Goal: Information Seeking & Learning: Learn about a topic

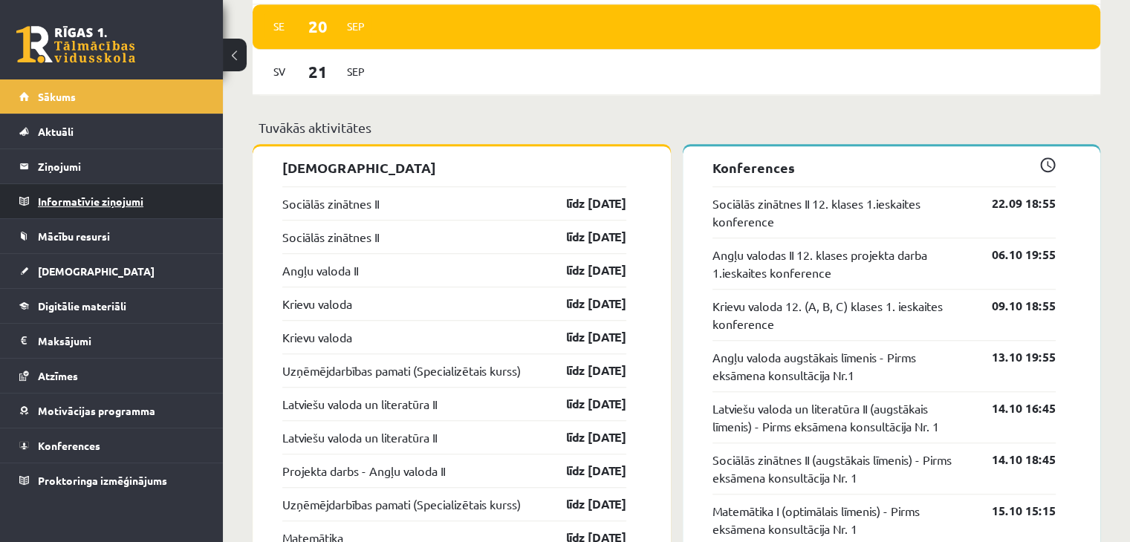
scroll to position [1114, 0]
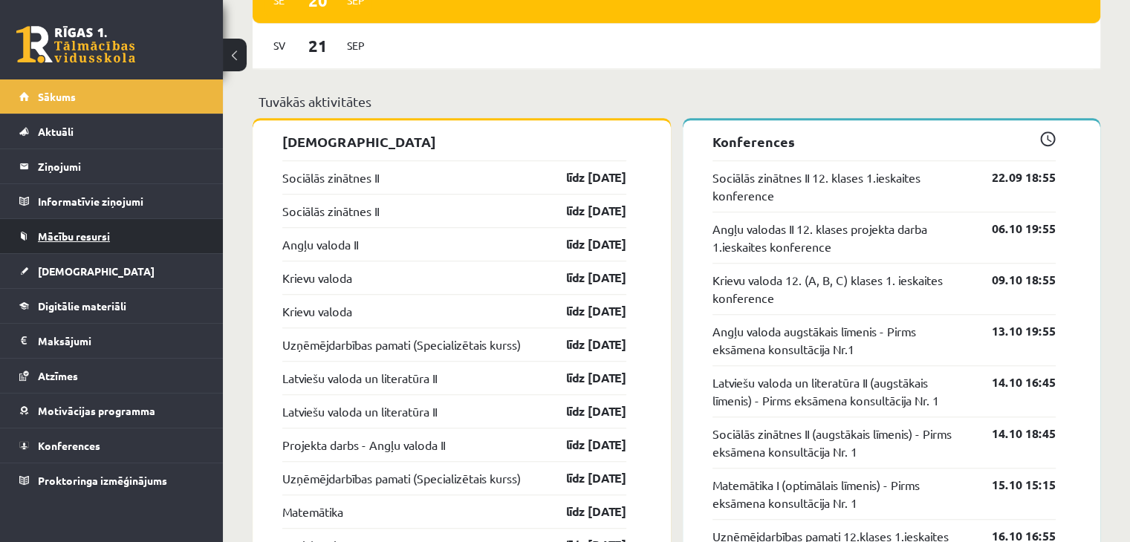
click at [65, 241] on link "Mācību resursi" at bounding box center [111, 236] width 185 height 34
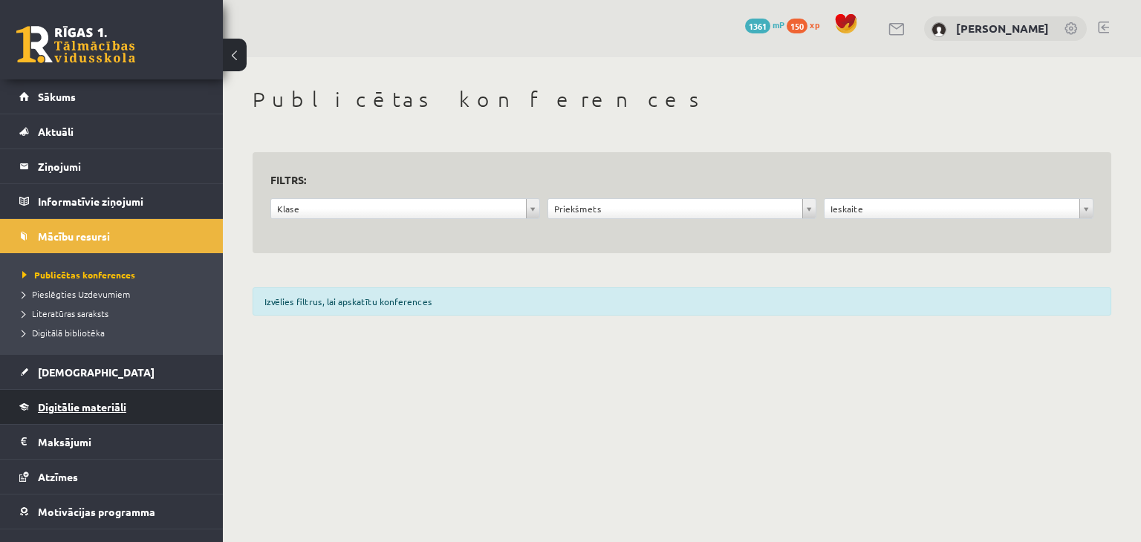
click at [110, 407] on span "Digitālie materiāli" at bounding box center [82, 406] width 88 height 13
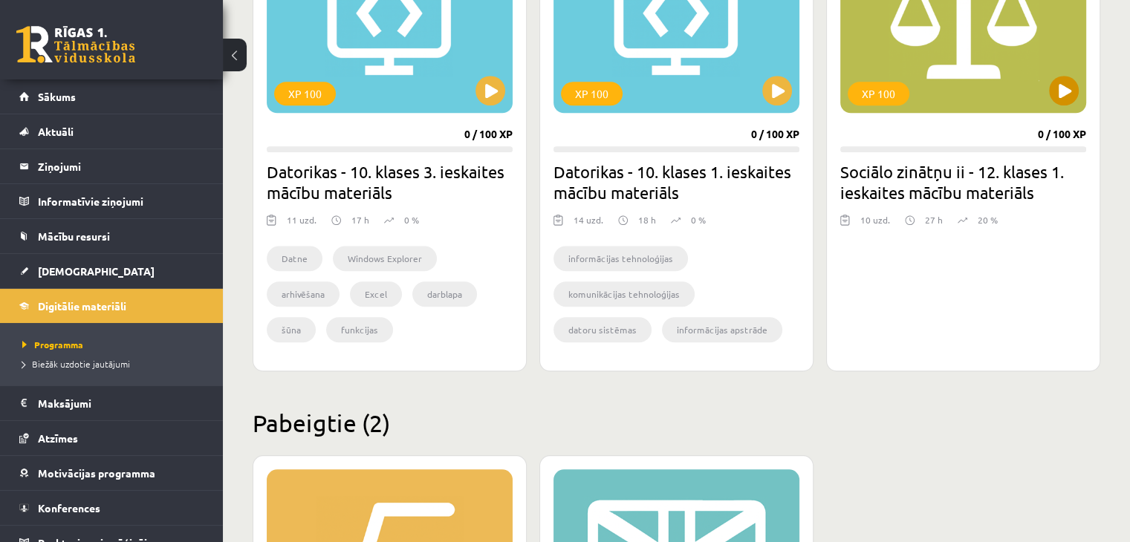
scroll to position [1263, 0]
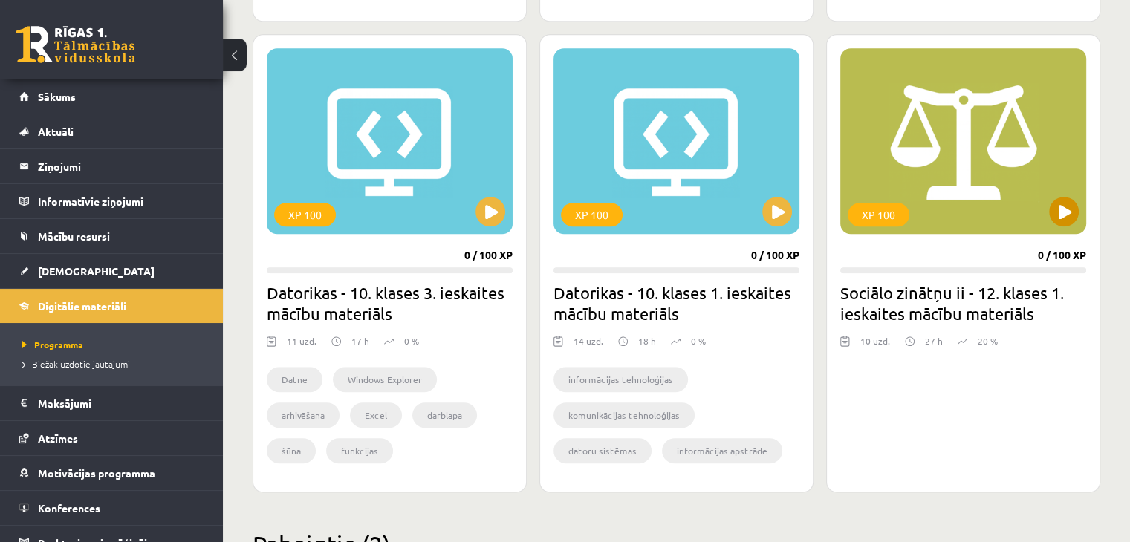
click at [1034, 213] on div "XP 100" at bounding box center [963, 141] width 246 height 186
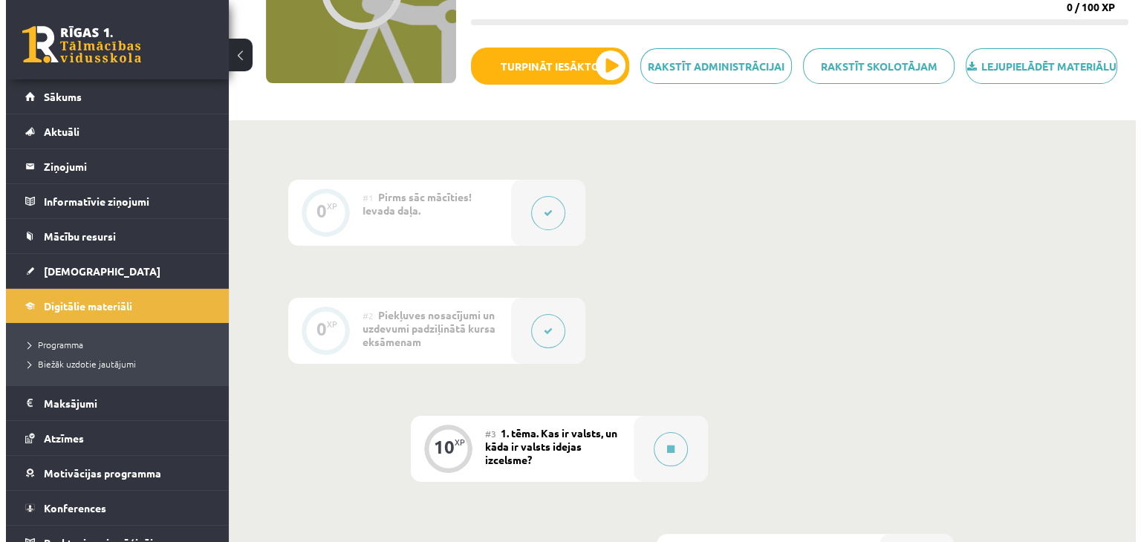
scroll to position [223, 0]
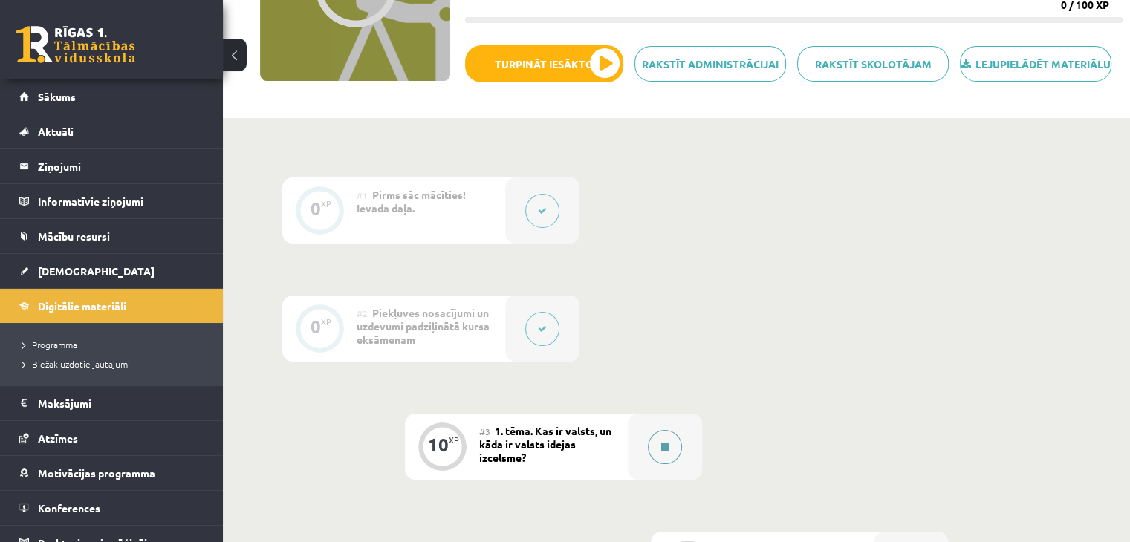
click at [669, 464] on button at bounding box center [665, 447] width 34 height 34
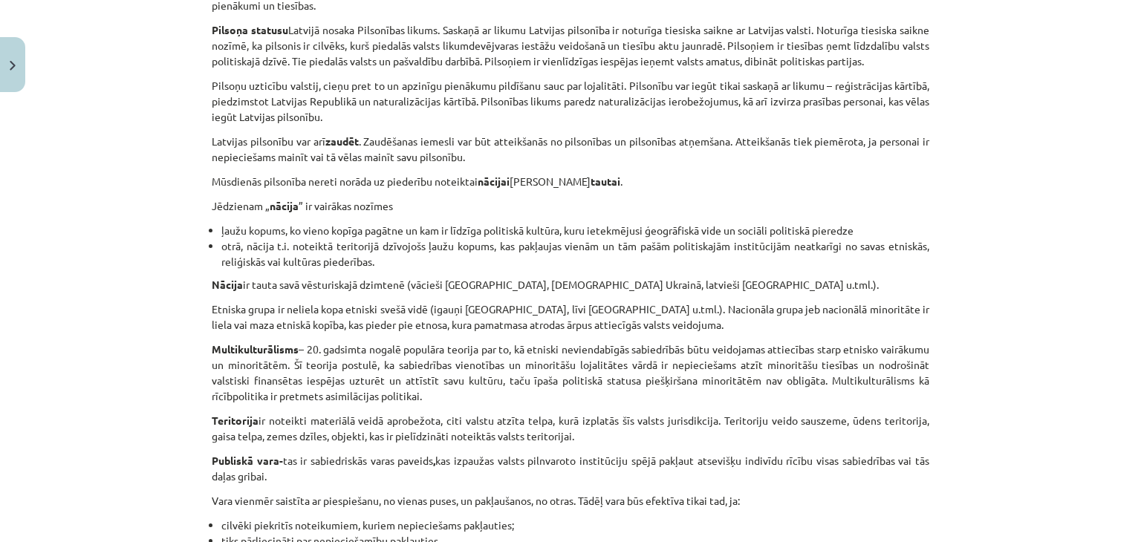
scroll to position [743, 0]
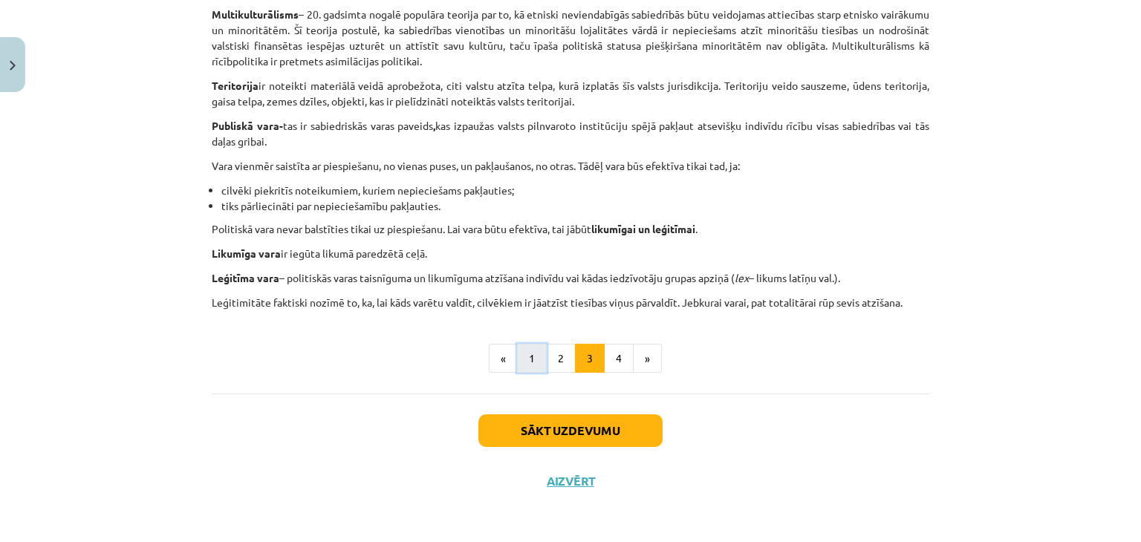
click at [523, 363] on button "1" at bounding box center [532, 359] width 30 height 30
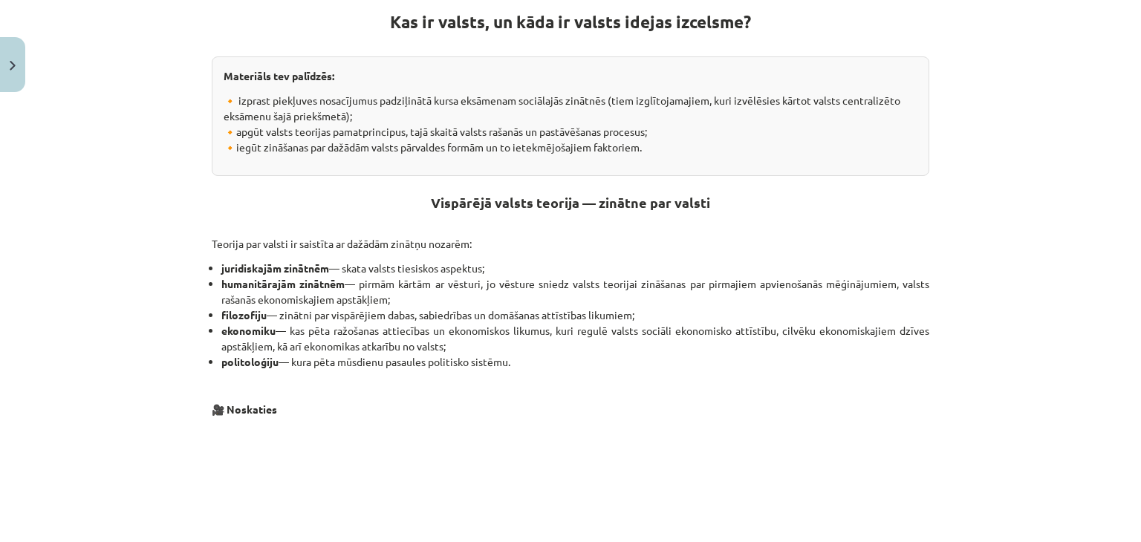
scroll to position [265, 0]
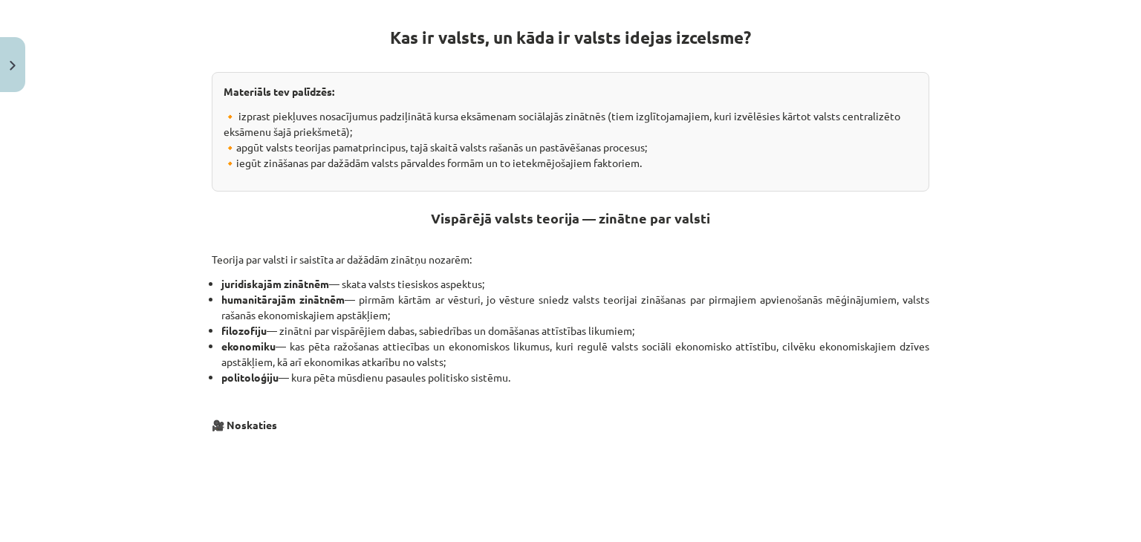
drag, startPoint x: 24, startPoint y: 97, endPoint x: 0, endPoint y: 72, distance: 34.7
click at [18, 96] on div "Mācību tēma: Sociālo zinātņu ii - 12. klases 1. ieskaites mācību materiāls #3 1…" at bounding box center [570, 271] width 1141 height 542
click at [0, 71] on button "Close" at bounding box center [12, 64] width 25 height 55
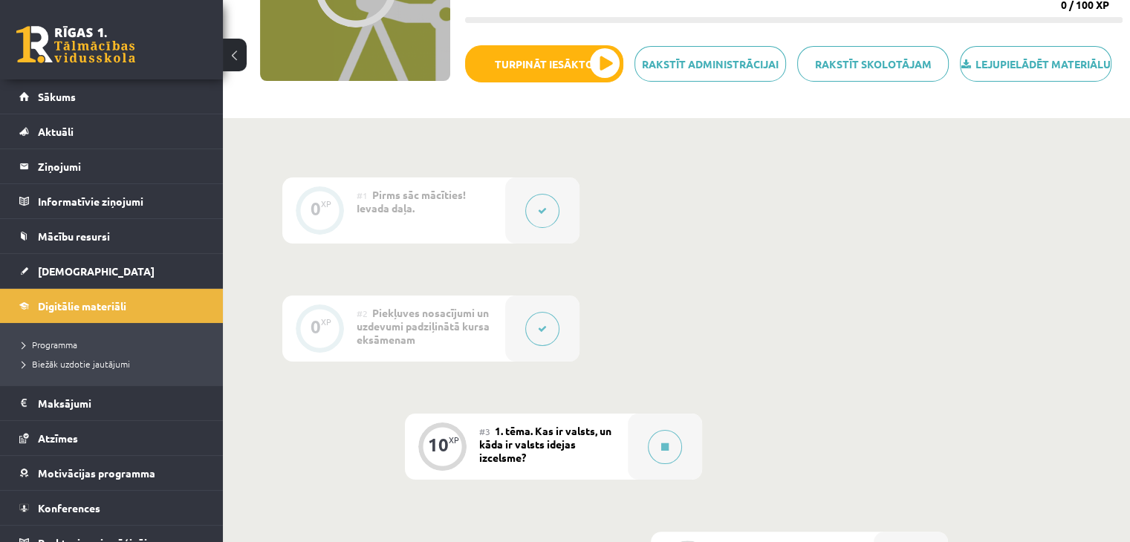
click at [543, 244] on div at bounding box center [542, 211] width 74 height 66
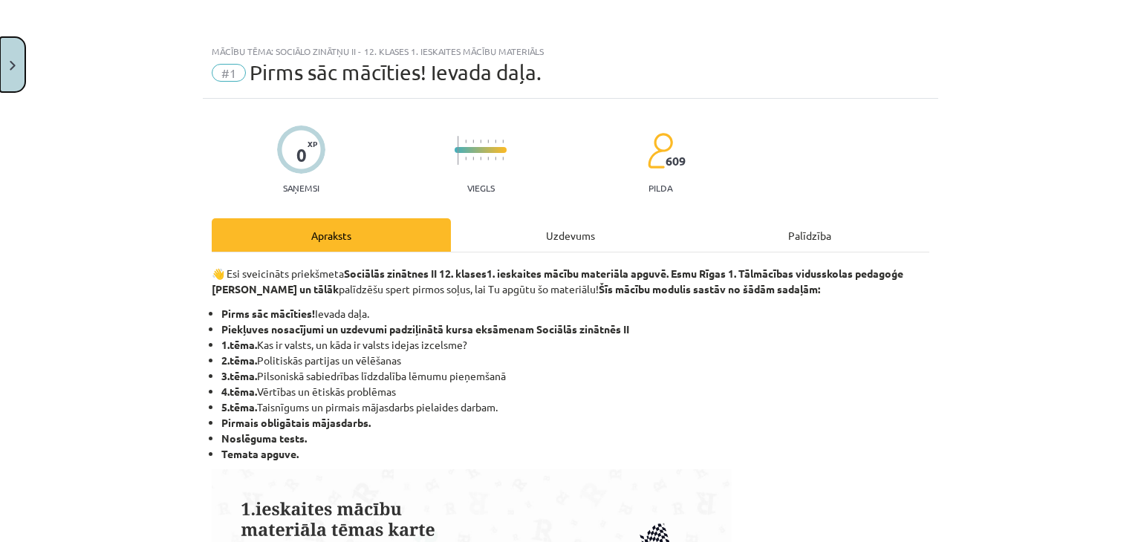
click at [1, 59] on button "Close" at bounding box center [12, 64] width 25 height 55
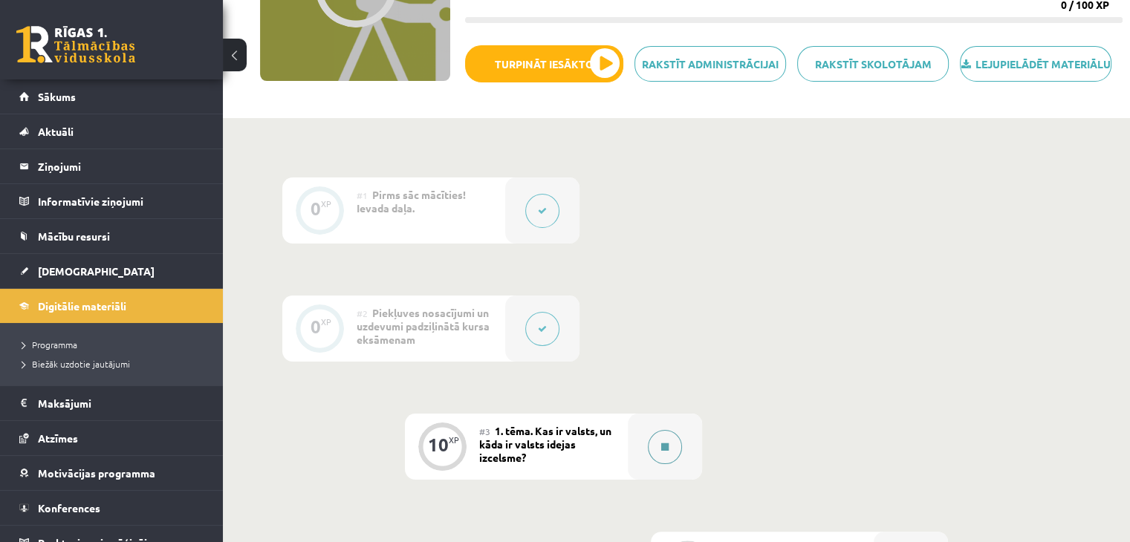
click at [675, 452] on button at bounding box center [665, 447] width 34 height 34
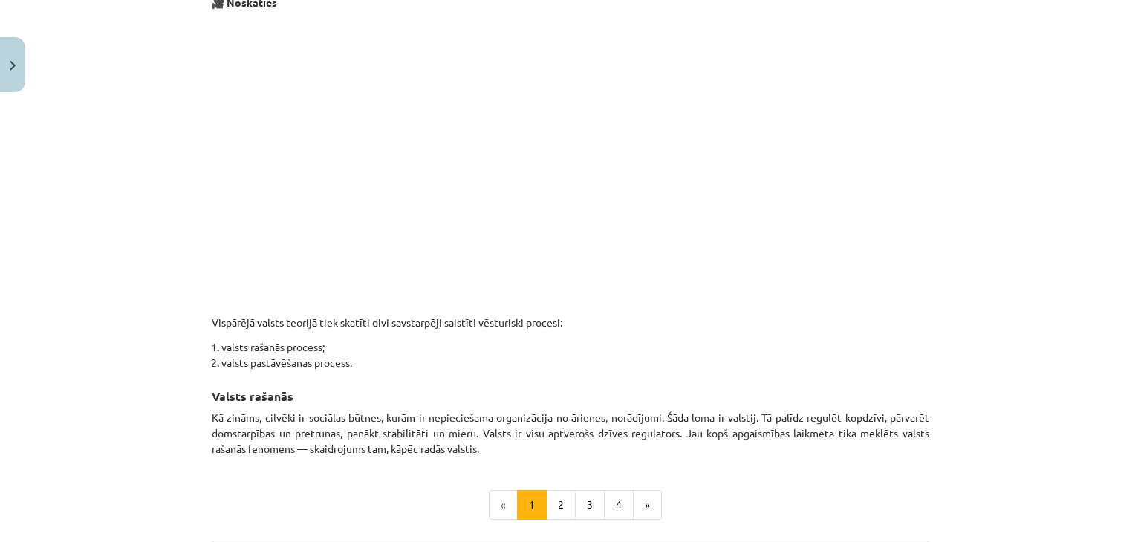
scroll to position [751, 0]
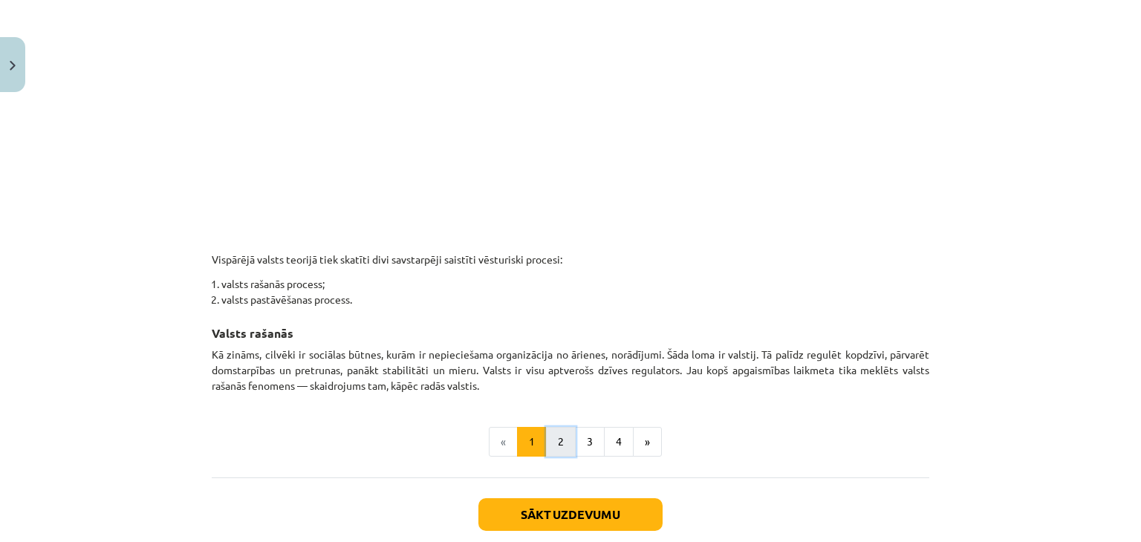
click at [548, 449] on button "2" at bounding box center [561, 442] width 30 height 30
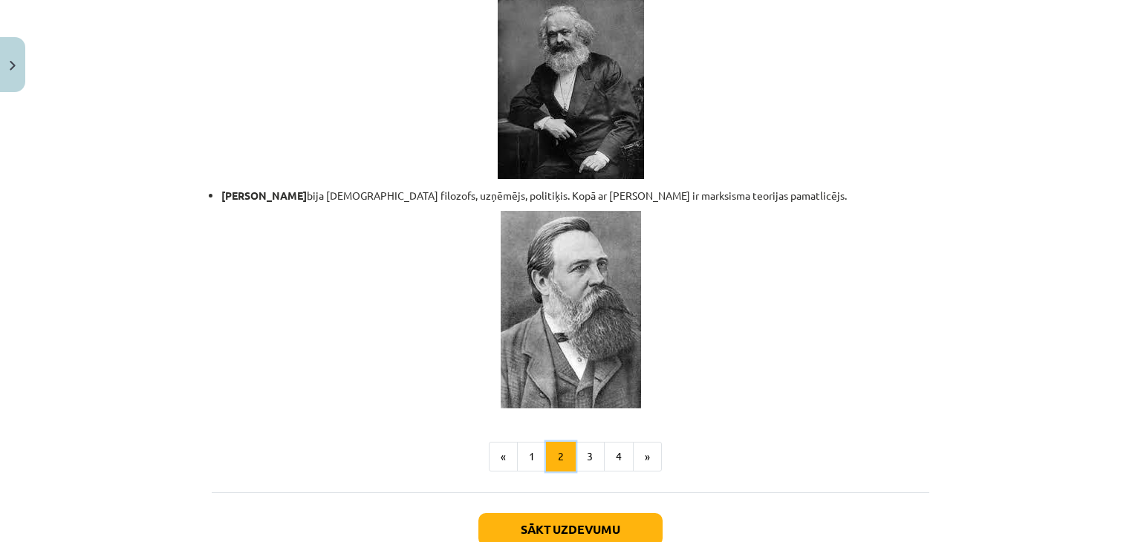
scroll to position [3163, 0]
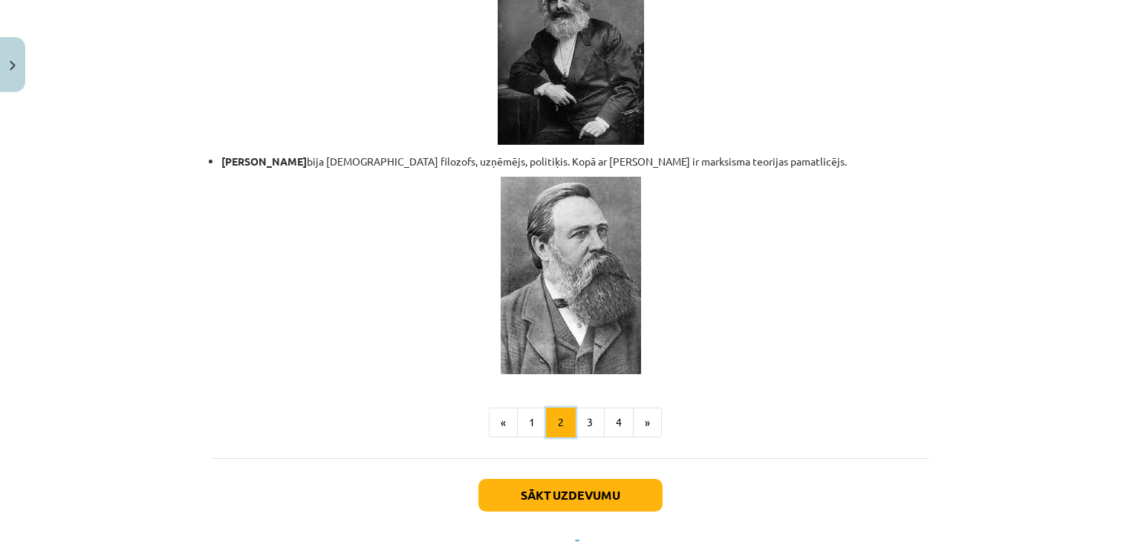
click at [567, 408] on button "2" at bounding box center [561, 423] width 30 height 30
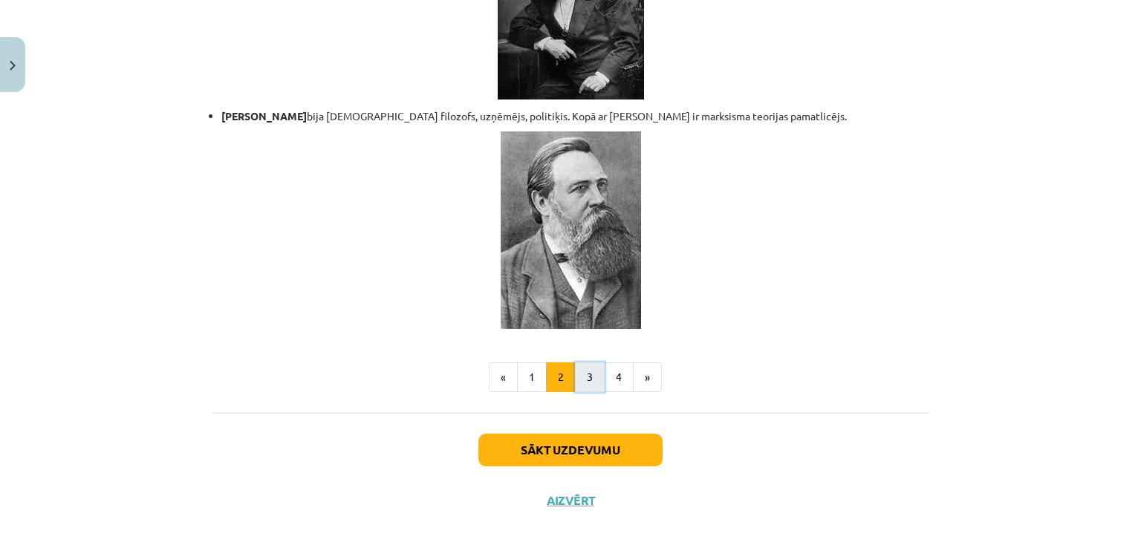
click at [582, 366] on button "3" at bounding box center [590, 378] width 30 height 30
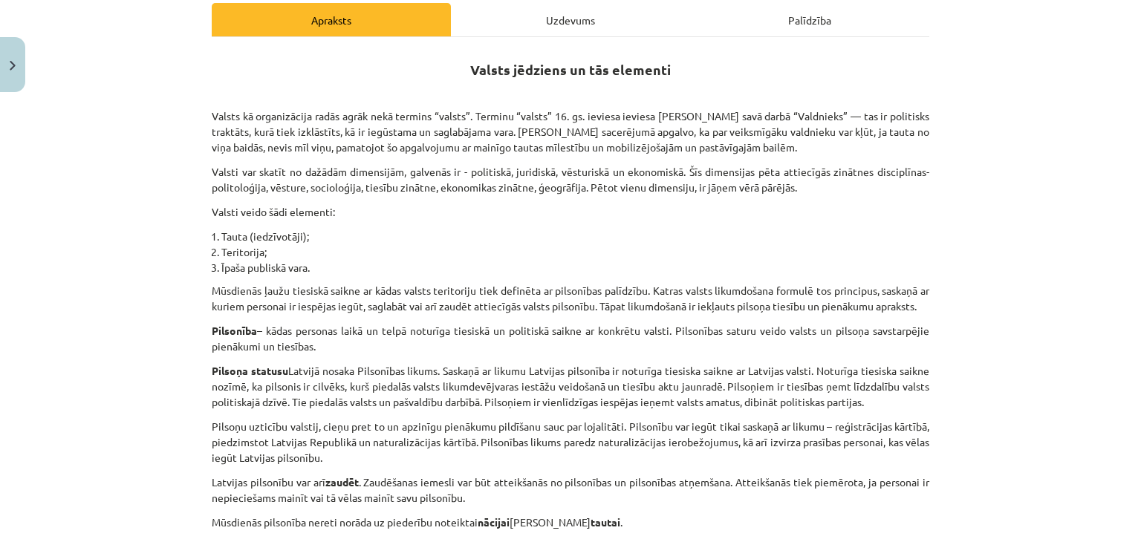
scroll to position [191, 0]
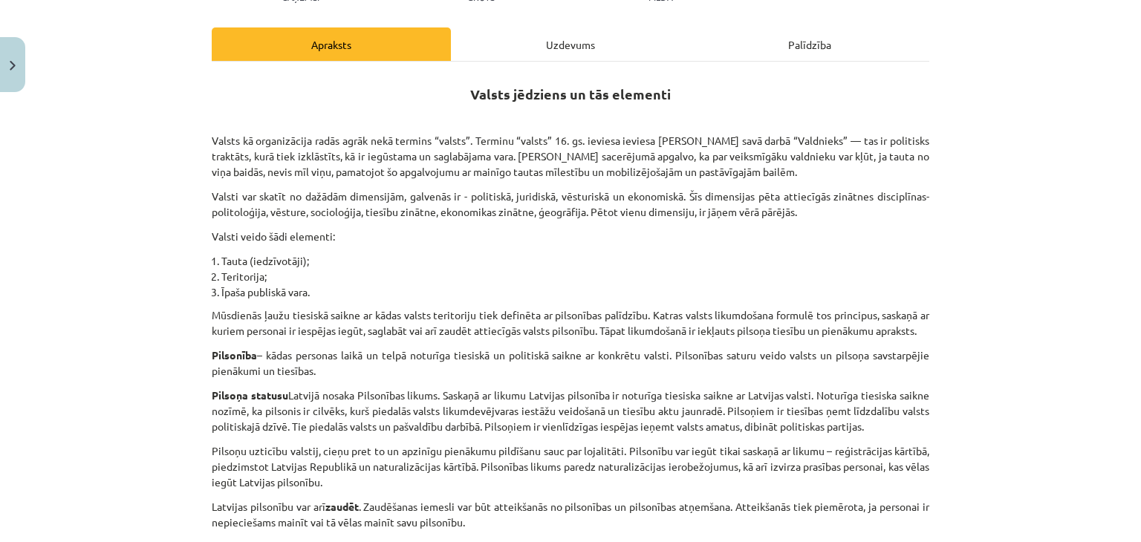
click at [544, 47] on div "Uzdevums" at bounding box center [570, 43] width 239 height 33
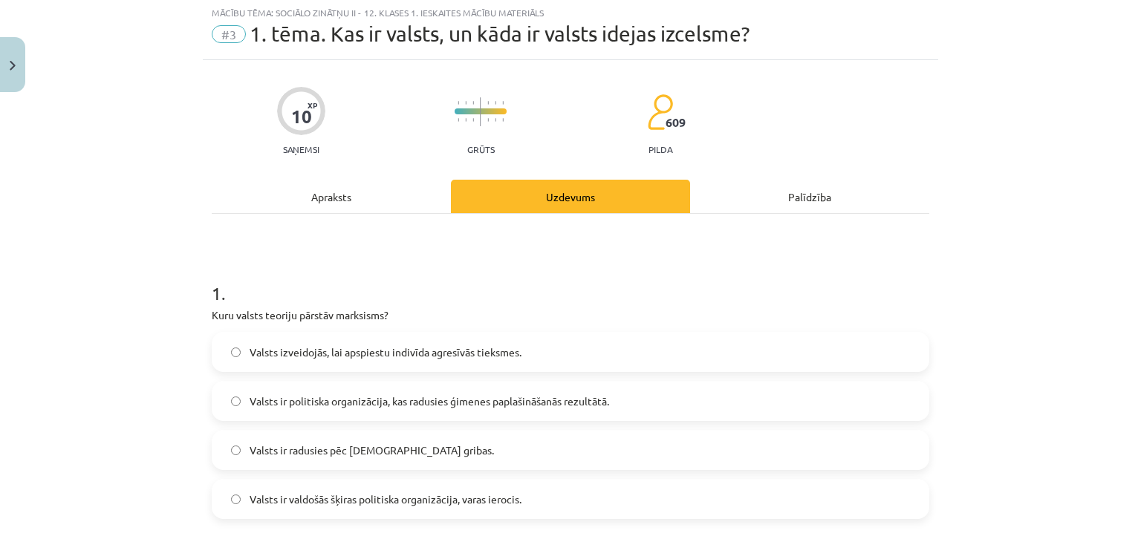
scroll to position [37, 0]
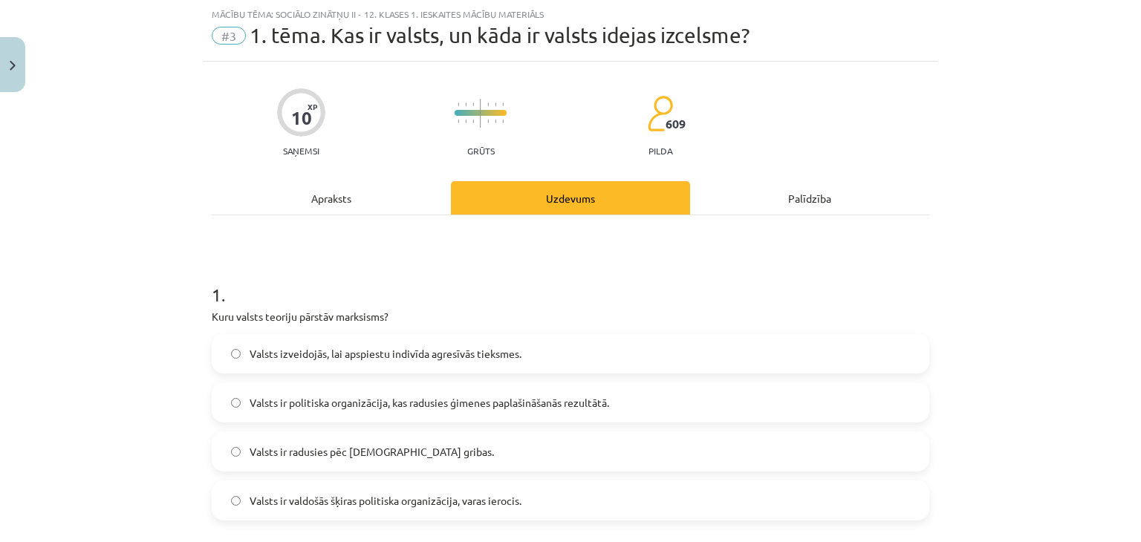
click at [321, 192] on div "Apraksts" at bounding box center [331, 197] width 239 height 33
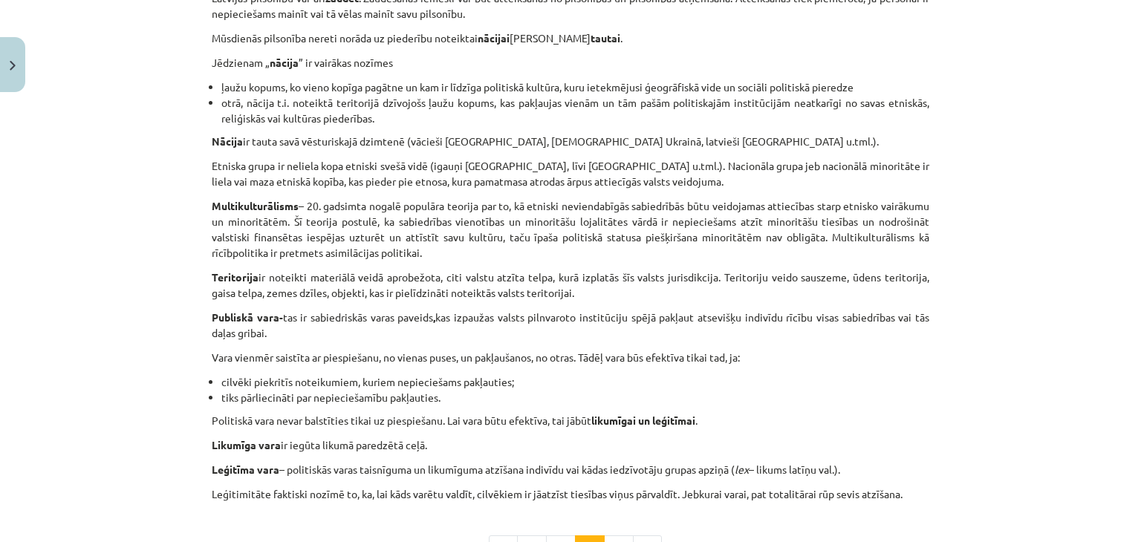
scroll to position [854, 0]
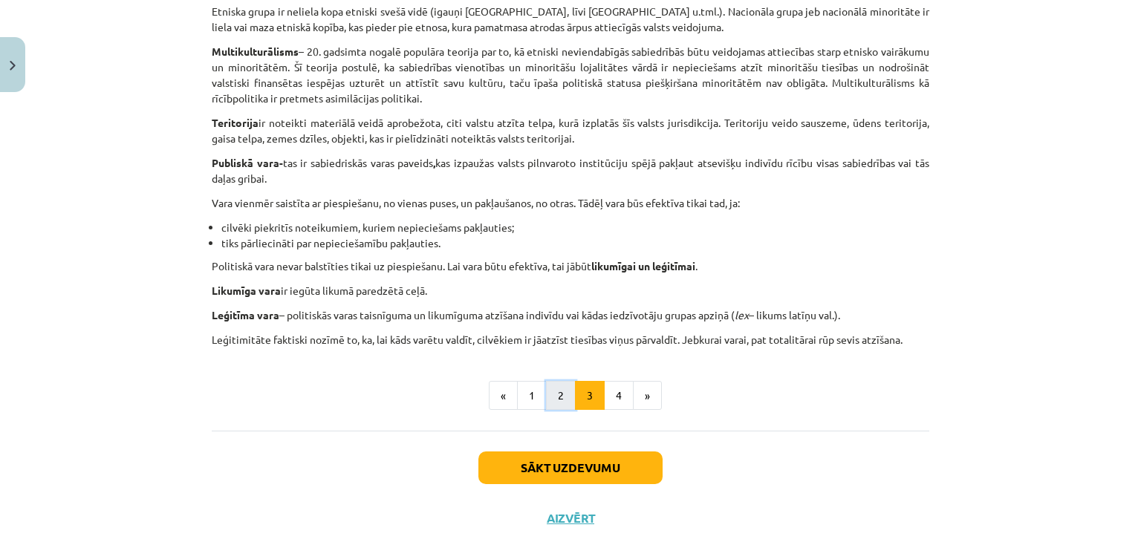
click at [547, 400] on button "2" at bounding box center [561, 396] width 30 height 30
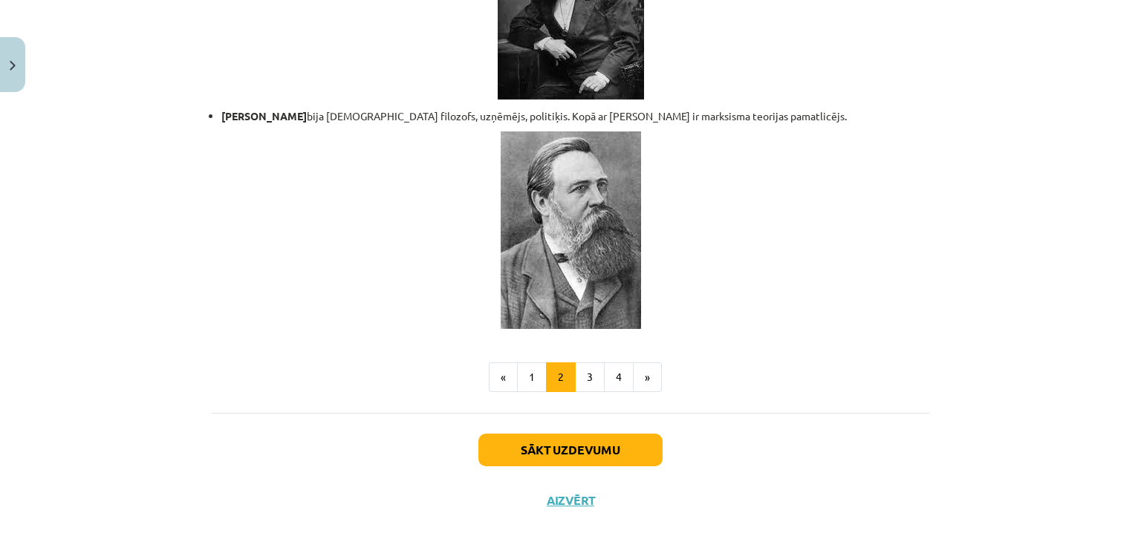
click at [528, 363] on button "1" at bounding box center [532, 378] width 30 height 30
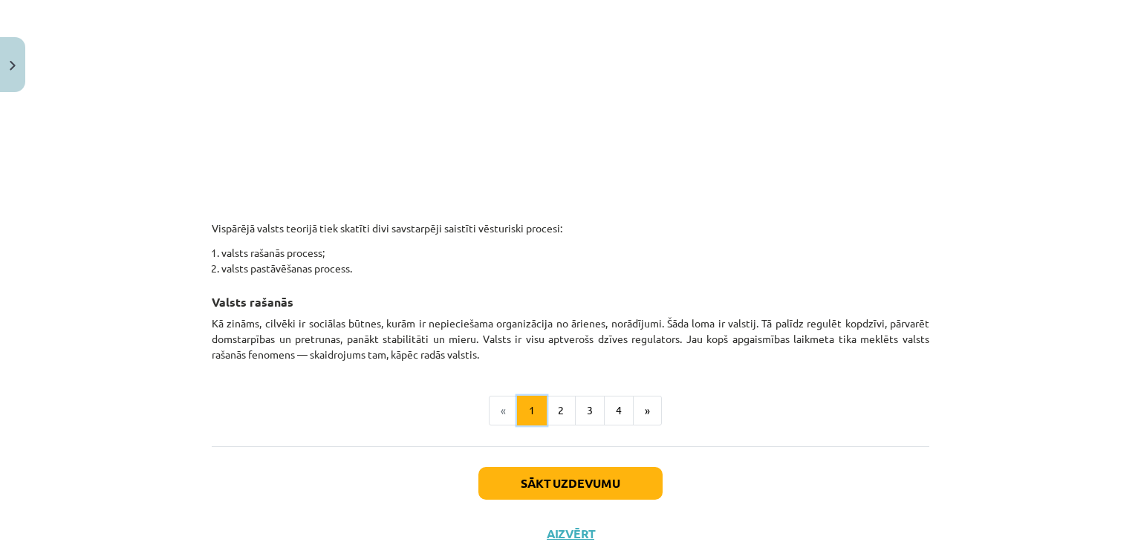
scroll to position [785, 0]
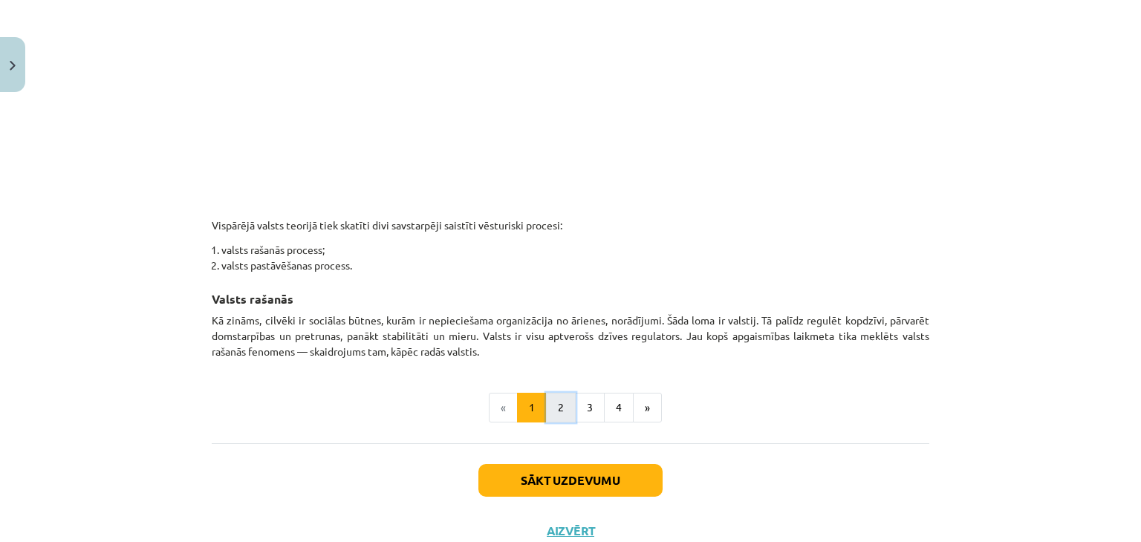
click at [556, 409] on button "2" at bounding box center [561, 408] width 30 height 30
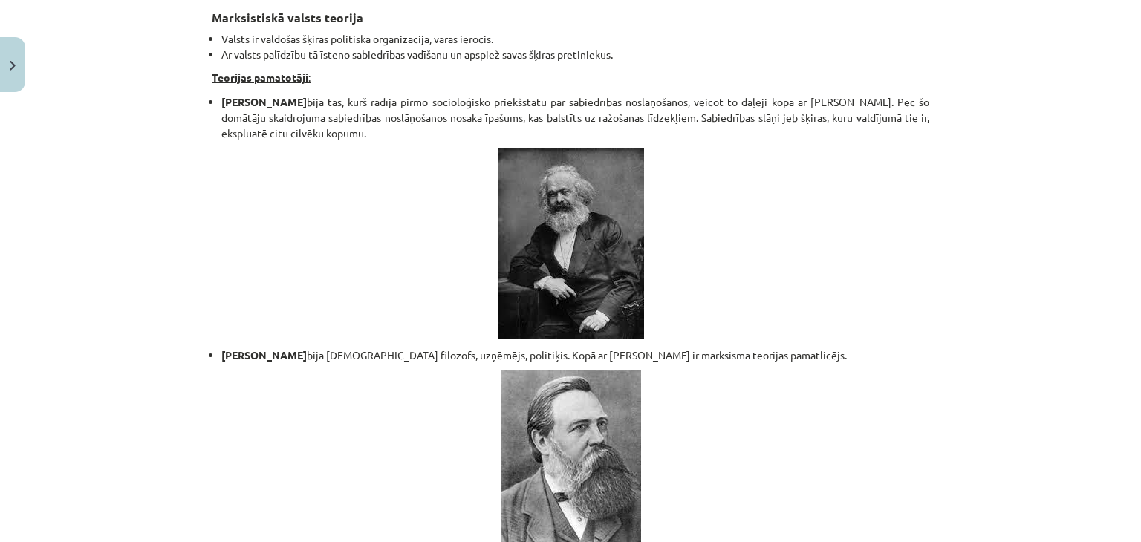
scroll to position [3208, 0]
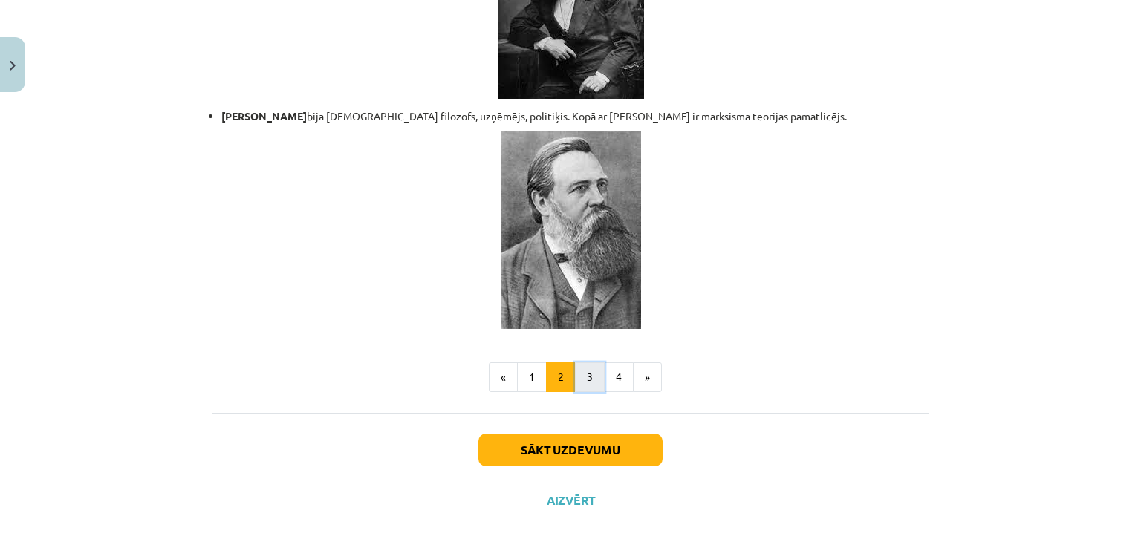
click at [577, 363] on button "3" at bounding box center [590, 378] width 30 height 30
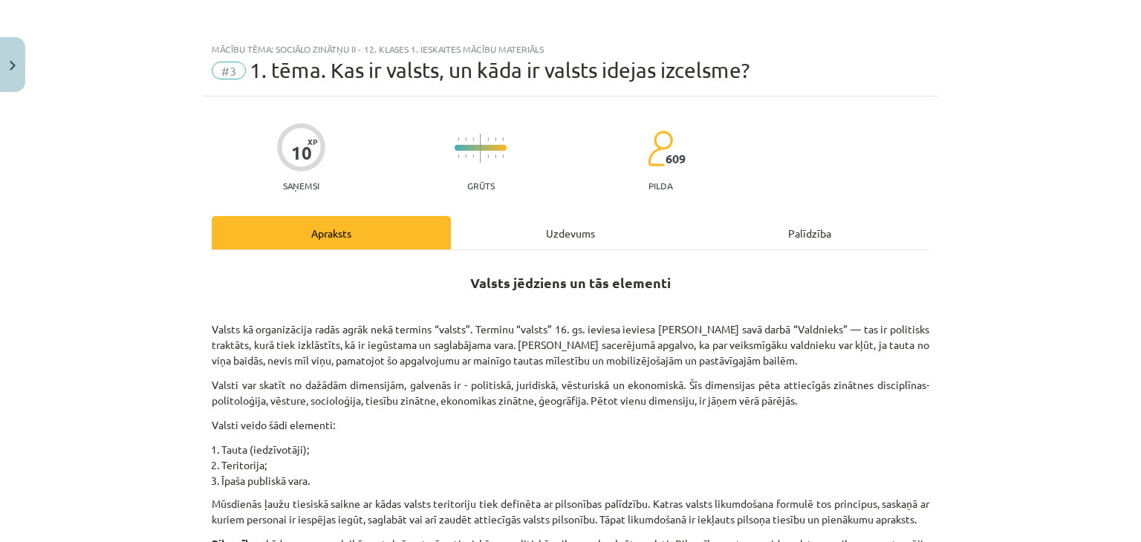
scroll to position [0, 0]
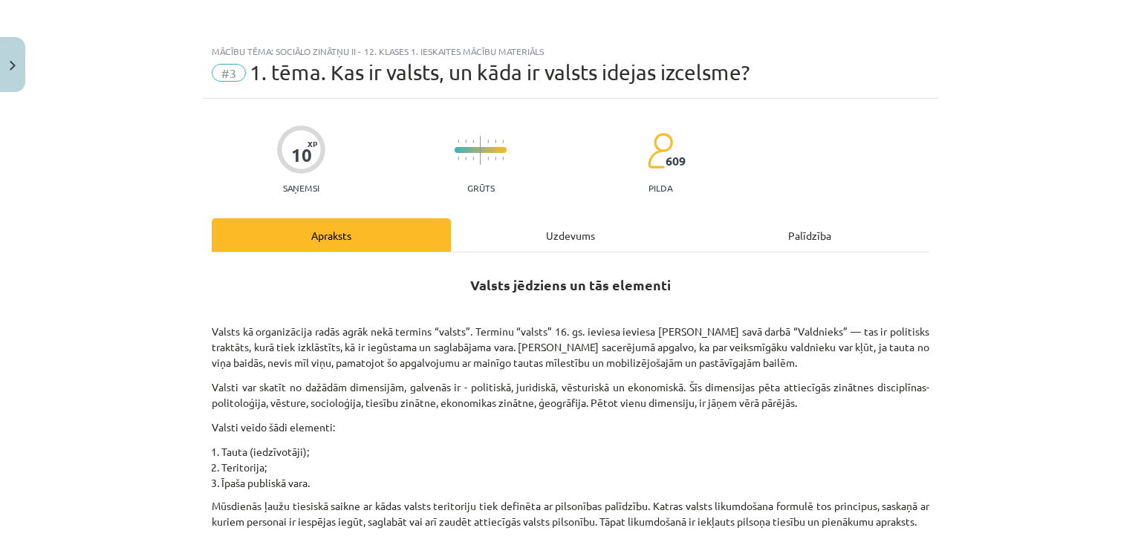
click at [533, 227] on div "Uzdevums" at bounding box center [570, 234] width 239 height 33
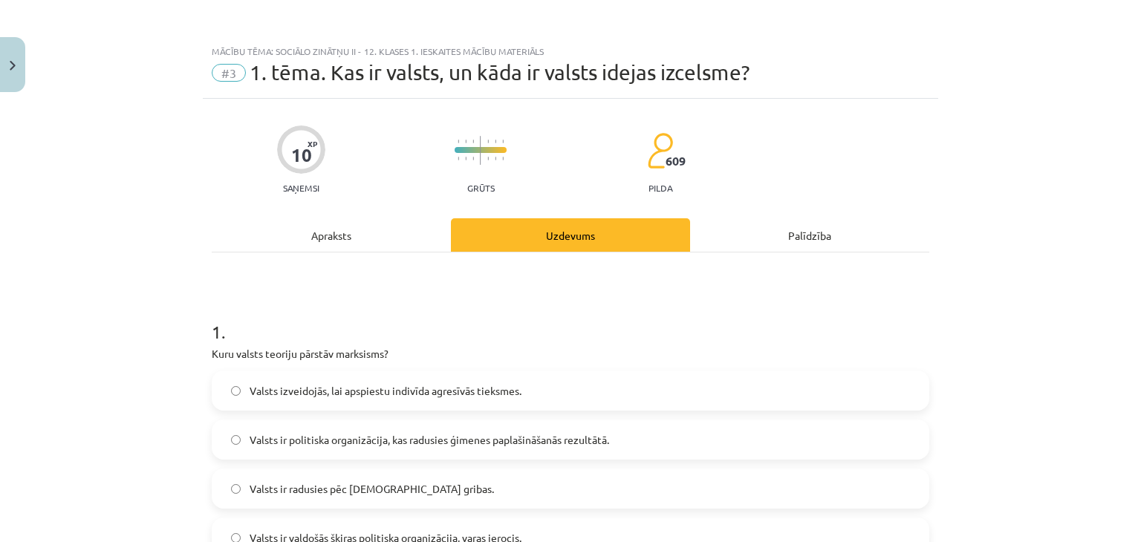
click at [311, 227] on div "Apraksts" at bounding box center [331, 234] width 239 height 33
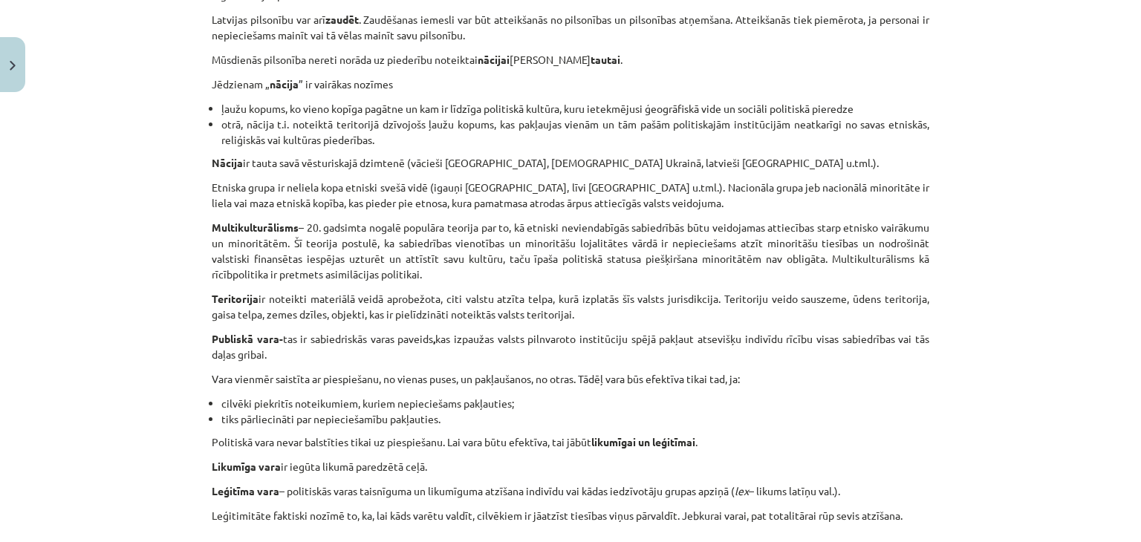
scroll to position [892, 0]
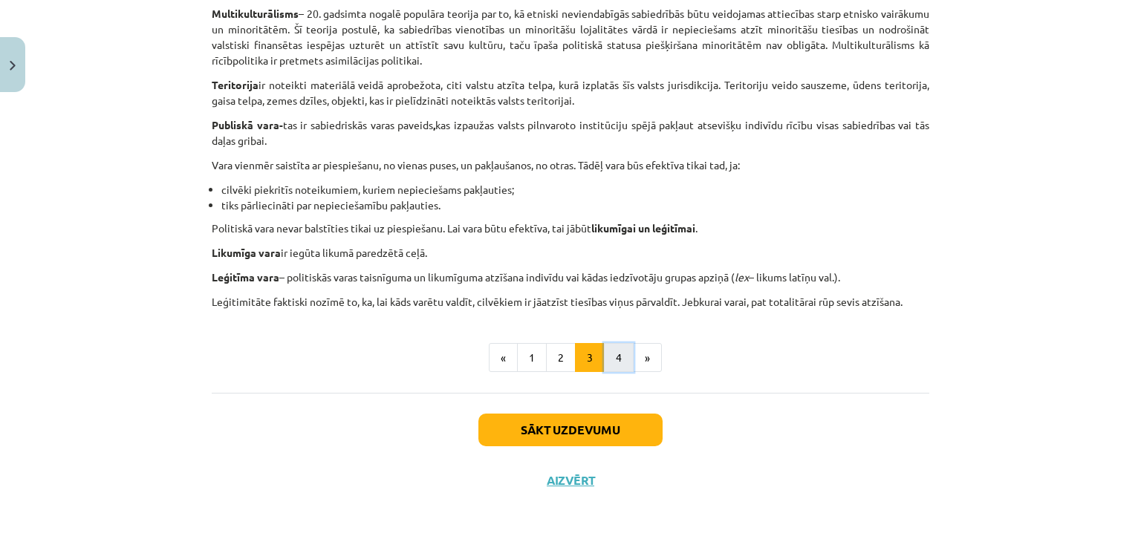
click at [618, 359] on button "4" at bounding box center [619, 358] width 30 height 30
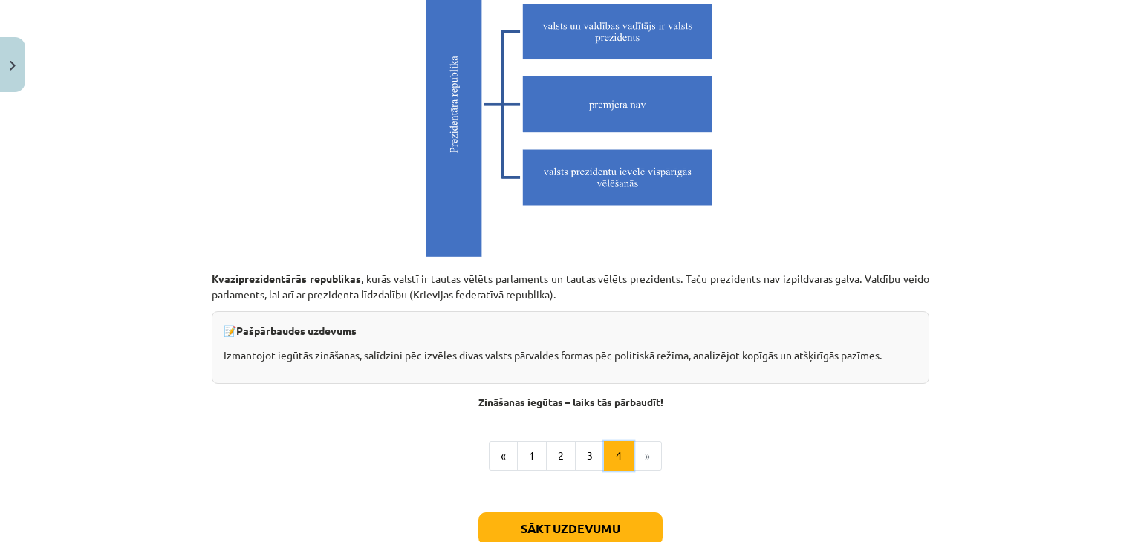
scroll to position [4232, 0]
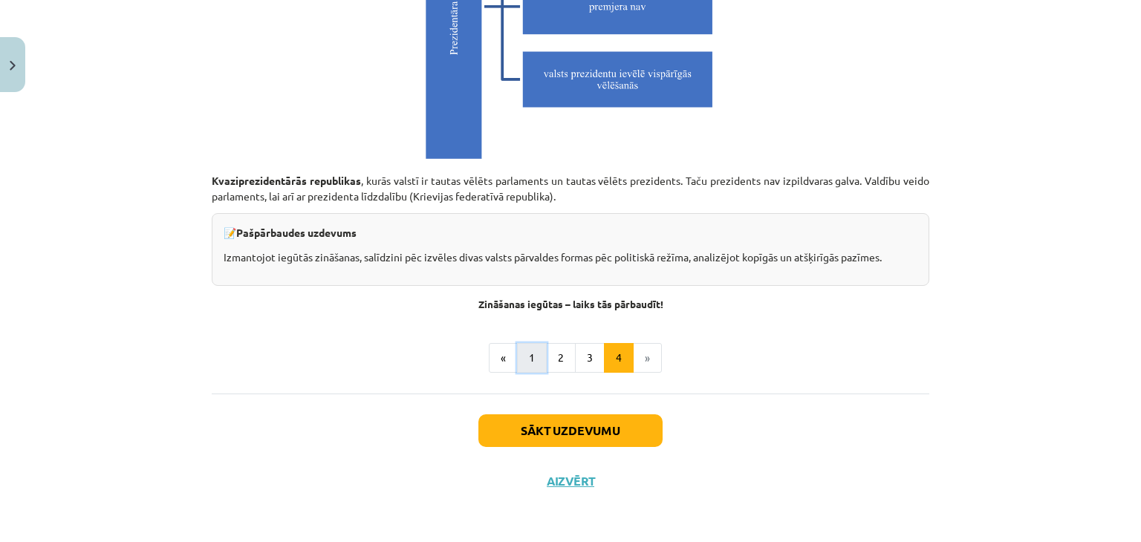
click at [536, 356] on button "1" at bounding box center [532, 358] width 30 height 30
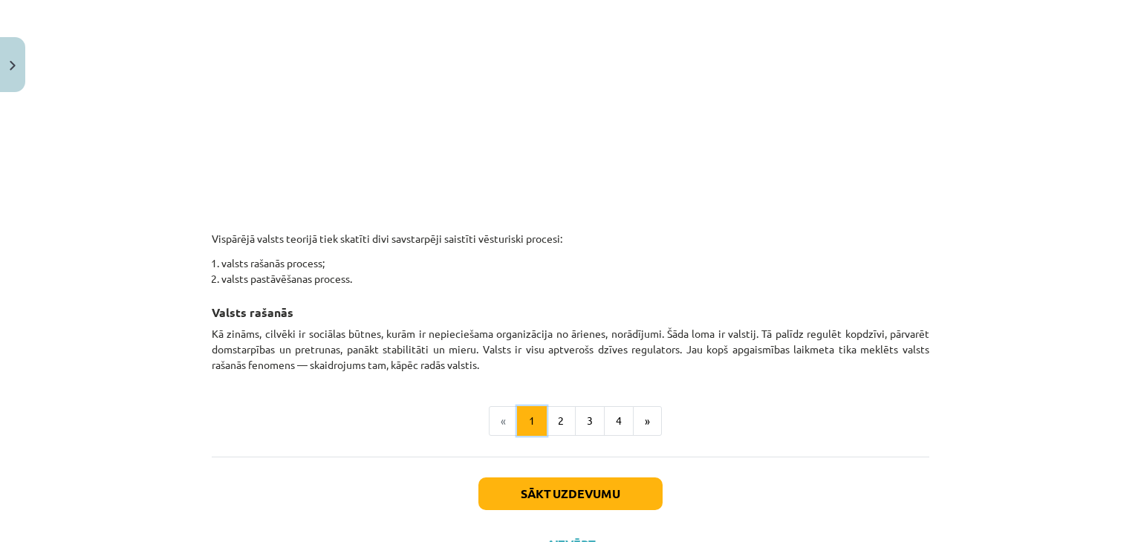
scroll to position [834, 0]
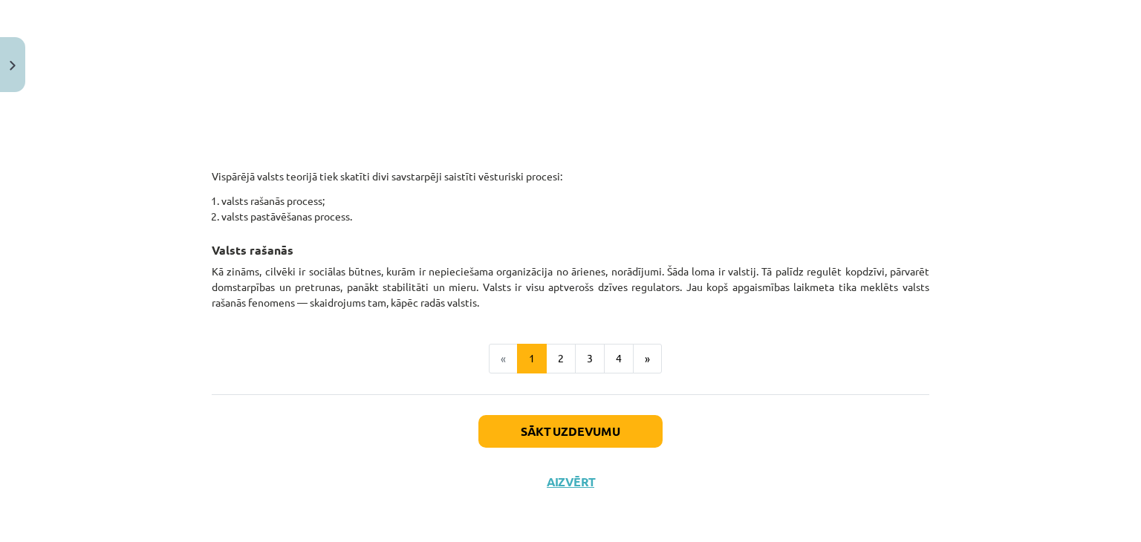
click at [546, 366] on button "2" at bounding box center [561, 359] width 30 height 30
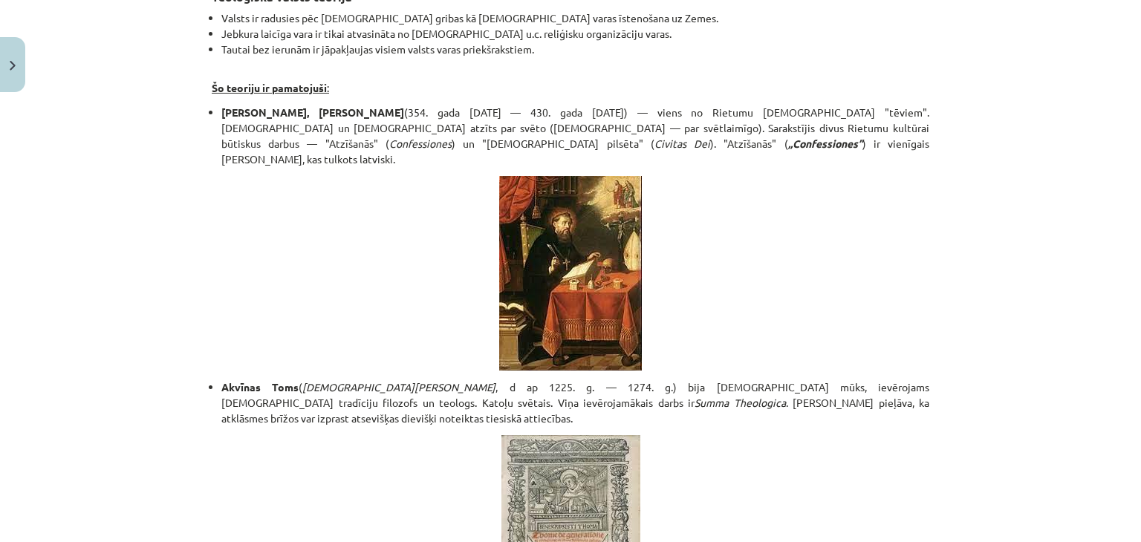
scroll to position [191, 0]
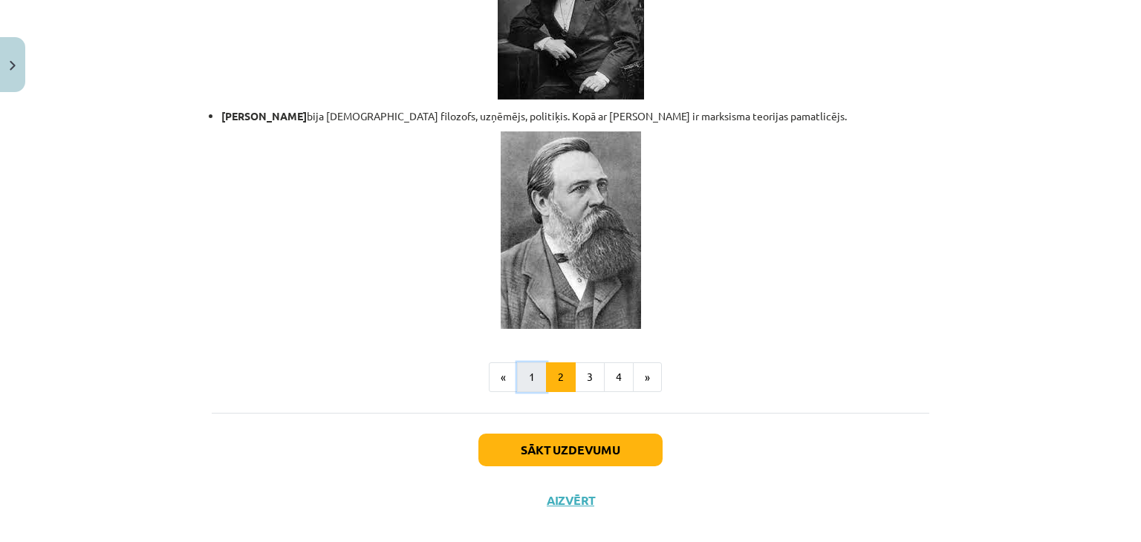
click at [530, 363] on button "1" at bounding box center [532, 378] width 30 height 30
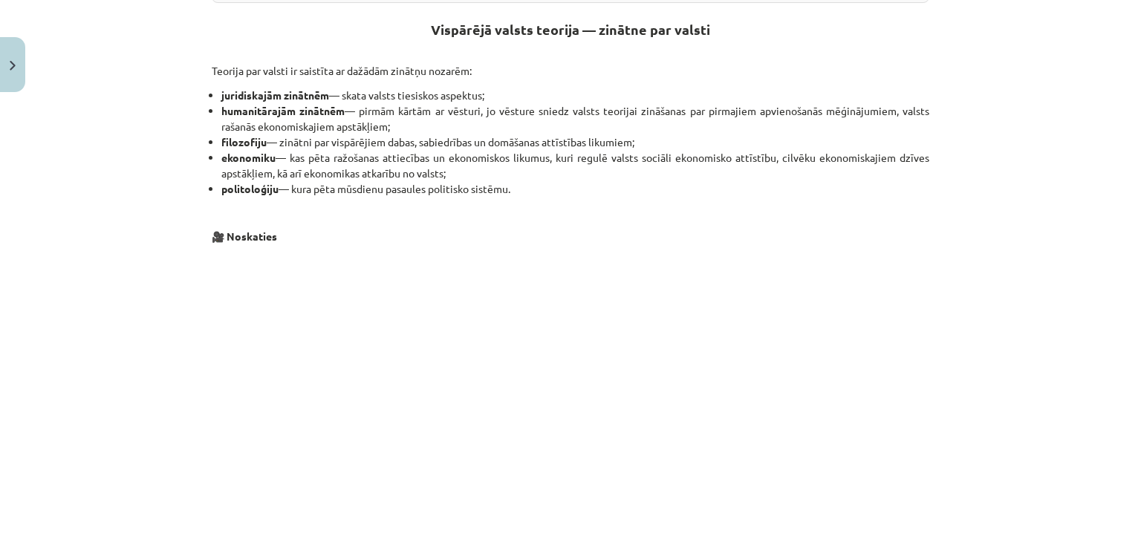
scroll to position [834, 0]
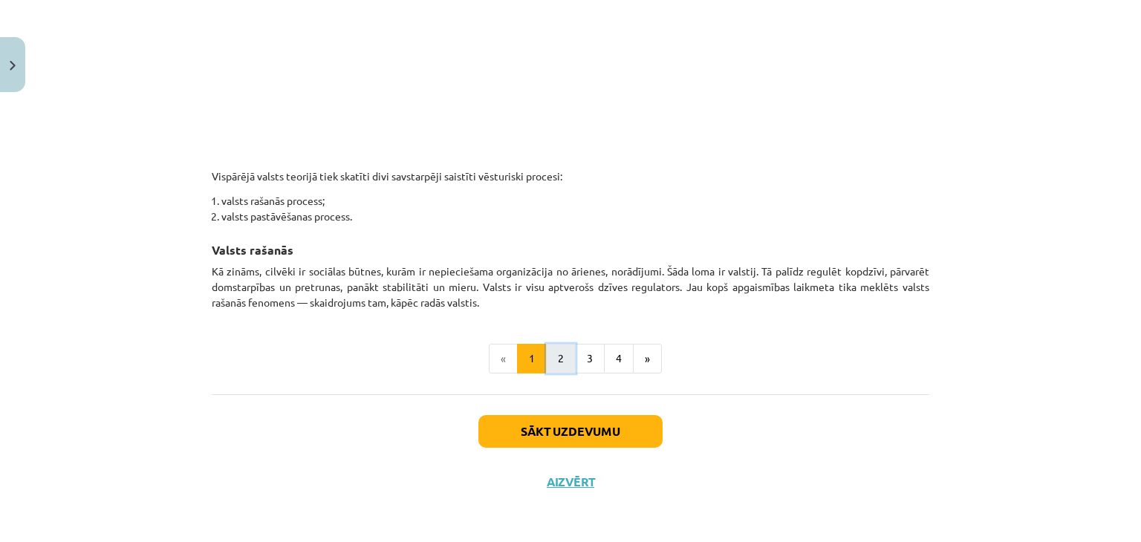
click at [556, 368] on button "2" at bounding box center [561, 359] width 30 height 30
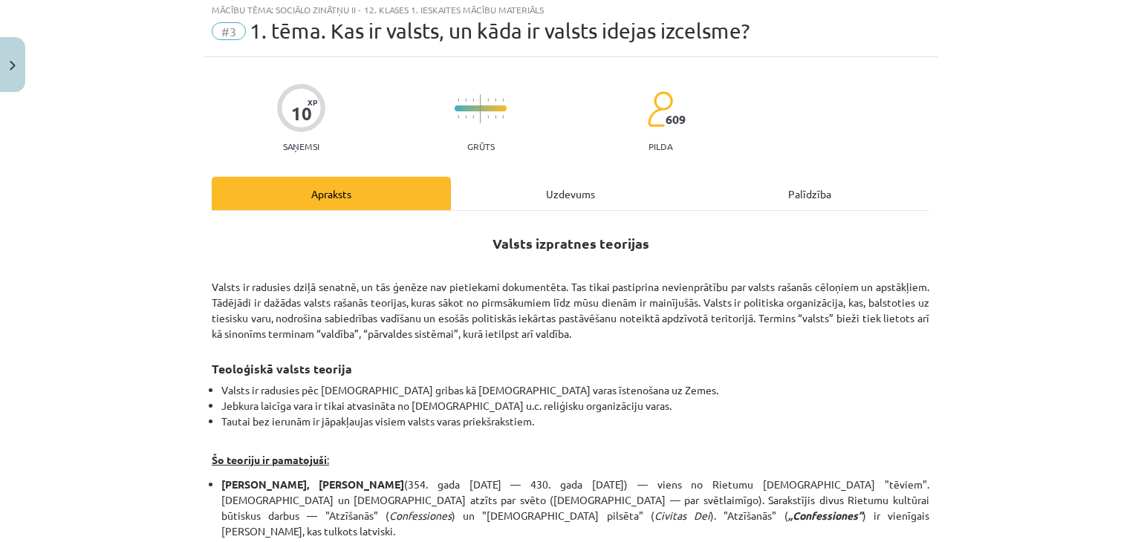
scroll to position [0, 0]
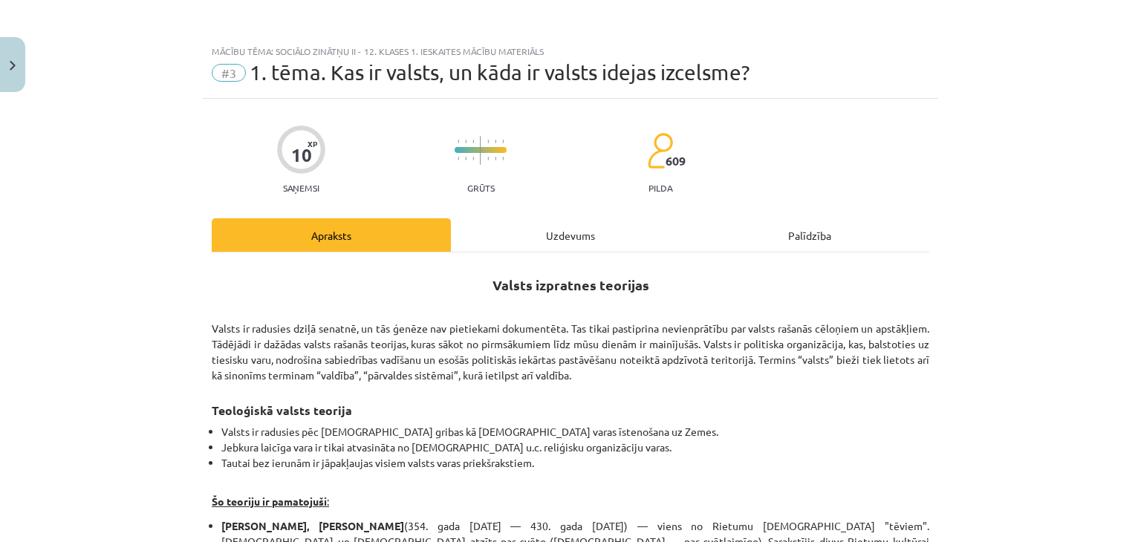
click at [542, 244] on div "Uzdevums" at bounding box center [570, 234] width 239 height 33
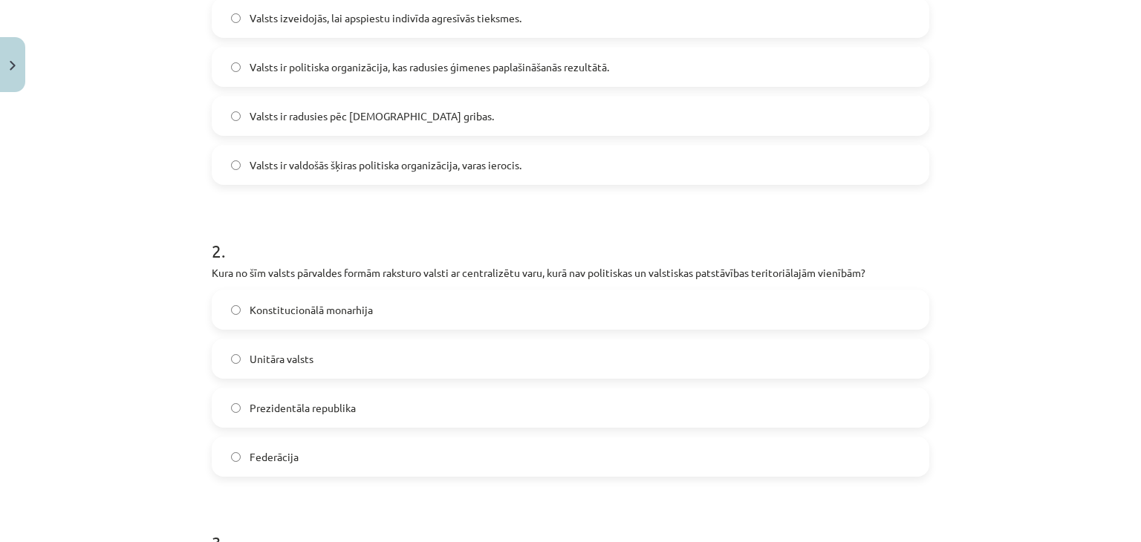
scroll to position [557, 0]
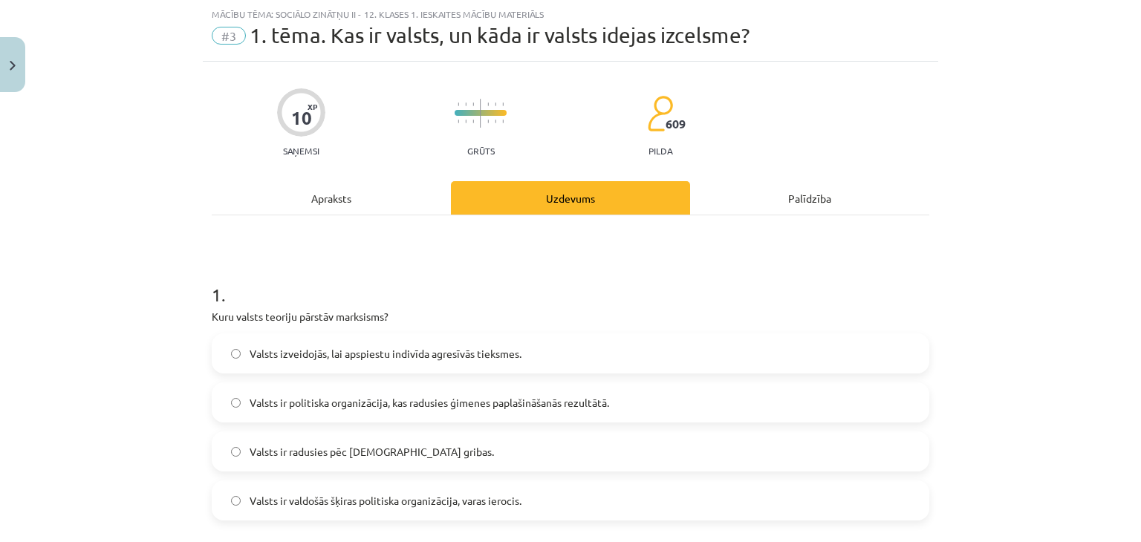
click at [375, 205] on div "Apraksts" at bounding box center [331, 197] width 239 height 33
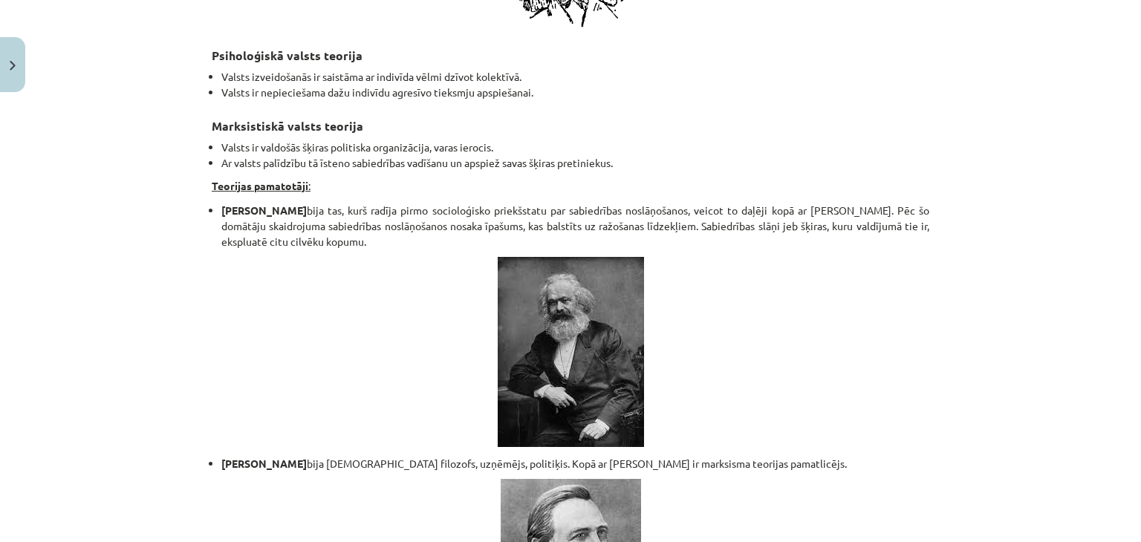
scroll to position [3208, 0]
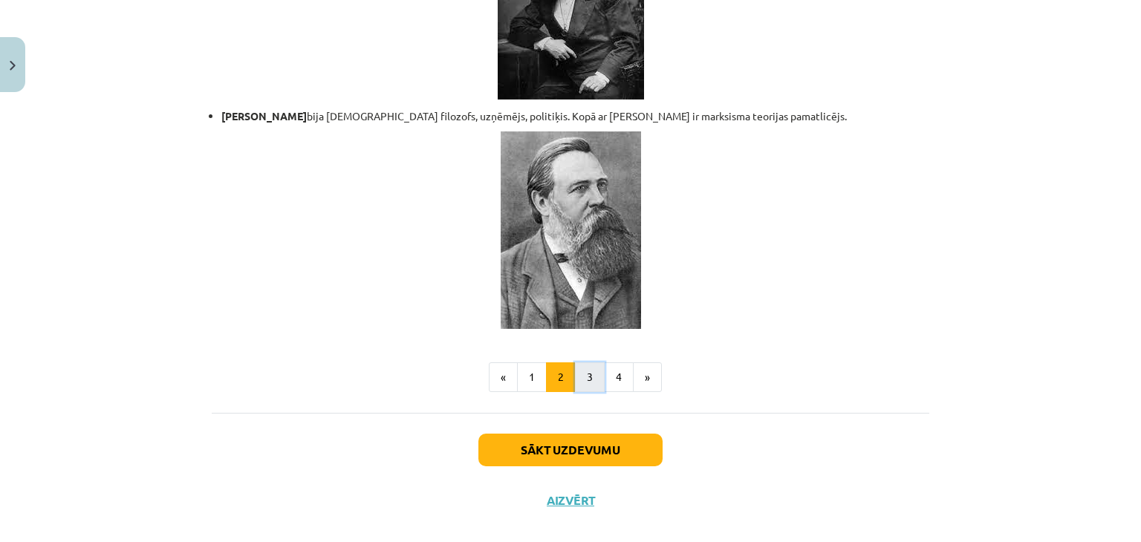
click at [588, 363] on button "3" at bounding box center [590, 378] width 30 height 30
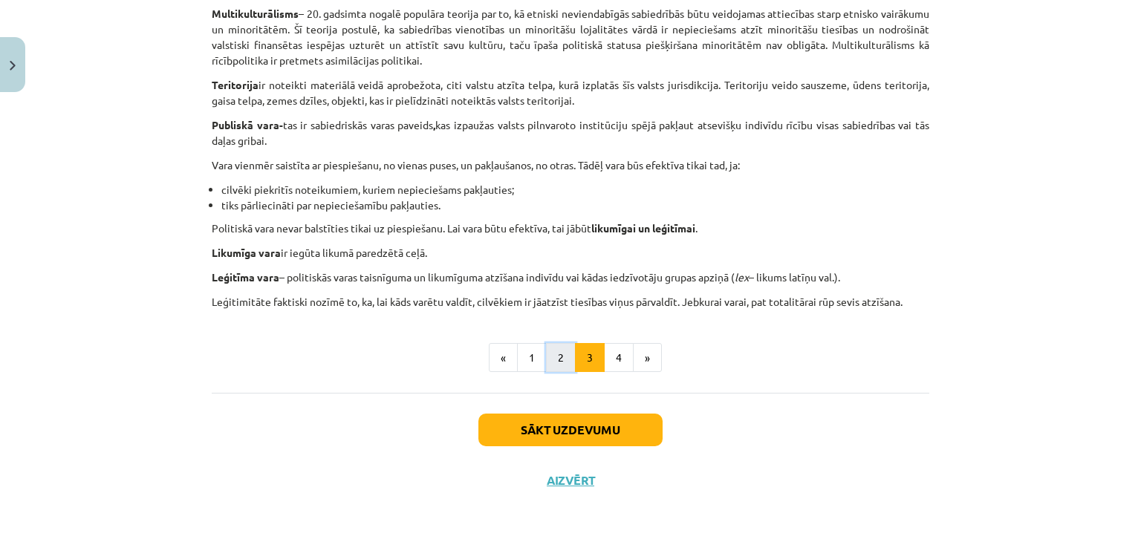
click at [546, 349] on button "2" at bounding box center [561, 358] width 30 height 30
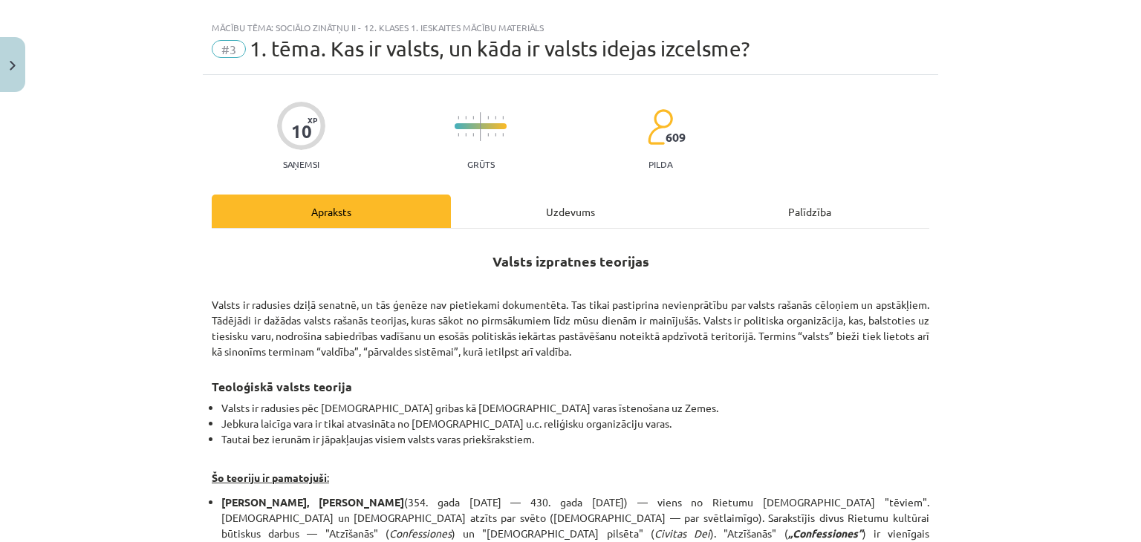
scroll to position [0, 0]
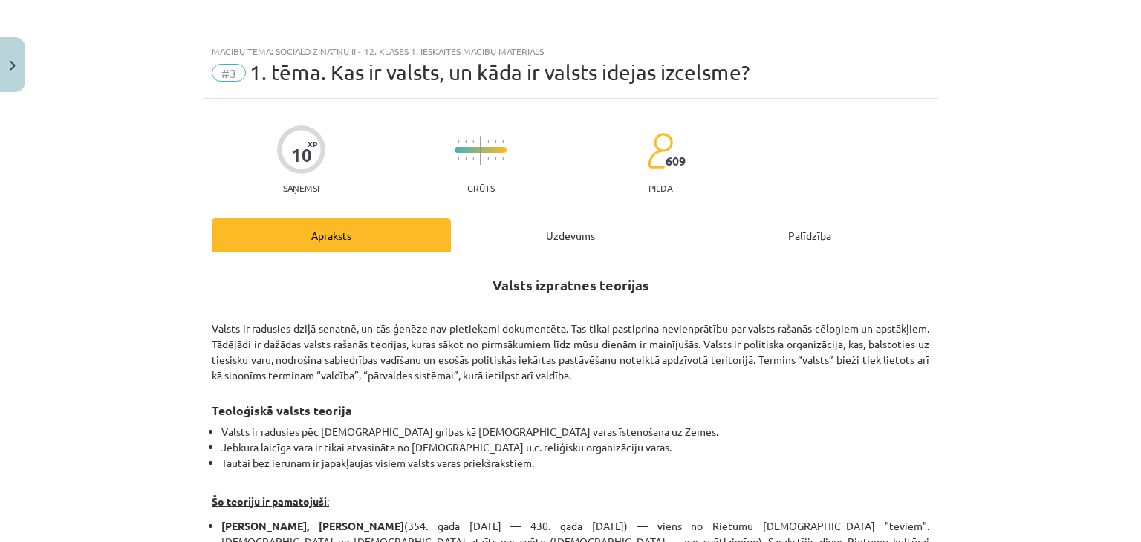
click at [597, 231] on div "Uzdevums" at bounding box center [570, 234] width 239 height 33
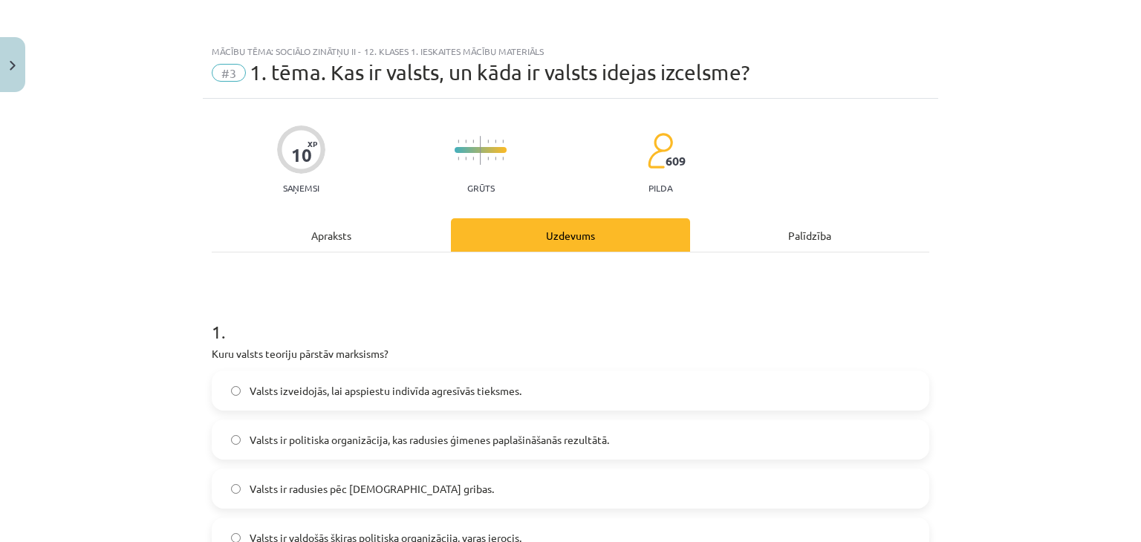
click at [238, 241] on div "Apraksts" at bounding box center [331, 234] width 239 height 33
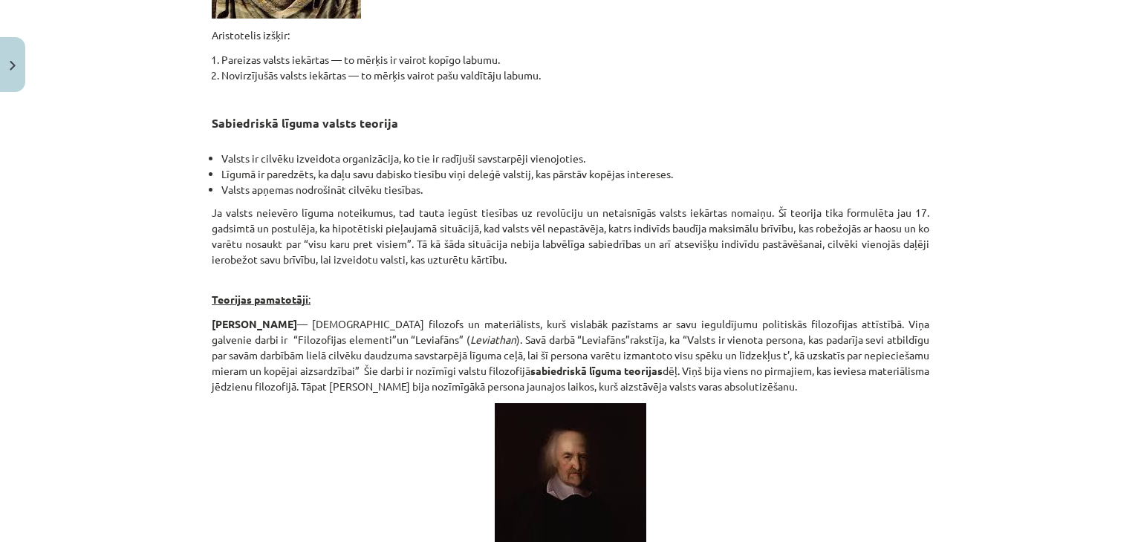
scroll to position [1374, 0]
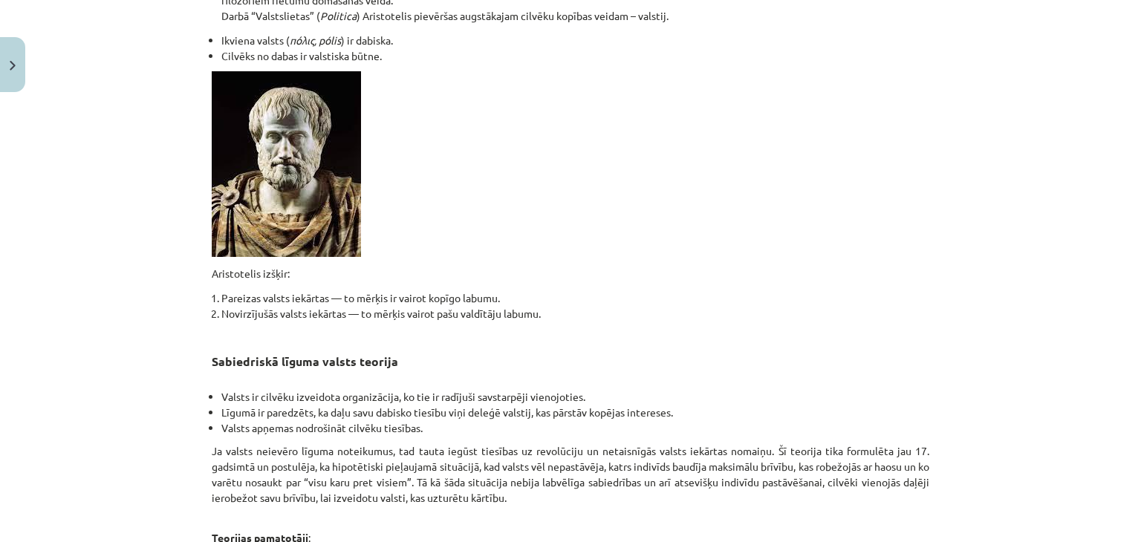
click at [0, 95] on div "Mācību tēma: Sociālo zinātņu ii - 12. klases 1. ieskaites mācību materiāls #3 1…" at bounding box center [570, 271] width 1141 height 542
click at [0, 77] on button "Close" at bounding box center [12, 64] width 25 height 55
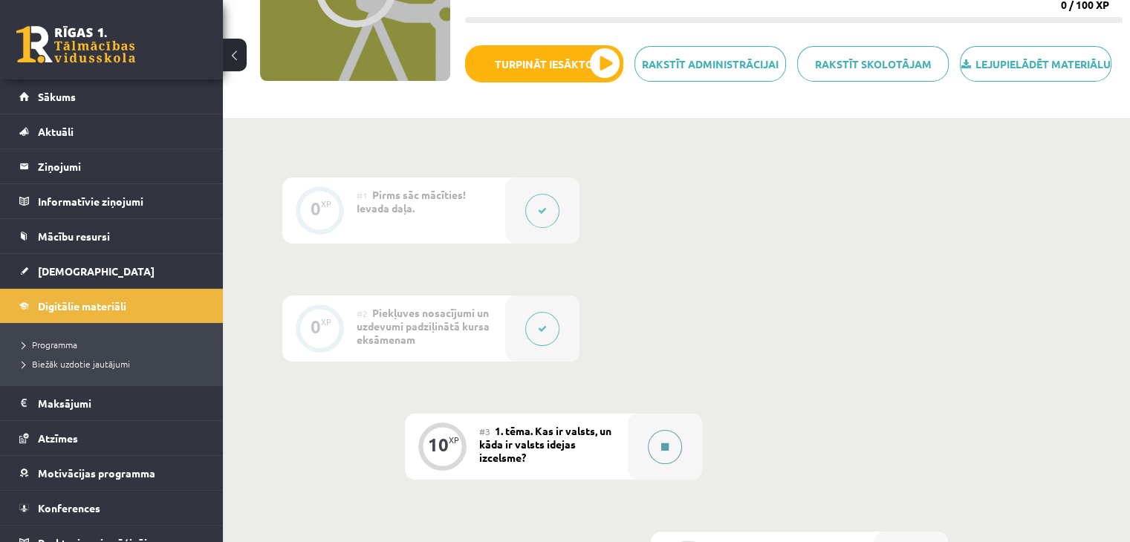
click at [654, 479] on div at bounding box center [665, 447] width 74 height 66
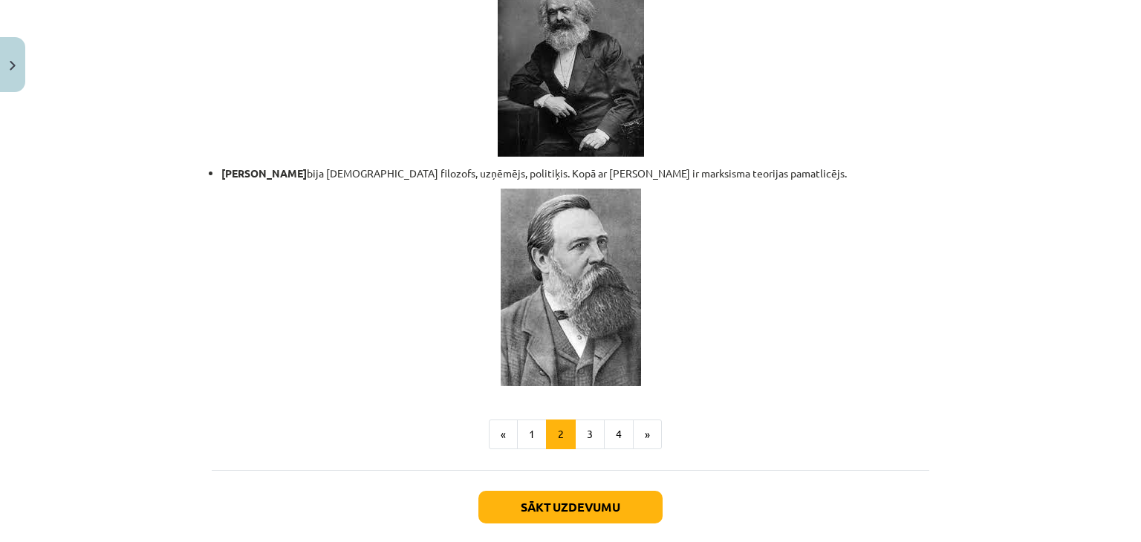
scroll to position [3208, 0]
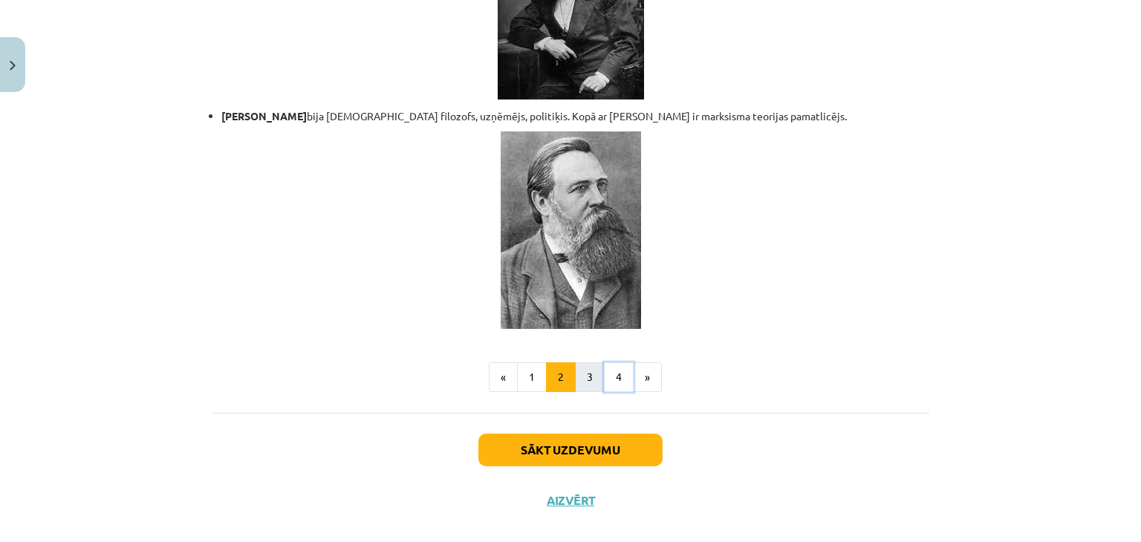
drag, startPoint x: 599, startPoint y: 368, endPoint x: 574, endPoint y: 368, distance: 25.3
click at [574, 368] on ul "« 1 2 3 4 »" at bounding box center [571, 378] width 718 height 30
click at [575, 368] on button "3" at bounding box center [590, 378] width 30 height 30
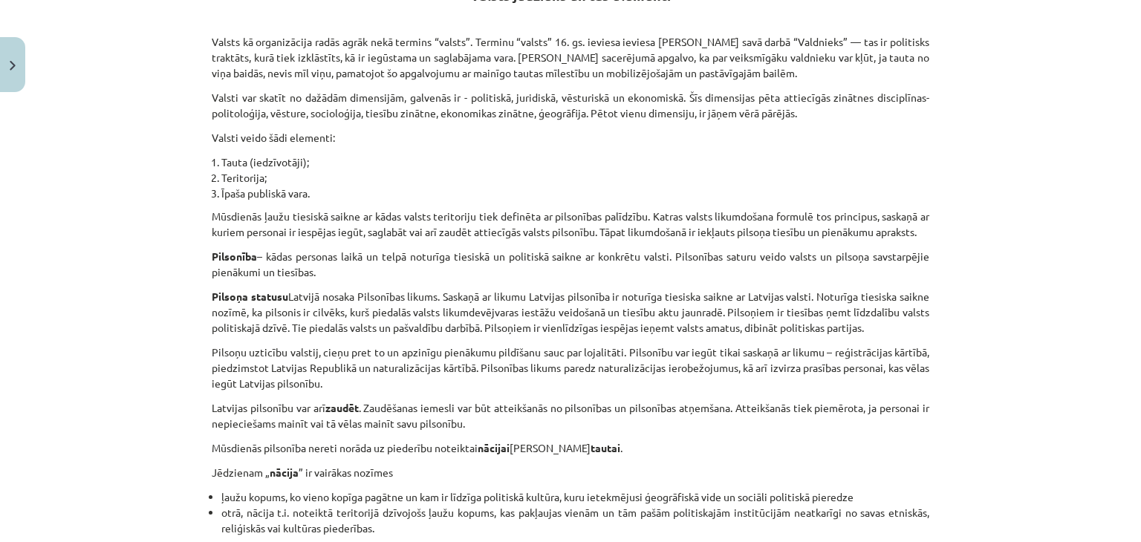
scroll to position [117, 0]
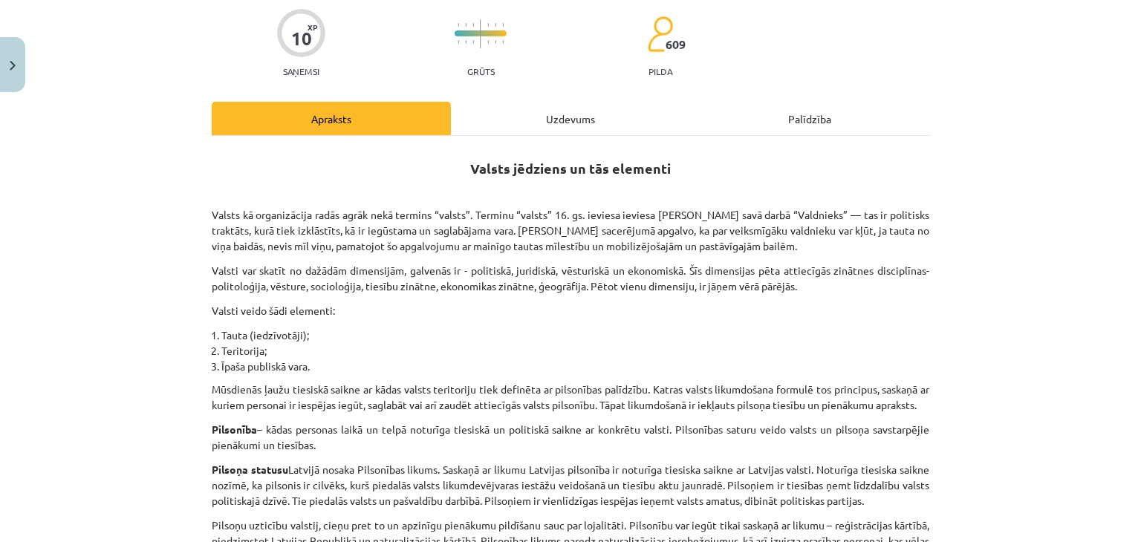
click at [472, 124] on div "Uzdevums" at bounding box center [570, 118] width 239 height 33
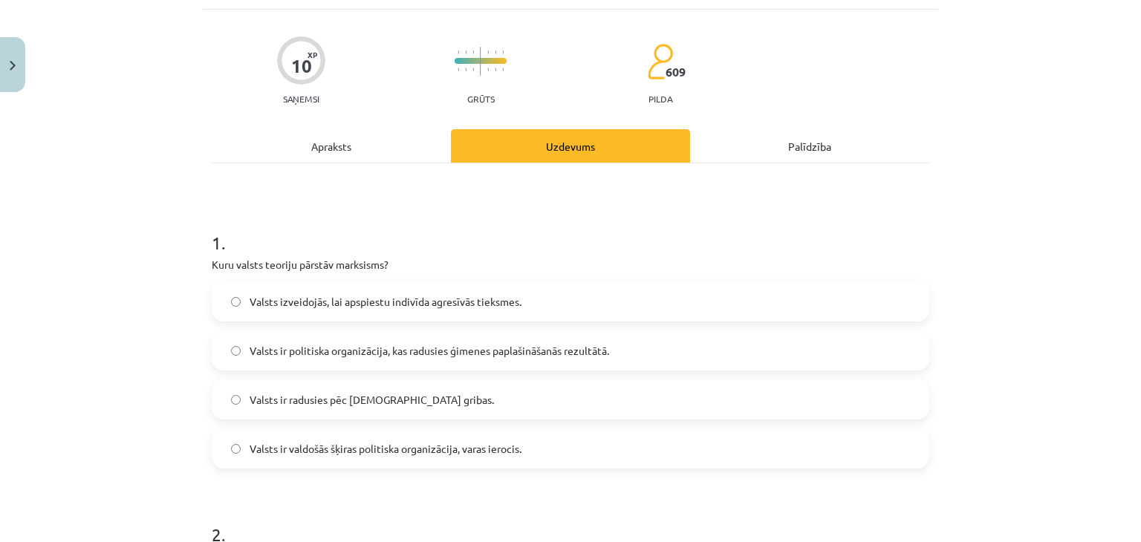
scroll to position [111, 0]
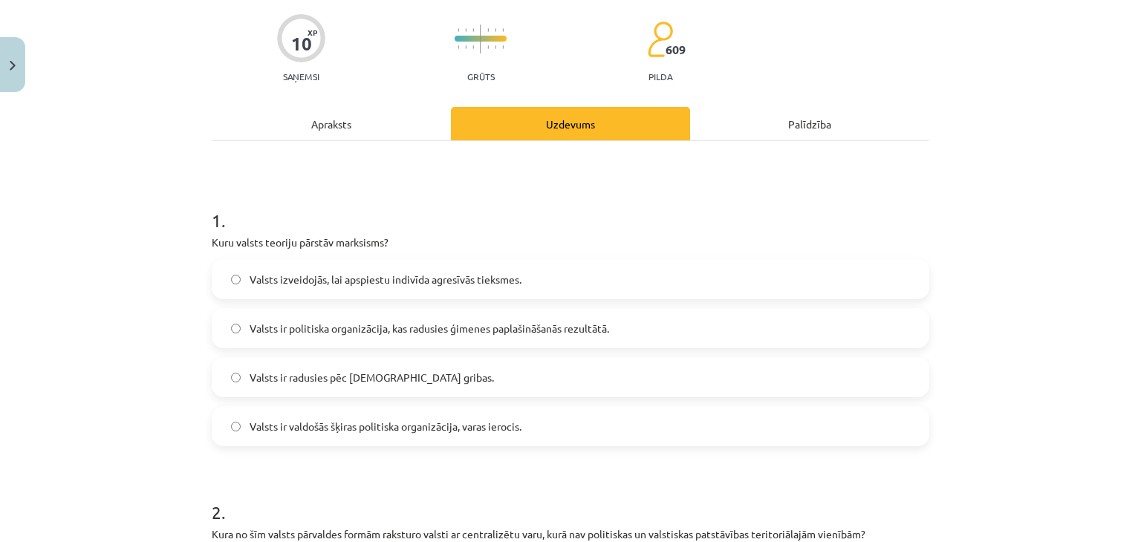
click at [273, 284] on span "Valsts izveidojās, lai apspiestu indivīda agresīvās tieksmes." at bounding box center [386, 280] width 272 height 16
click at [214, 422] on label "Valsts ir valdošās šķiras politiska organizācija, varas ierocis." at bounding box center [570, 426] width 715 height 37
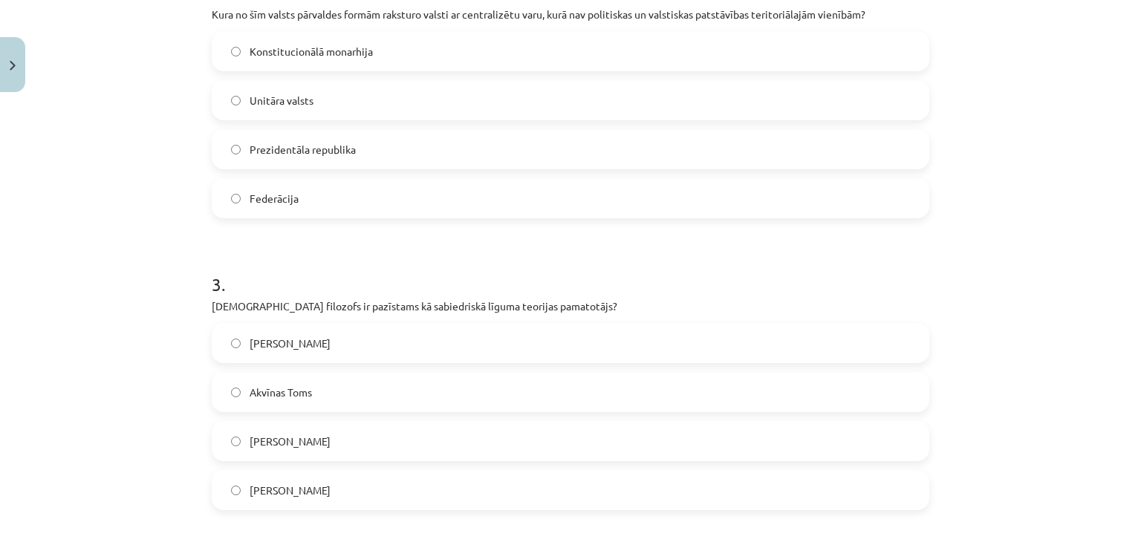
scroll to position [706, 0]
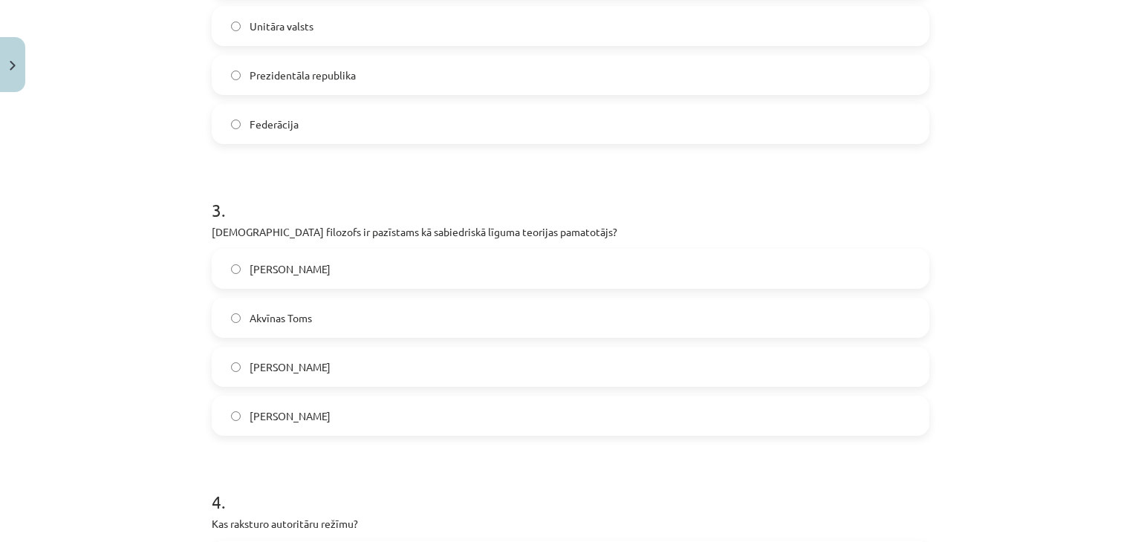
click at [280, 354] on label "Tomass Hobss" at bounding box center [570, 366] width 715 height 37
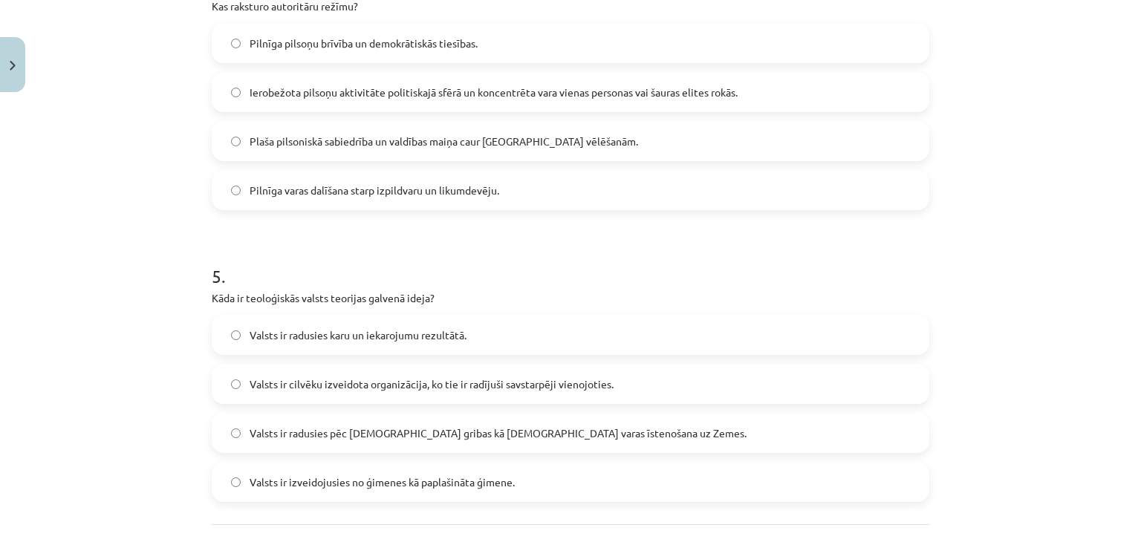
scroll to position [1226, 0]
click at [284, 432] on span "Valsts ir radusies pēc Dieva gribas kā dievišķās varas īstenošana uz Zemes." at bounding box center [498, 431] width 497 height 16
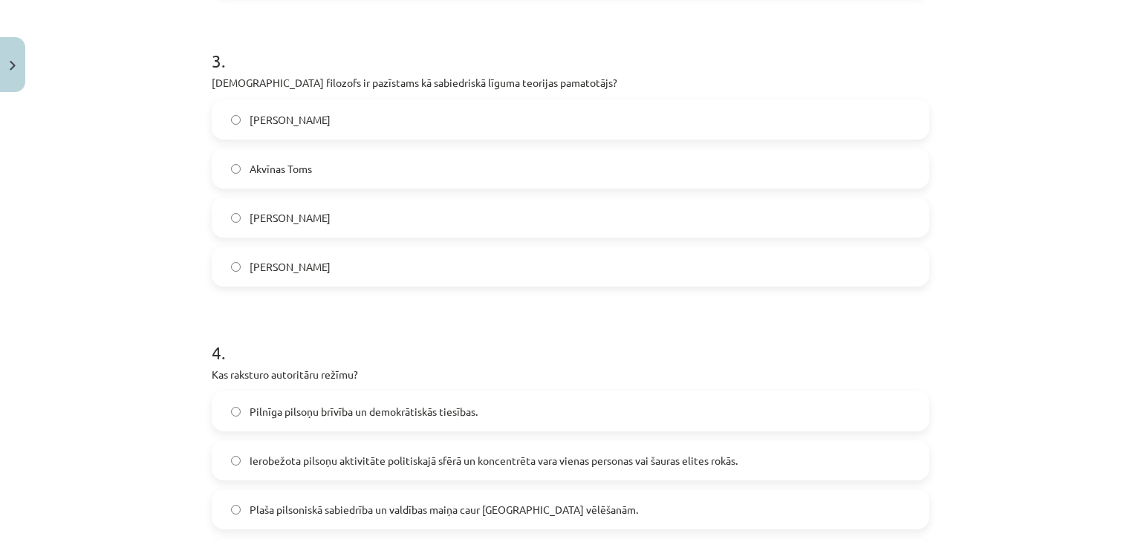
scroll to position [1058, 0]
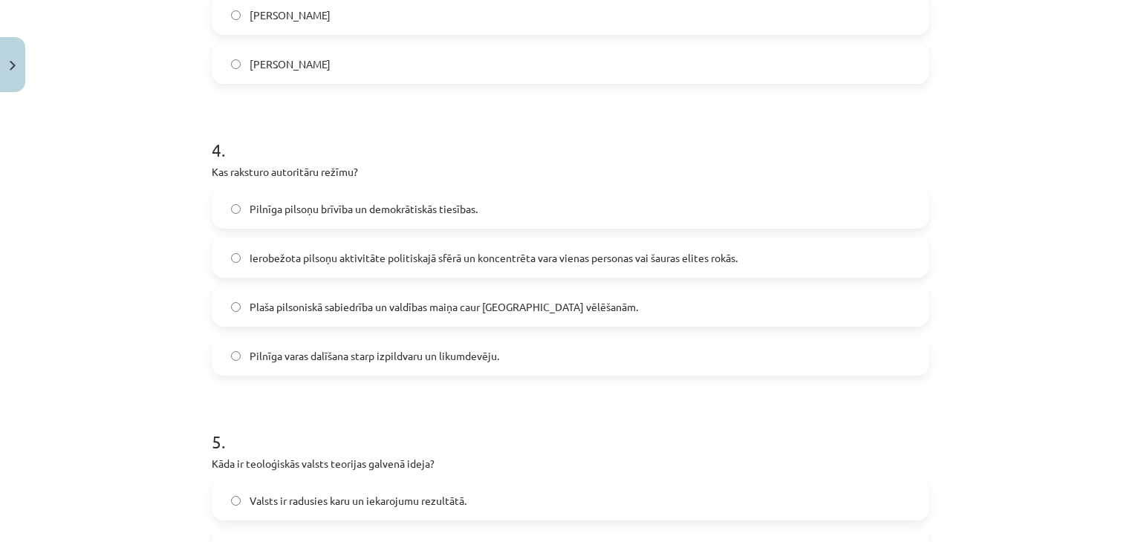
click at [407, 280] on div "Pilnīga pilsoņu brīvība un demokrātiskās tiesības. Ierobežota pilsoņu aktivitāt…" at bounding box center [571, 282] width 718 height 187
click at [415, 261] on span "Ierobežota pilsoņu aktivitāte politiskajā sfērā un koncentrēta vara vienas pers…" at bounding box center [494, 258] width 488 height 16
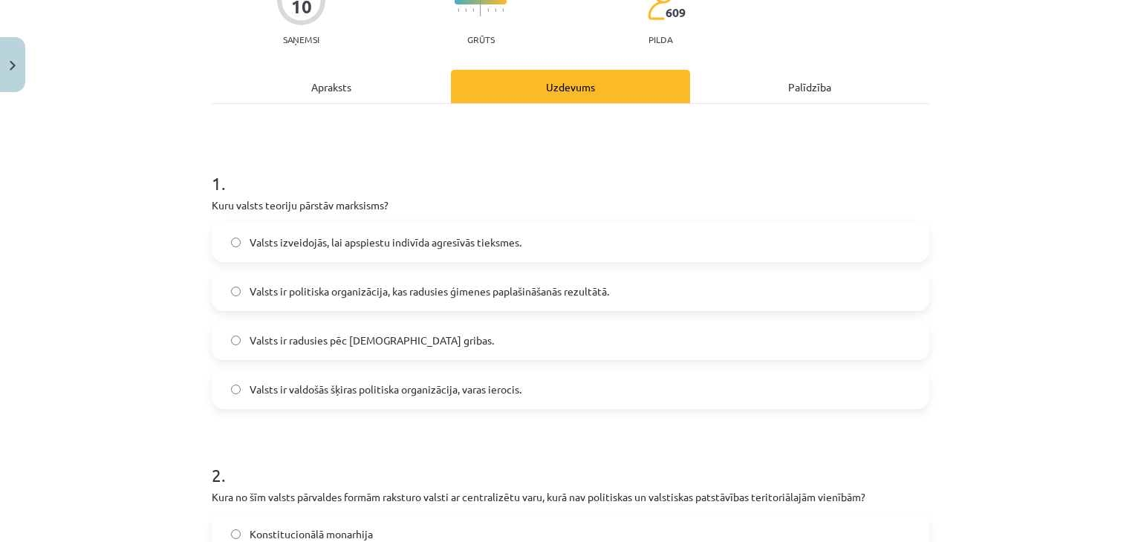
scroll to position [446, 0]
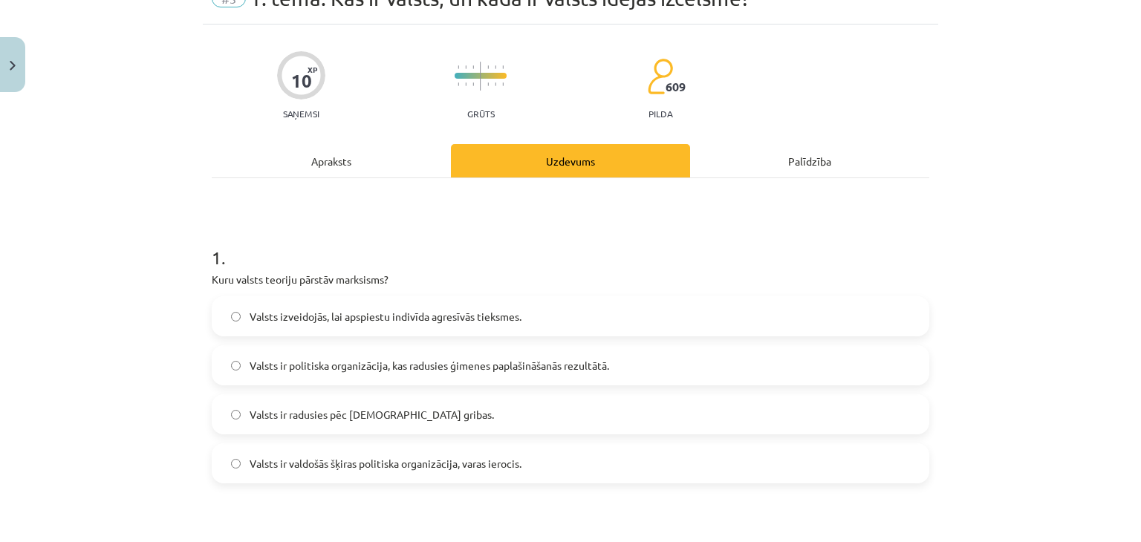
click at [363, 173] on div "Apraksts" at bounding box center [331, 160] width 239 height 33
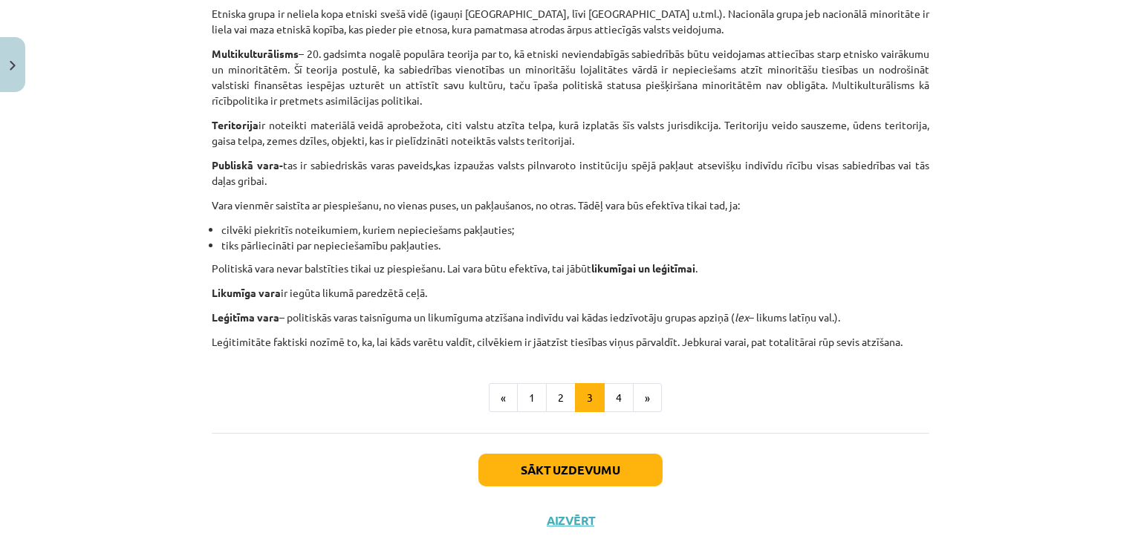
scroll to position [892, 0]
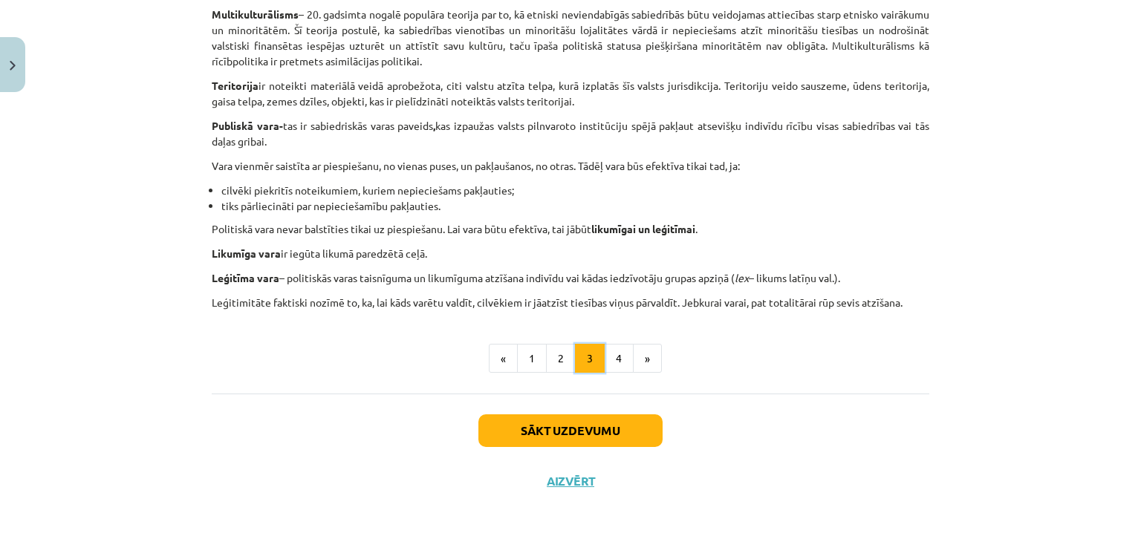
click at [597, 361] on button "3" at bounding box center [590, 359] width 30 height 30
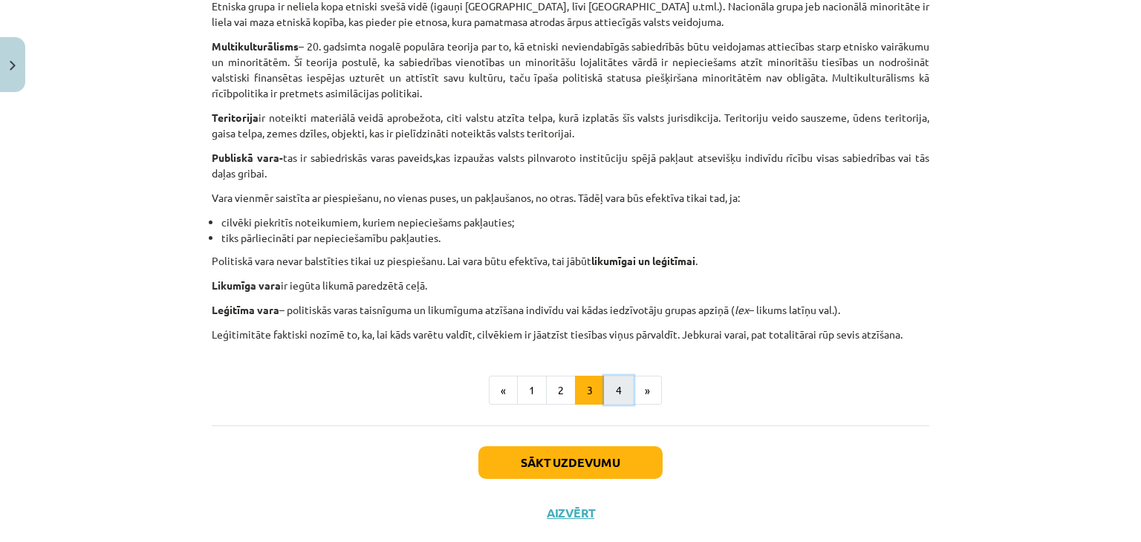
click at [614, 402] on button "4" at bounding box center [619, 391] width 30 height 30
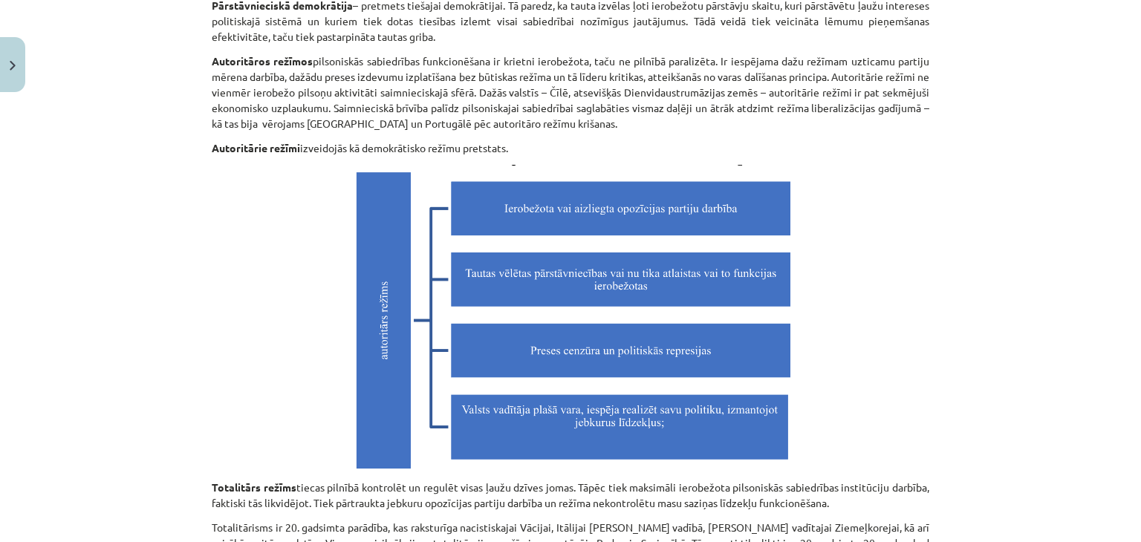
scroll to position [1082, 0]
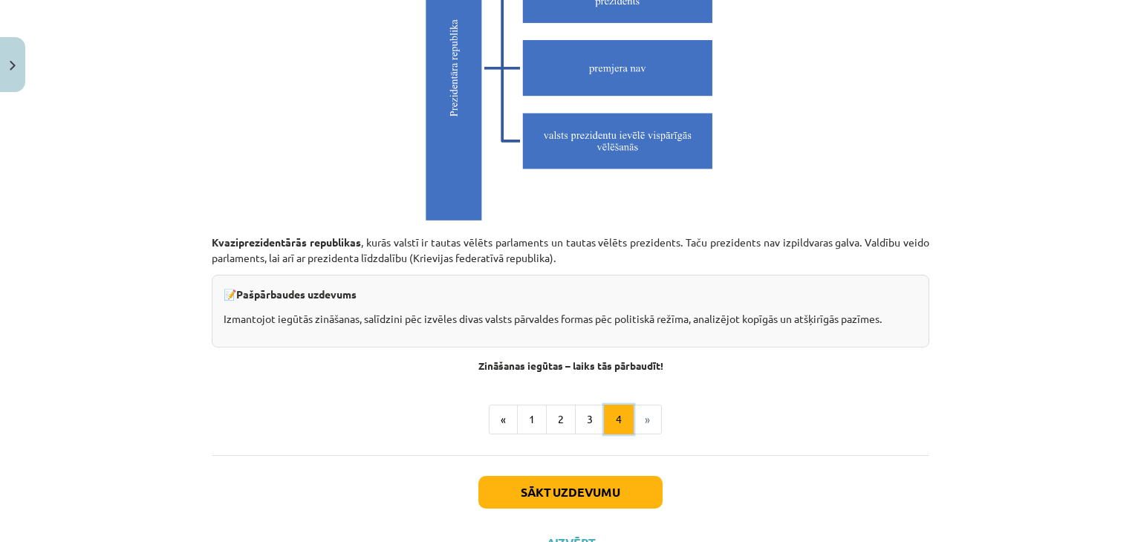
scroll to position [4232, 0]
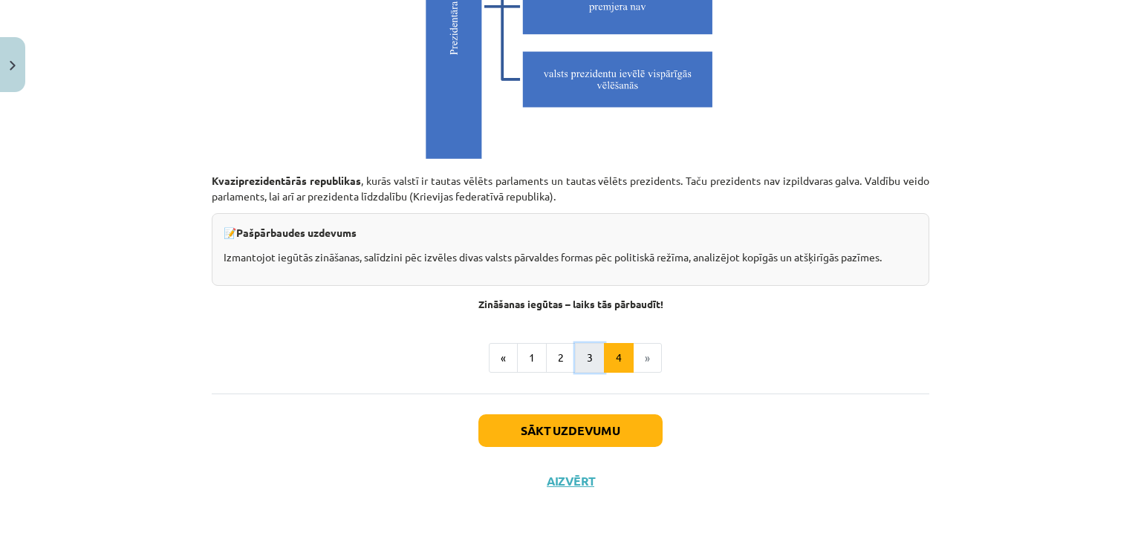
click at [582, 357] on button "3" at bounding box center [590, 358] width 30 height 30
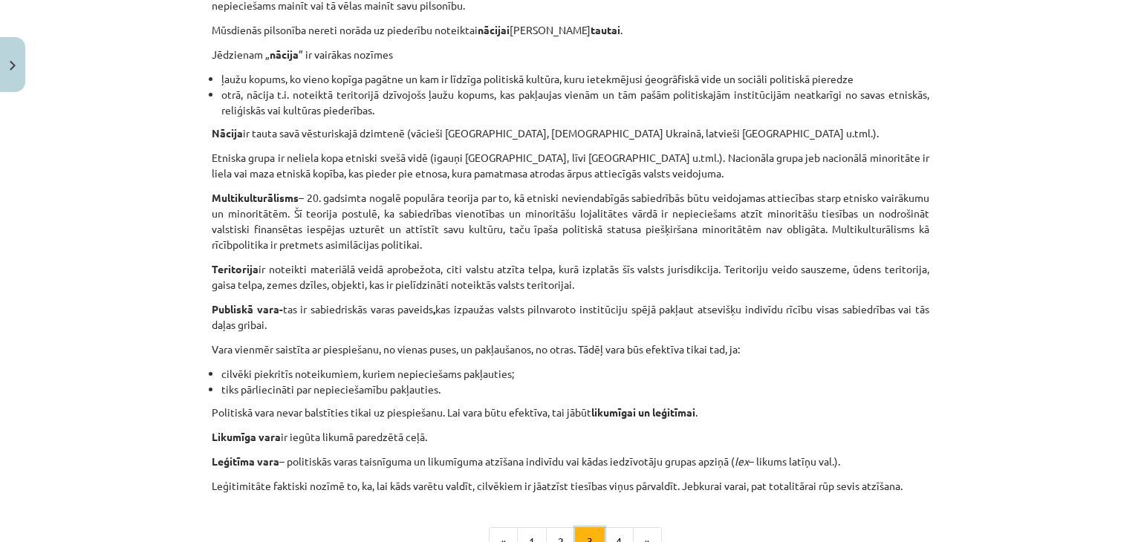
scroll to position [744, 0]
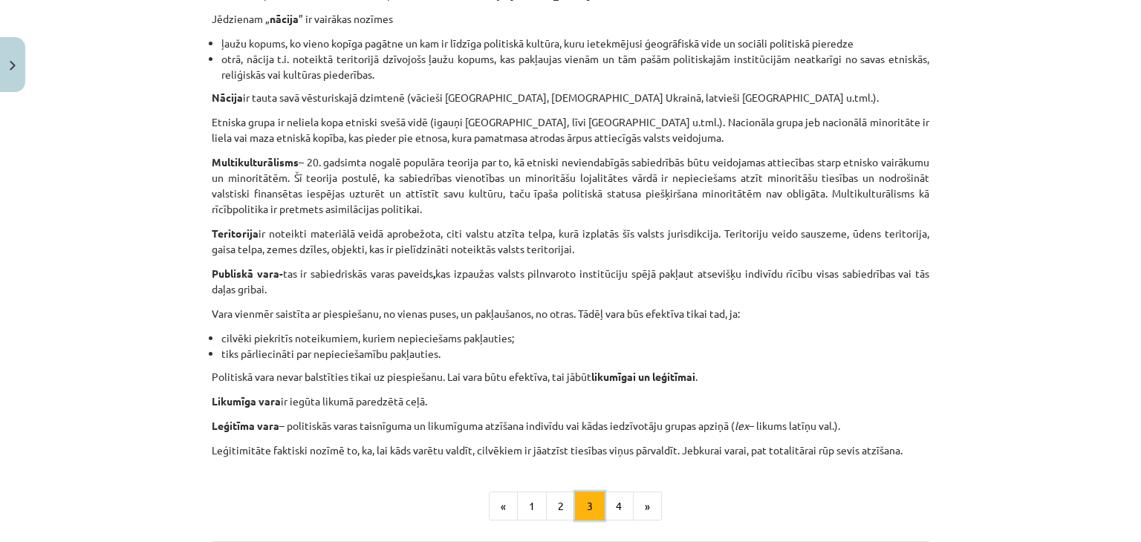
click at [575, 492] on button "3" at bounding box center [590, 507] width 30 height 30
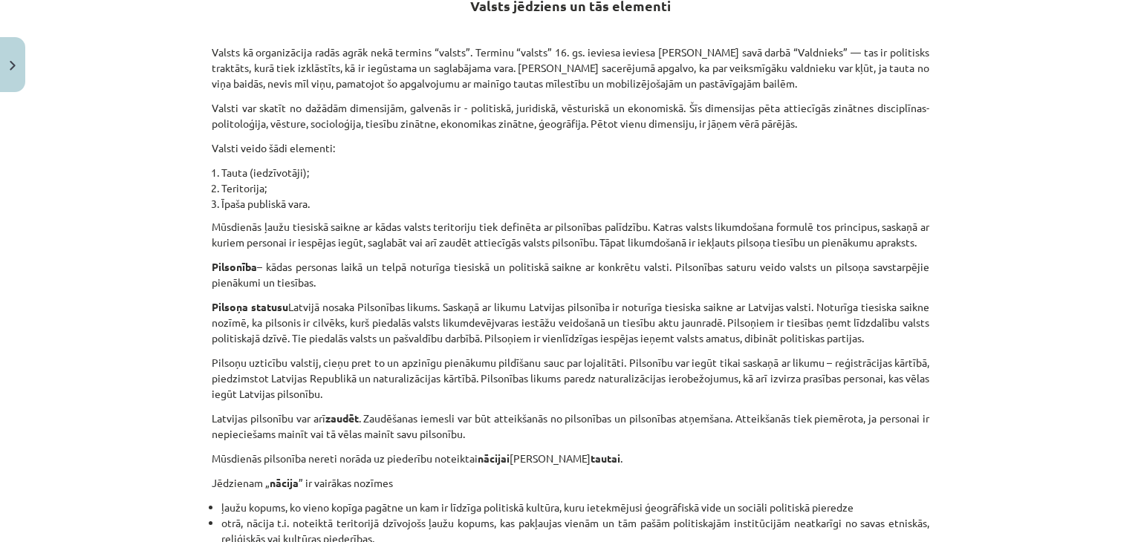
scroll to position [265, 0]
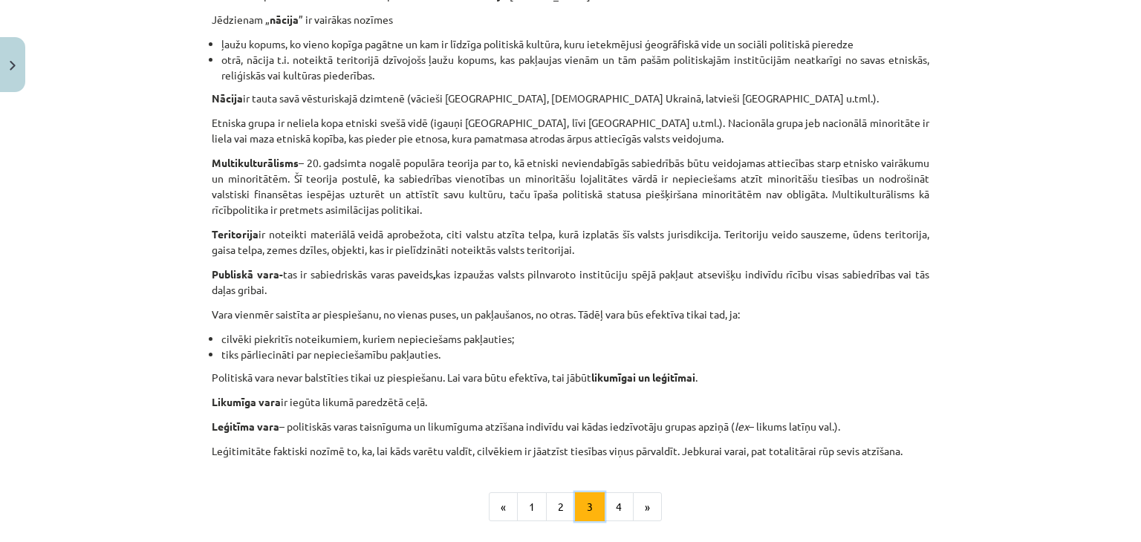
scroll to position [744, 0]
drag, startPoint x: 208, startPoint y: 161, endPoint x: 293, endPoint y: 159, distance: 85.5
click at [293, 159] on b "Multikulturālisms" at bounding box center [255, 161] width 87 height 13
click at [591, 266] on p "Publiskā vara- tas ir sabiedriskās varas paveids , kas izpaužas valsts pilnvaro…" at bounding box center [571, 281] width 718 height 31
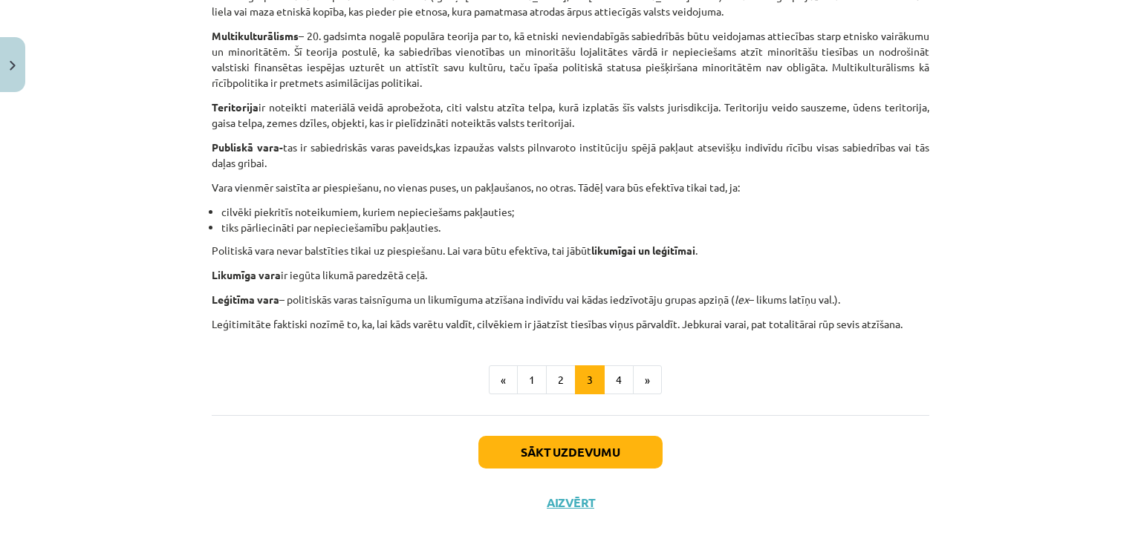
scroll to position [892, 0]
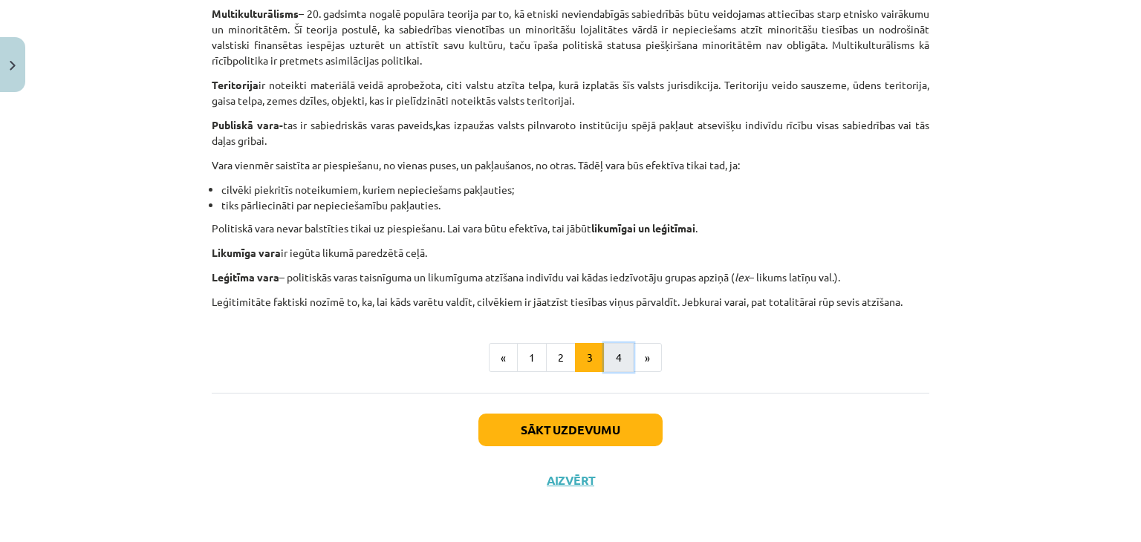
click at [611, 365] on button "4" at bounding box center [619, 358] width 30 height 30
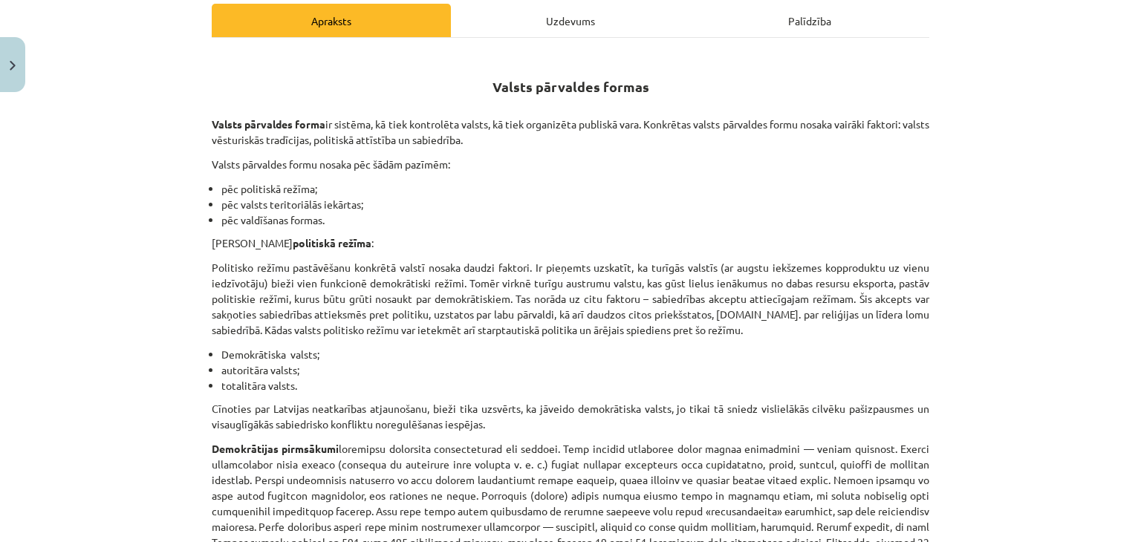
scroll to position [191, 0]
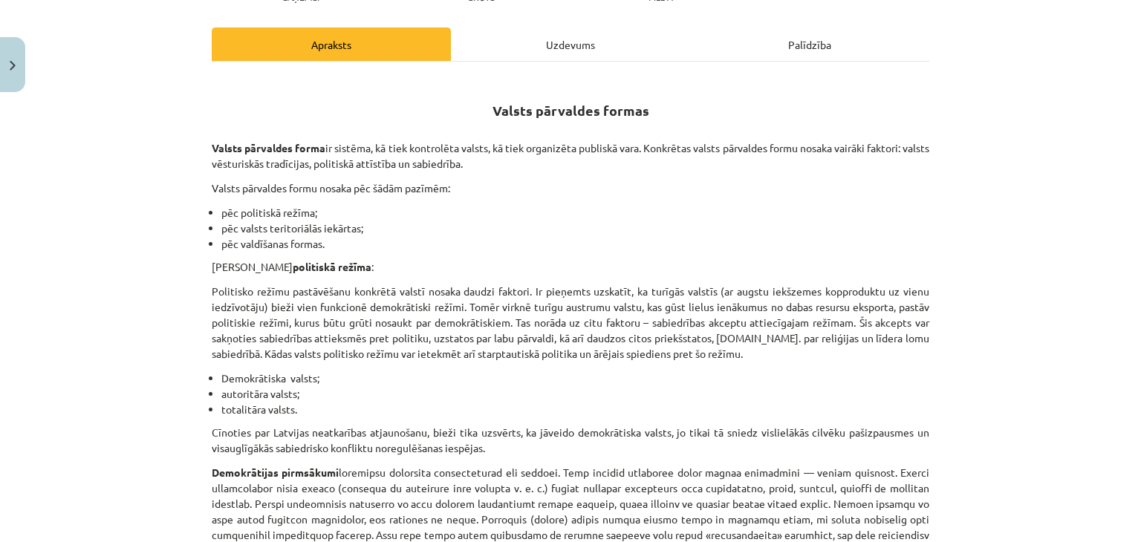
click at [553, 49] on div "Uzdevums" at bounding box center [570, 43] width 239 height 33
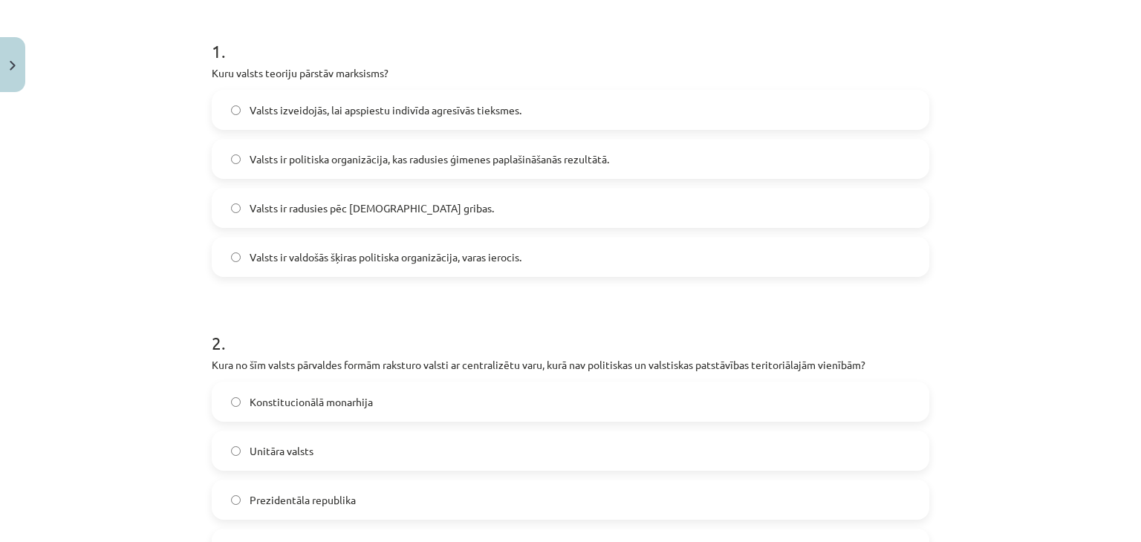
scroll to position [409, 0]
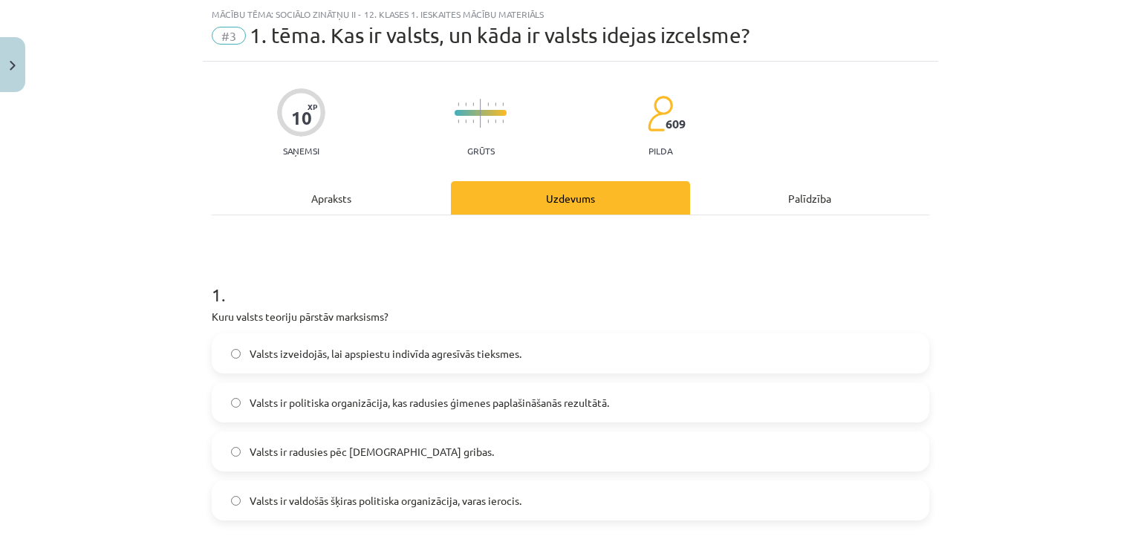
click at [383, 190] on div "Apraksts" at bounding box center [331, 197] width 239 height 33
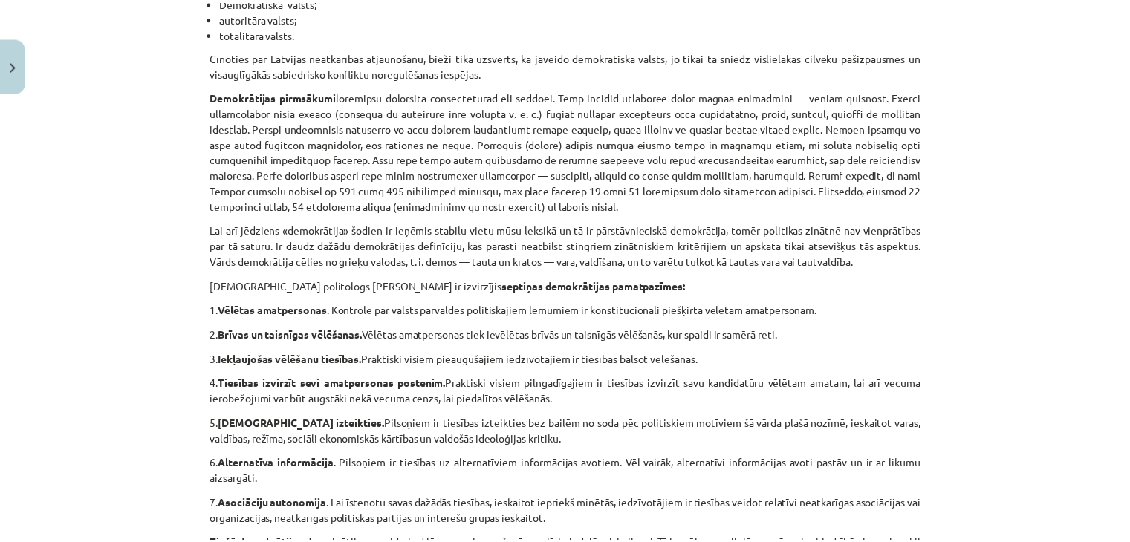
scroll to position [592, 0]
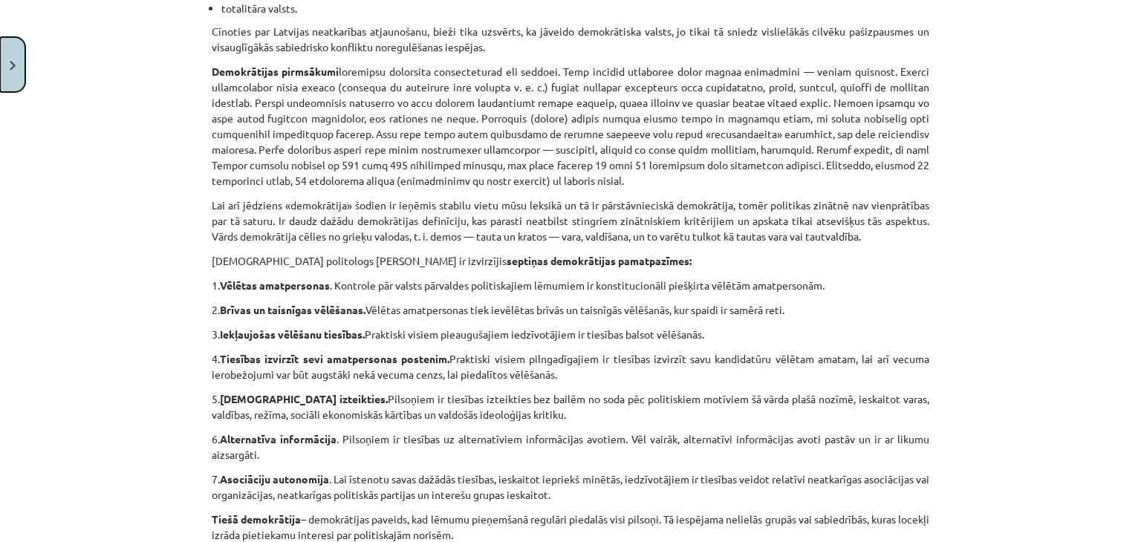
click at [0, 68] on button "Close" at bounding box center [12, 64] width 25 height 55
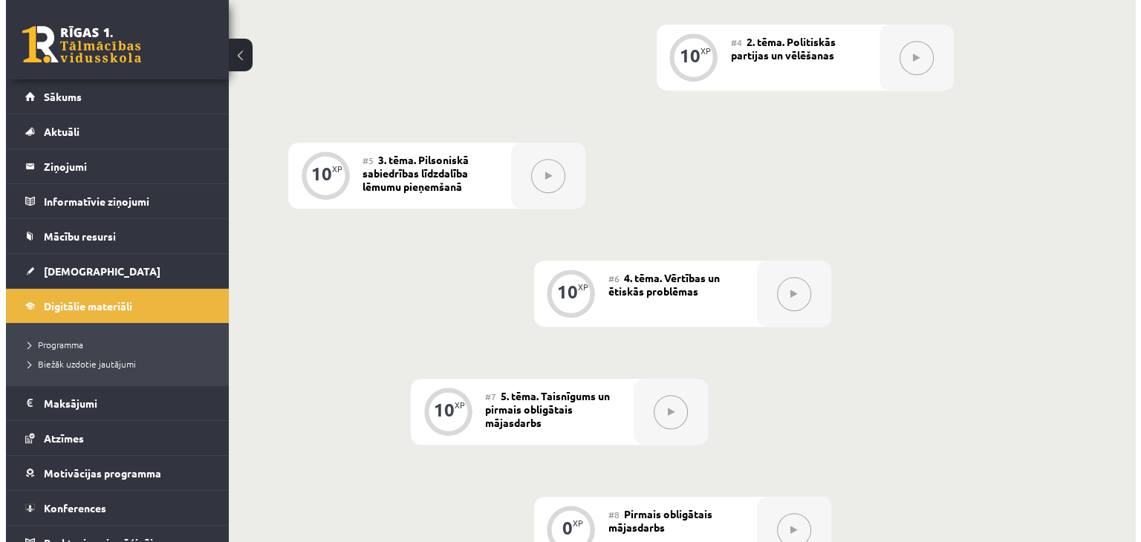
scroll to position [594, 0]
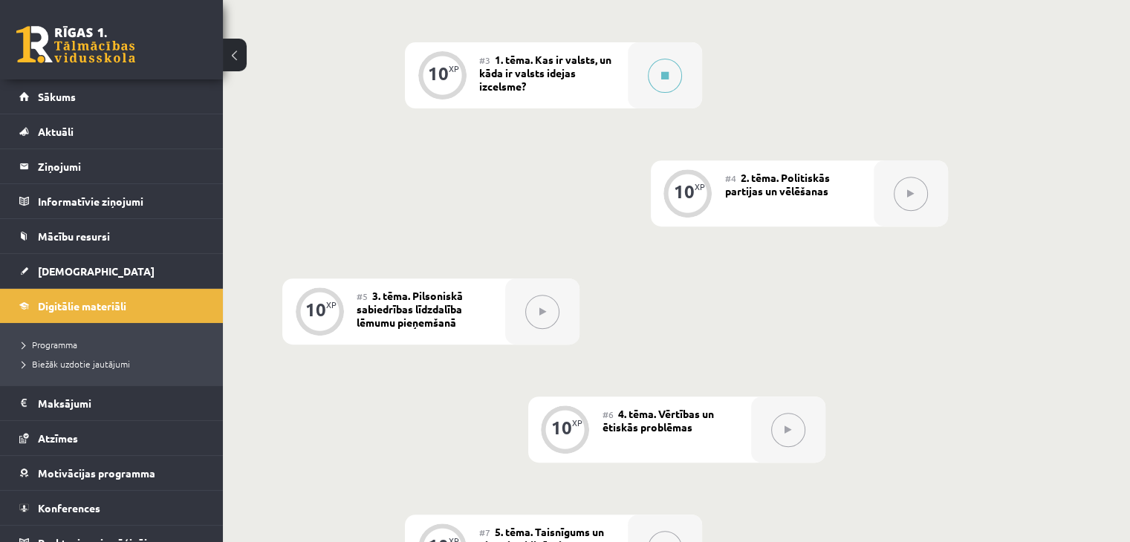
click at [620, 88] on div "#3 1. tēma. Kas ir valsts, un kāda ir valsts idejas izcelsme?" at bounding box center [553, 75] width 149 height 66
click at [666, 80] on icon at bounding box center [664, 75] width 7 height 9
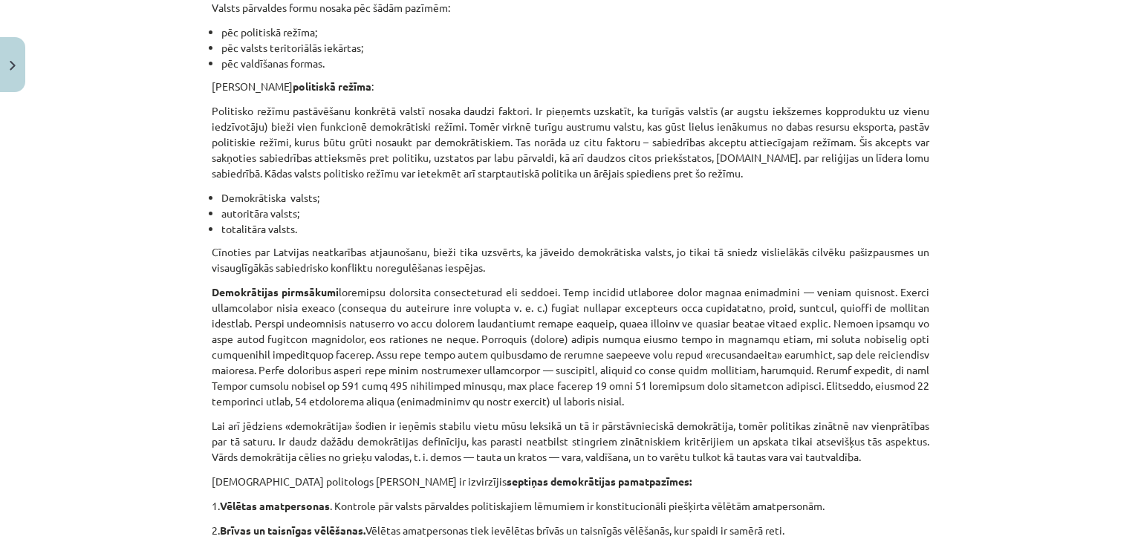
scroll to position [149, 0]
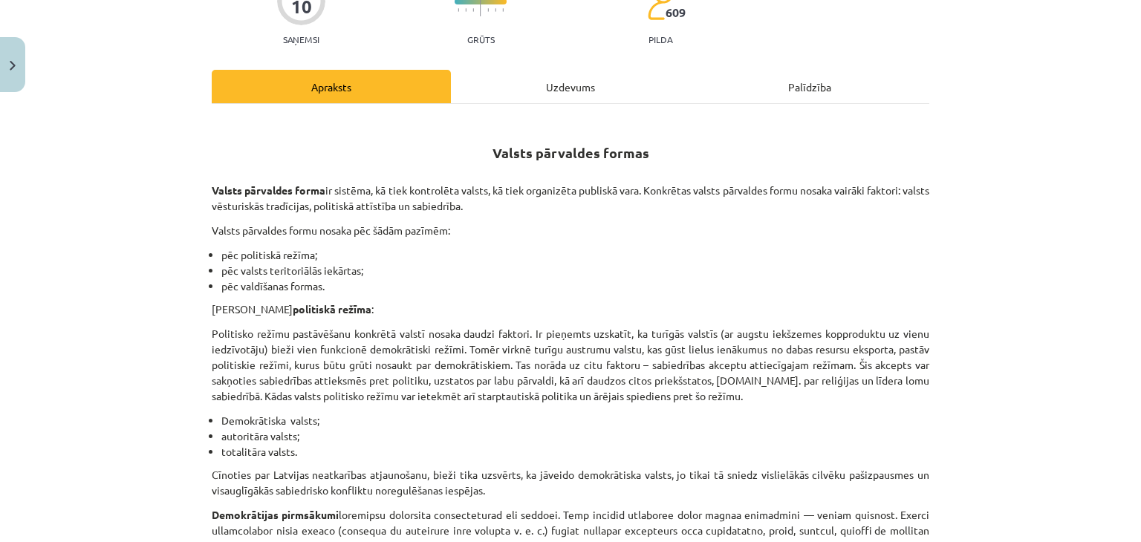
click at [523, 85] on div "Uzdevums" at bounding box center [570, 86] width 239 height 33
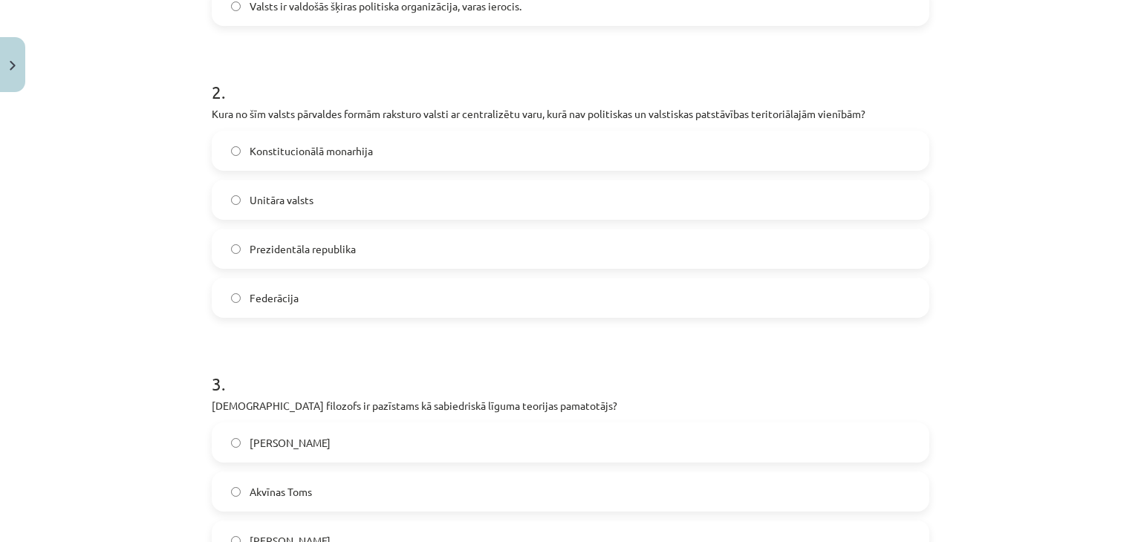
scroll to position [558, 0]
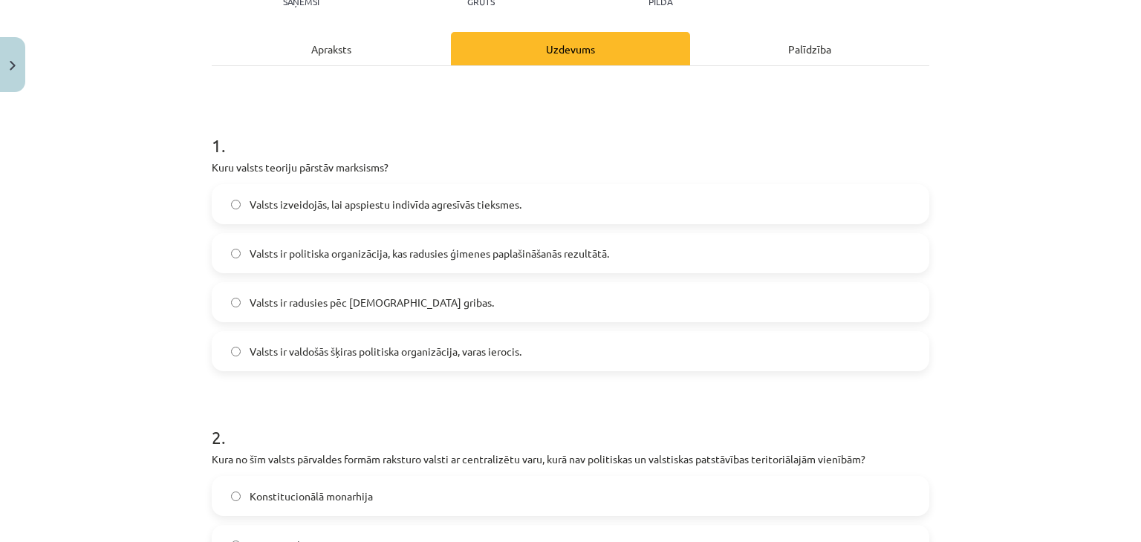
drag, startPoint x: 342, startPoint y: 52, endPoint x: 334, endPoint y: 41, distance: 14.3
click at [339, 48] on div "Apraksts" at bounding box center [331, 48] width 239 height 33
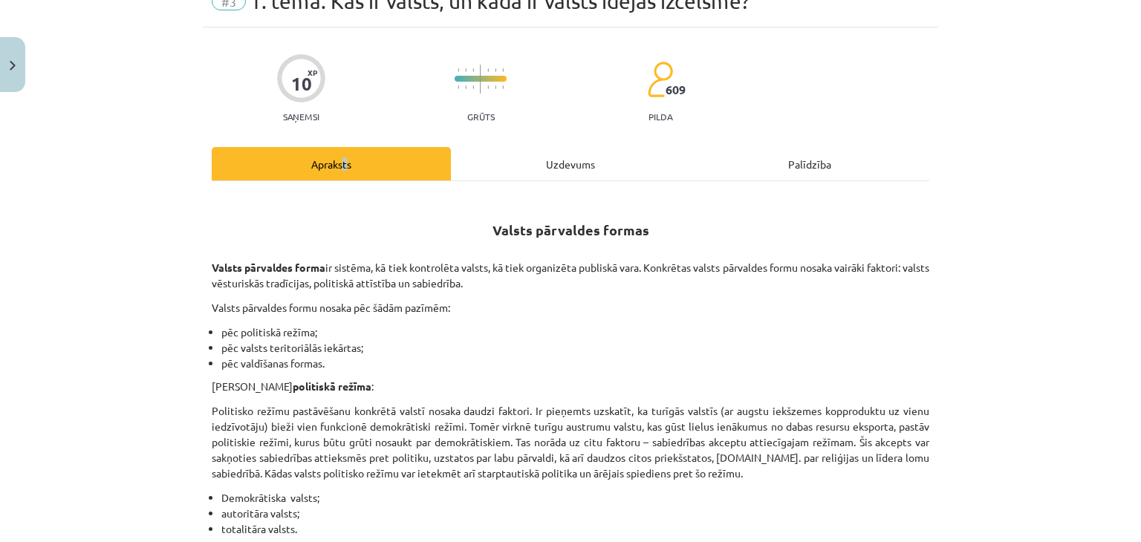
scroll to position [0, 0]
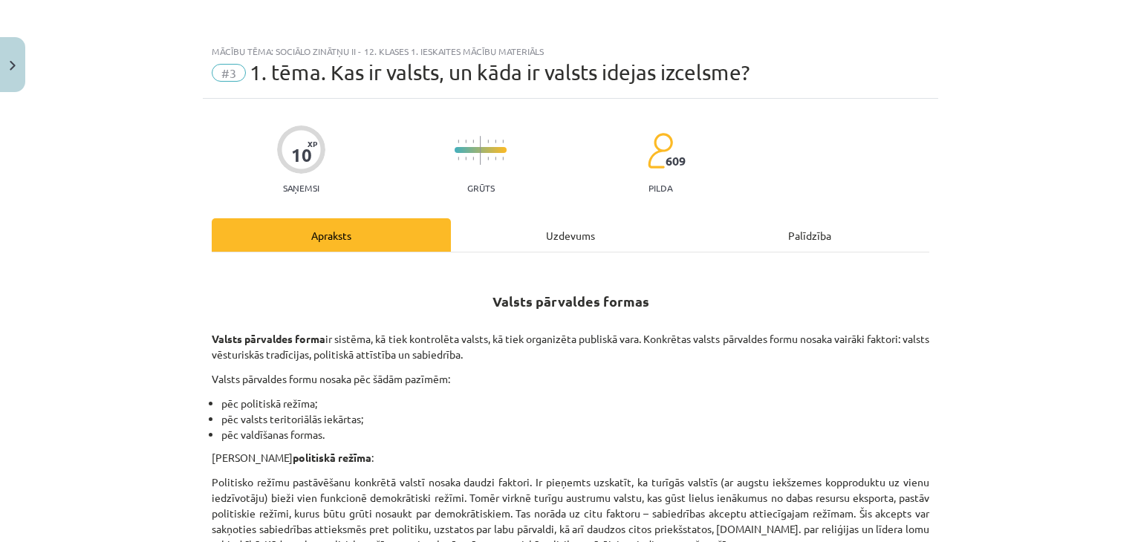
click at [556, 226] on div "Uzdevums" at bounding box center [570, 234] width 239 height 33
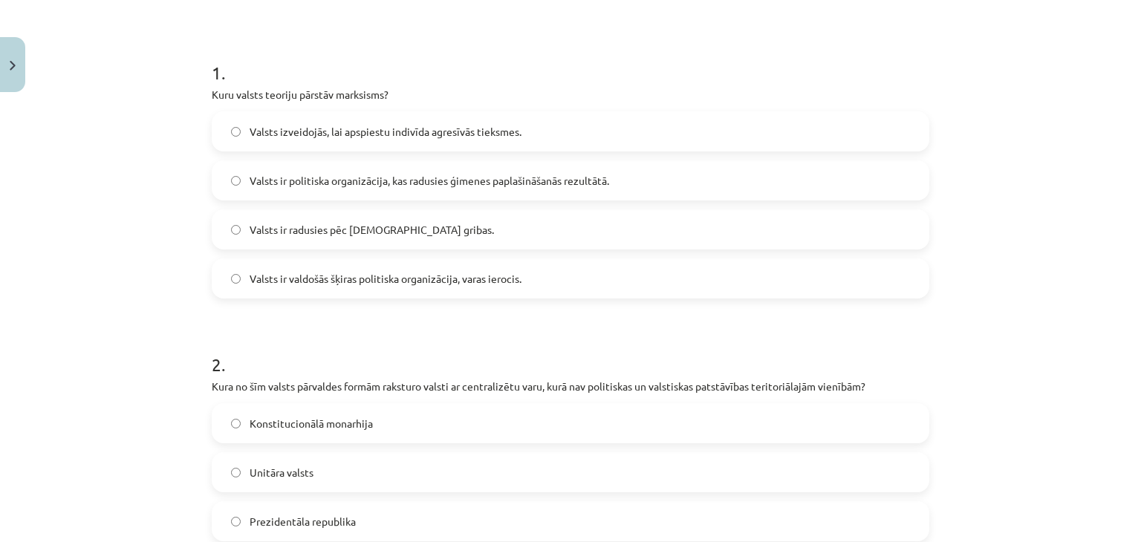
scroll to position [37, 0]
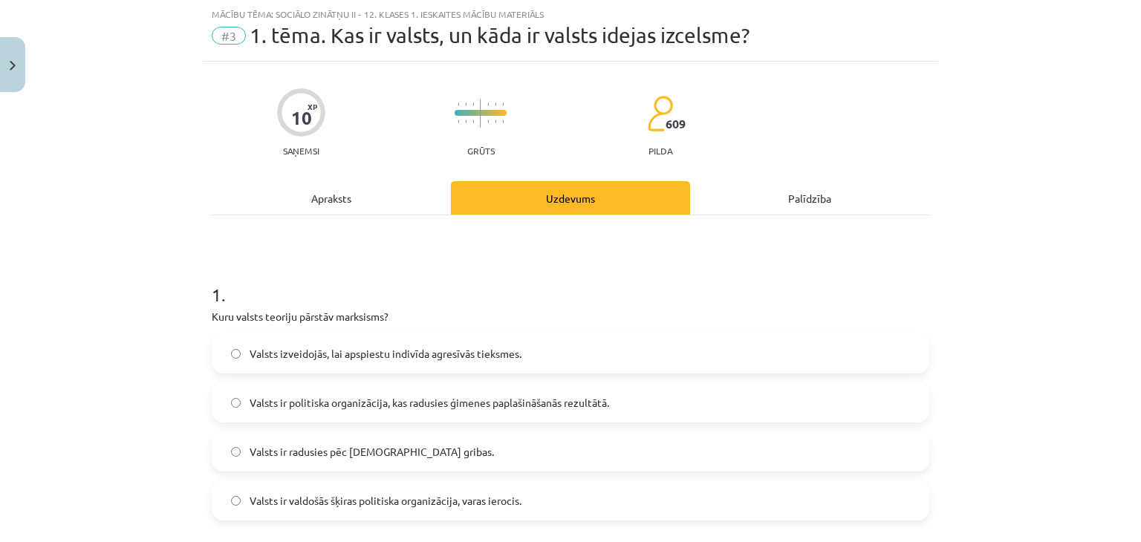
click at [339, 193] on div "Apraksts" at bounding box center [331, 197] width 239 height 33
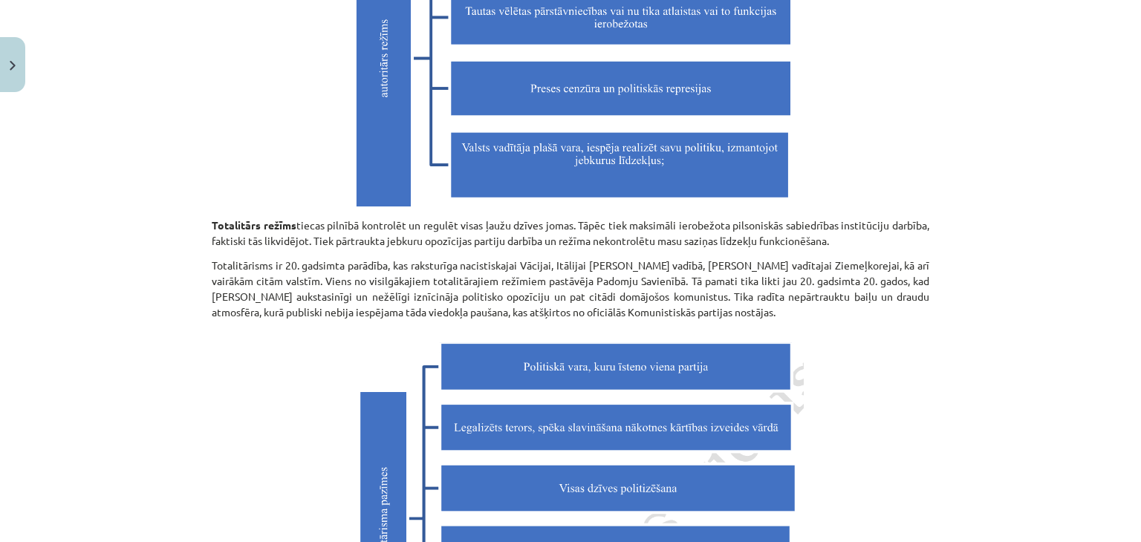
scroll to position [3455, 0]
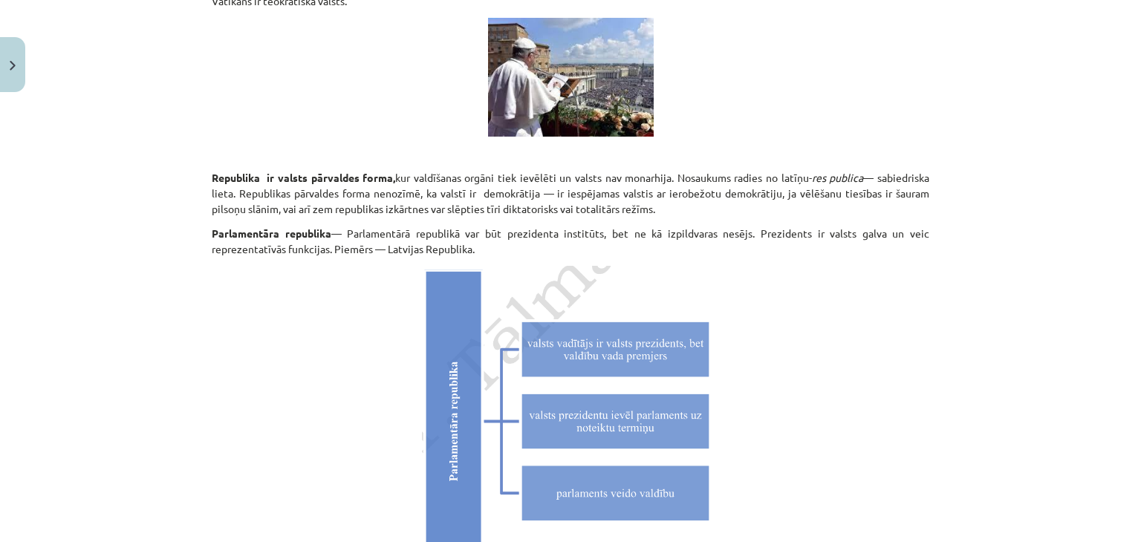
drag, startPoint x: 1127, startPoint y: 429, endPoint x: 1108, endPoint y: 298, distance: 132.1
click at [1108, 298] on div "Mācību tēma: Sociālo zinātņu ii - 12. klases 1. ieskaites mācību materiāls #3 1…" at bounding box center [570, 271] width 1141 height 542
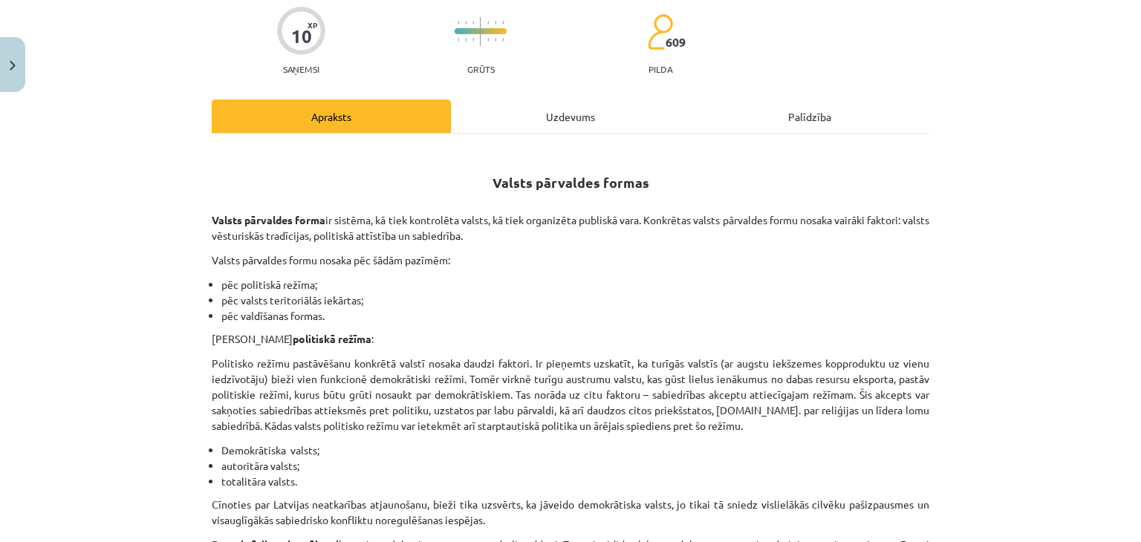
scroll to position [0, 0]
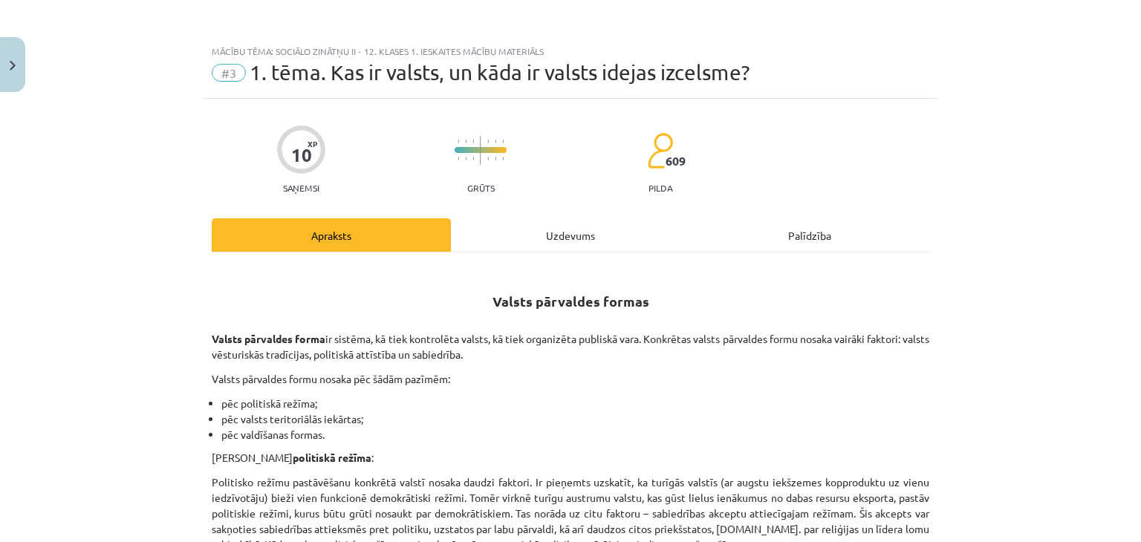
click at [528, 233] on div "Uzdevums" at bounding box center [570, 234] width 239 height 33
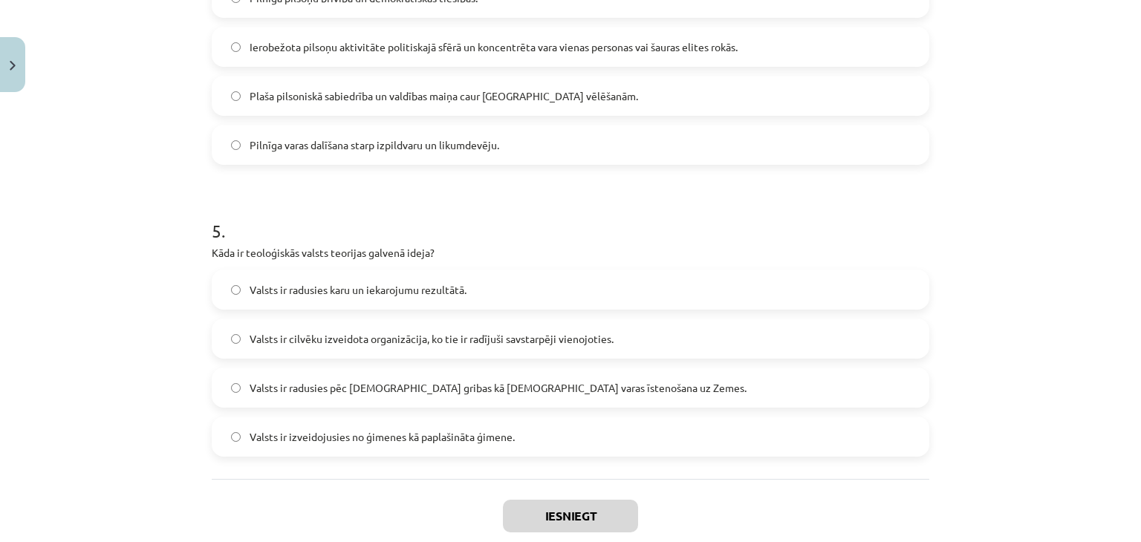
scroll to position [1355, 0]
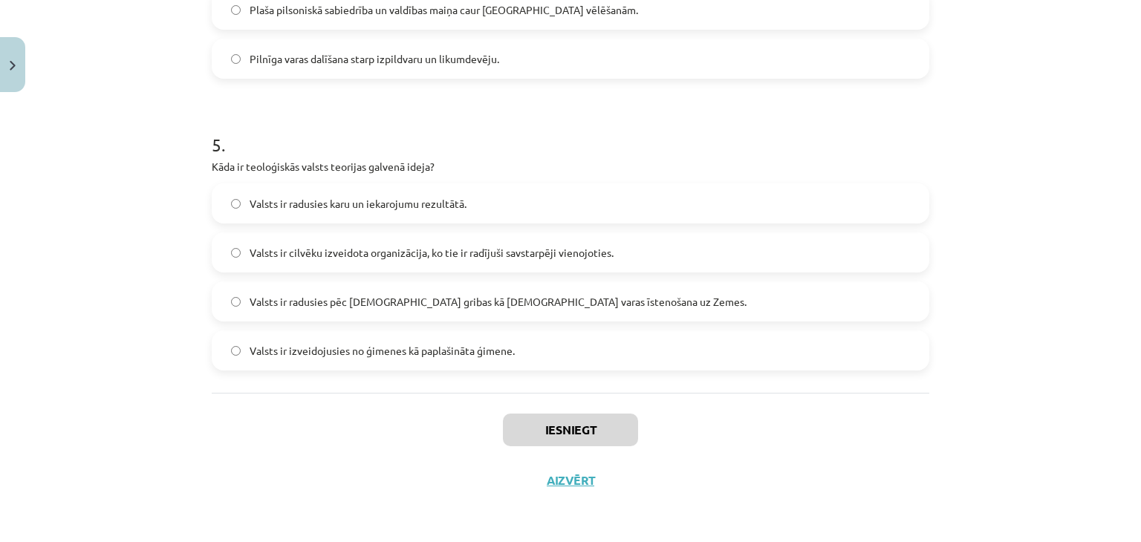
click at [412, 296] on span "Valsts ir radusies pēc Dieva gribas kā dievišķās varas īstenošana uz Zemes." at bounding box center [498, 302] width 497 height 16
click at [286, 298] on span "Valsts ir radusies pēc Dieva gribas kā dievišķās varas īstenošana uz Zemes." at bounding box center [498, 302] width 497 height 16
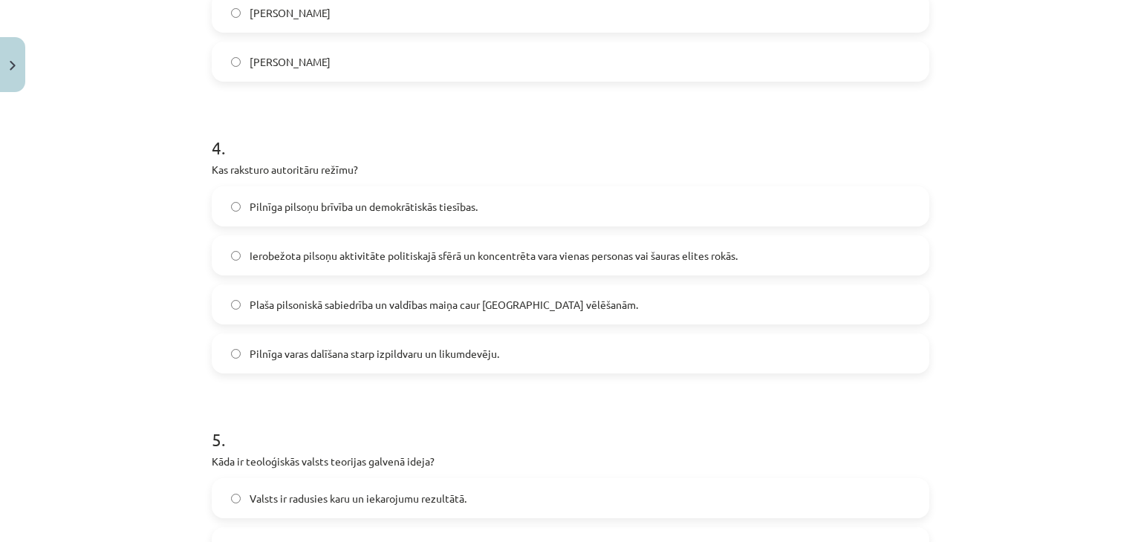
scroll to position [1058, 0]
click at [352, 265] on label "Ierobežota pilsoņu aktivitāte politiskajā sfērā un koncentrēta vara vienas pers…" at bounding box center [570, 257] width 715 height 37
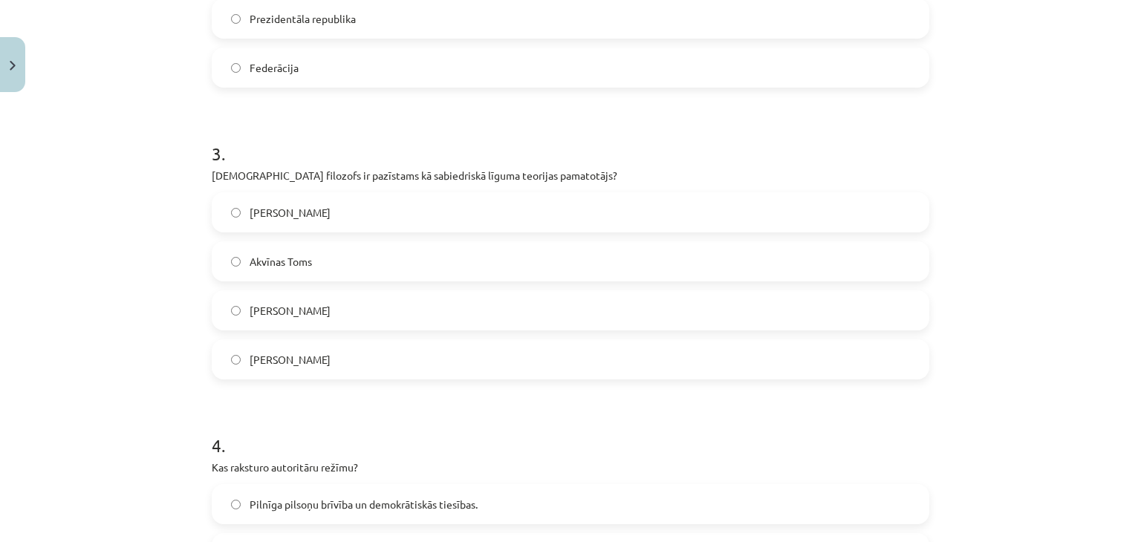
scroll to position [761, 0]
click at [306, 316] on span "Tomass Hobss" at bounding box center [290, 313] width 81 height 16
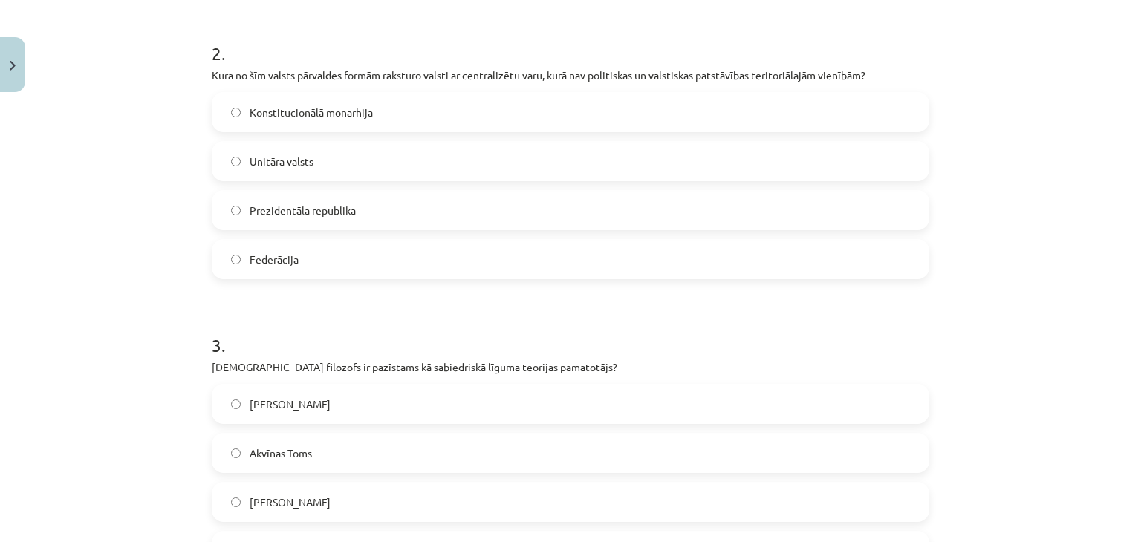
scroll to position [538, 0]
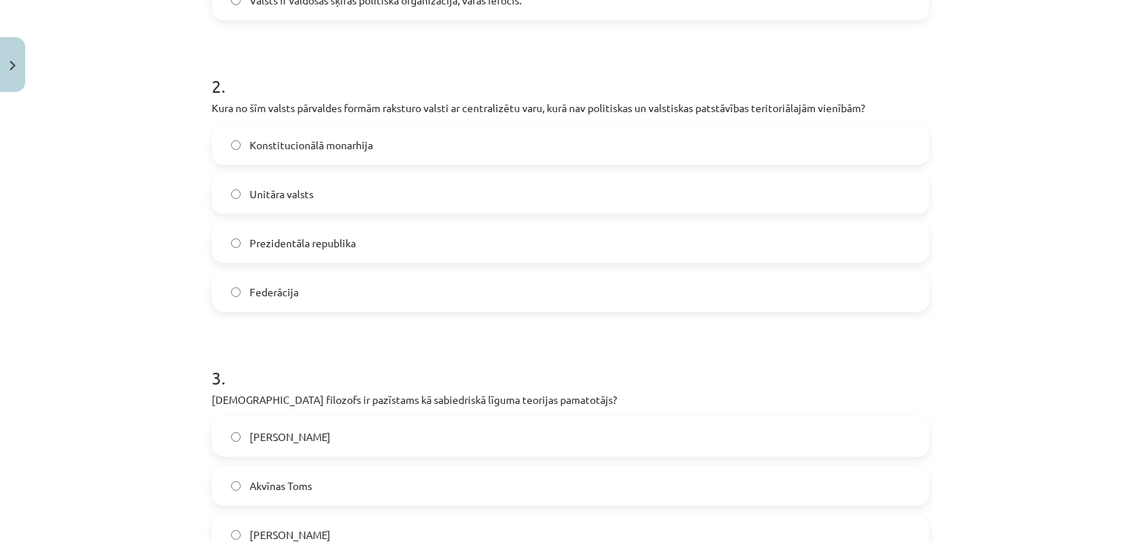
click at [270, 188] on span "Unitāra valsts" at bounding box center [282, 194] width 64 height 16
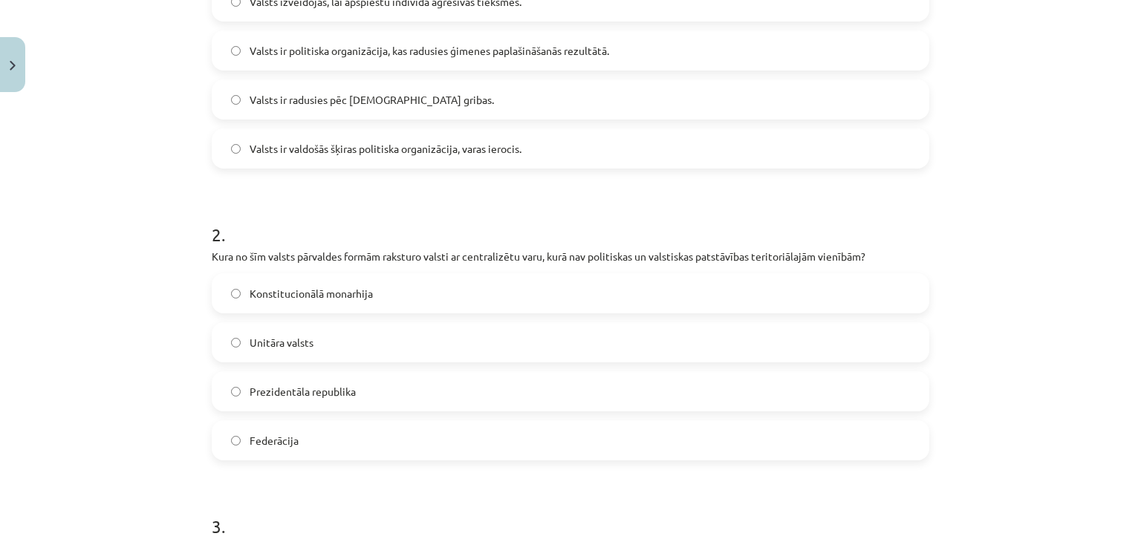
scroll to position [241, 0]
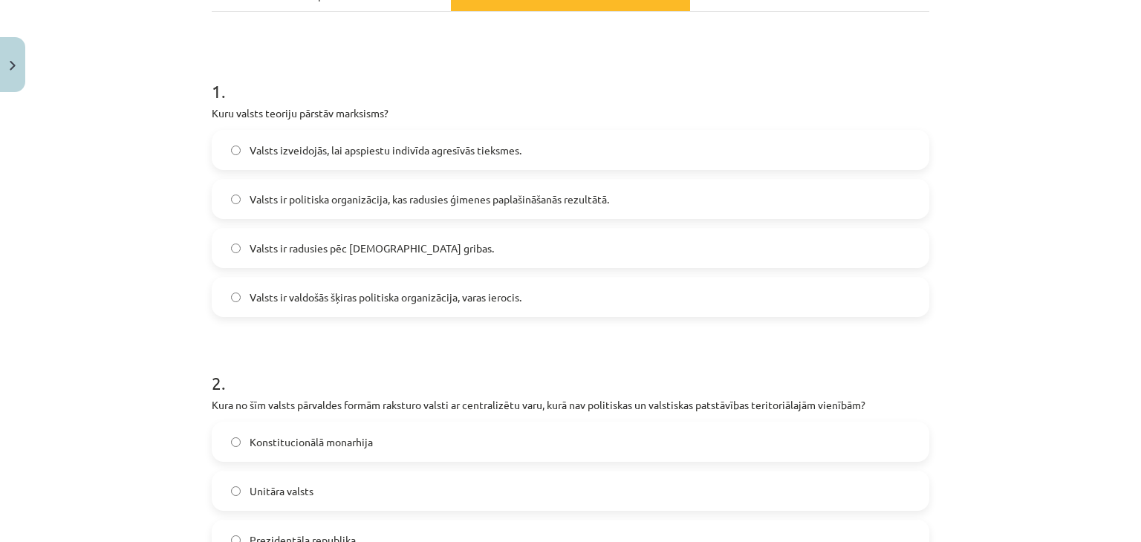
click at [354, 299] on span "Valsts ir valdošās šķiras politiska organizācija, varas ierocis." at bounding box center [386, 298] width 272 height 16
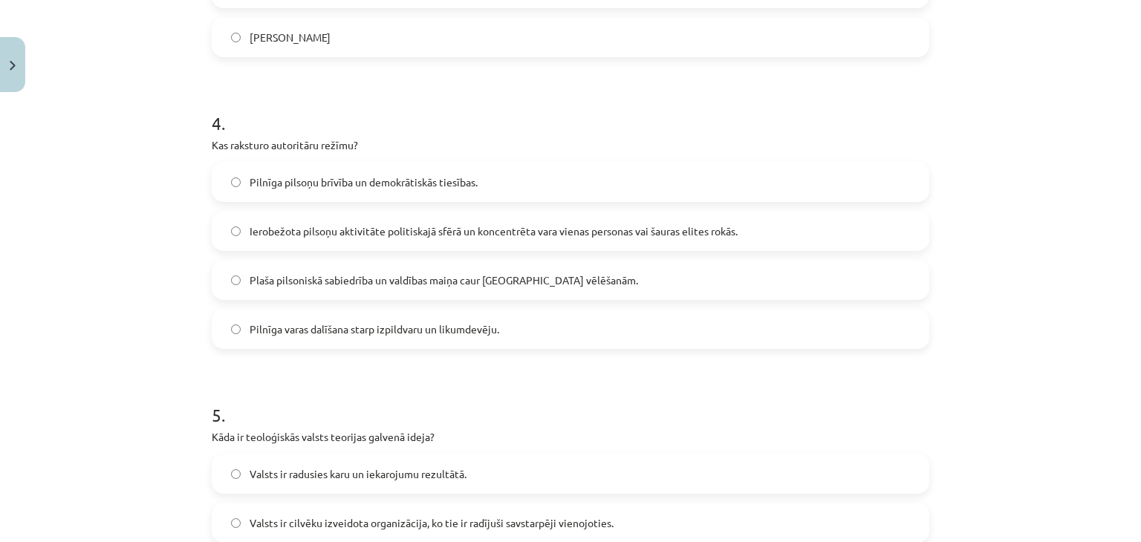
scroll to position [984, 0]
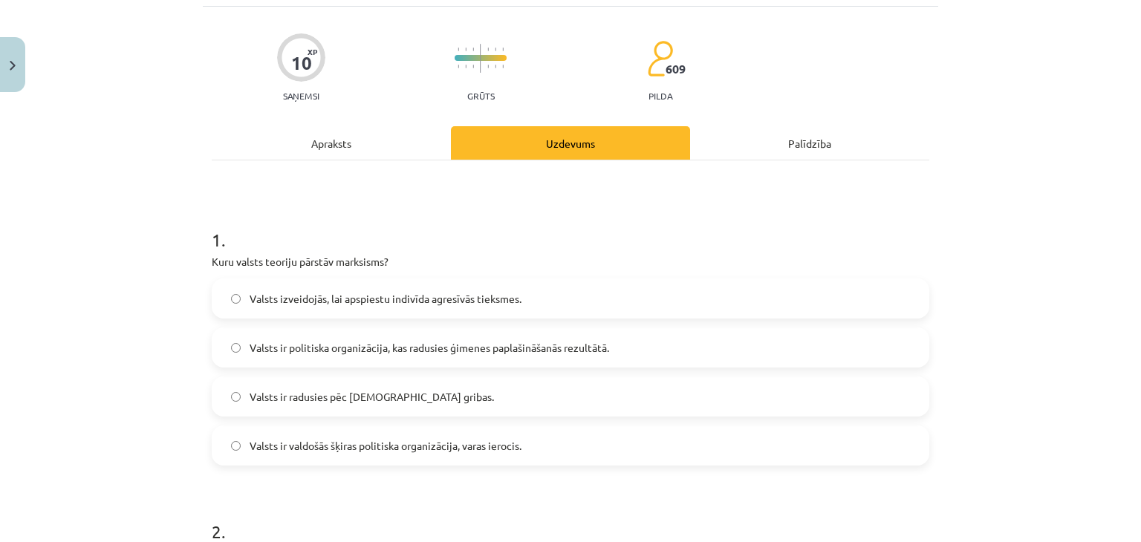
drag, startPoint x: 357, startPoint y: 122, endPoint x: 357, endPoint y: 150, distance: 28.2
click at [357, 150] on div "Apraksts" at bounding box center [331, 142] width 239 height 33
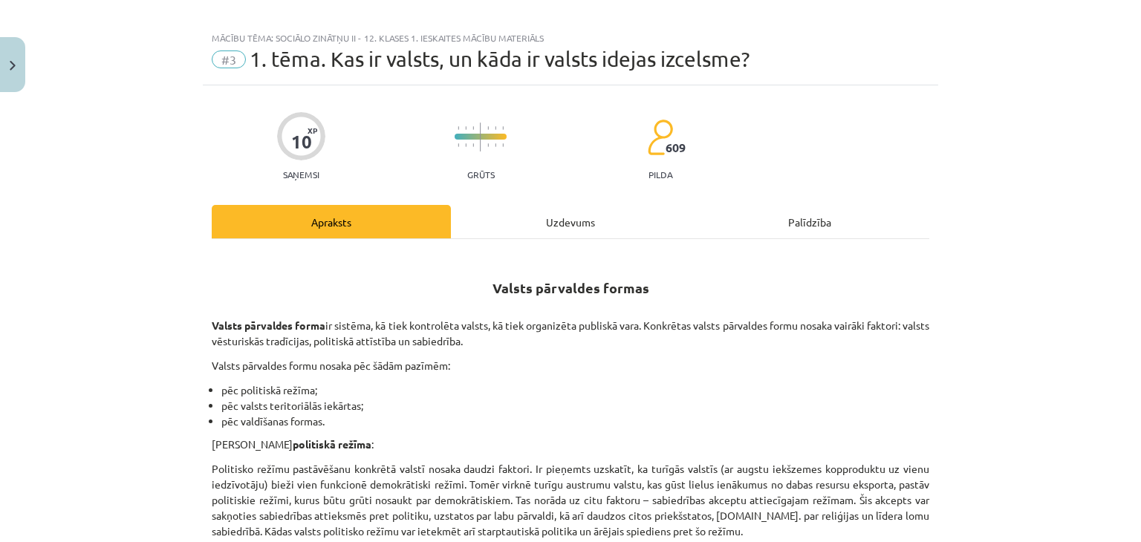
scroll to position [0, 0]
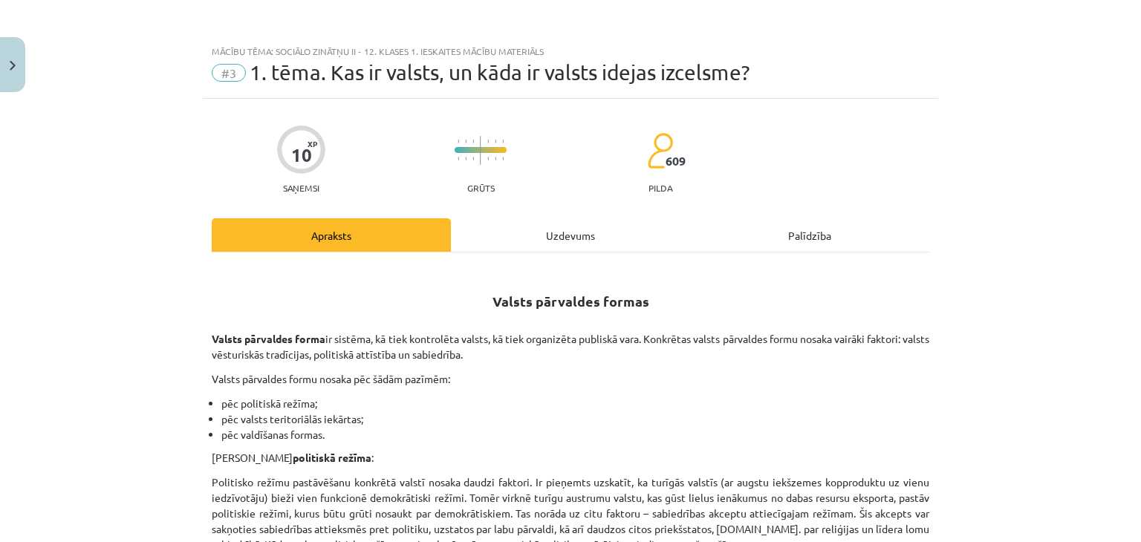
click at [612, 233] on div "Uzdevums" at bounding box center [570, 234] width 239 height 33
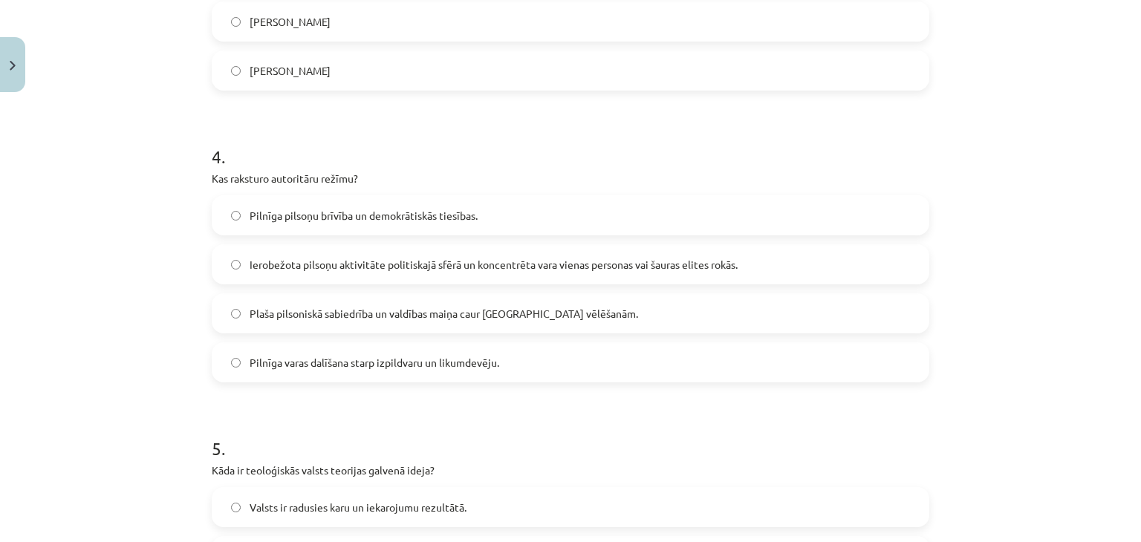
scroll to position [1077, 0]
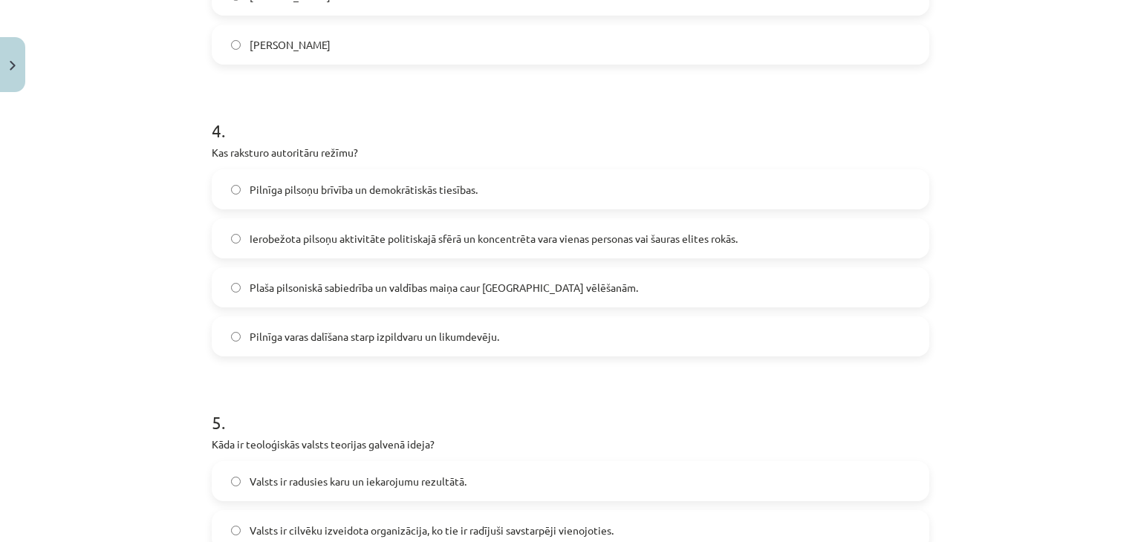
click at [455, 342] on span "Pilnīga varas dalīšana starp izpildvaru un likumdevēju." at bounding box center [375, 337] width 250 height 16
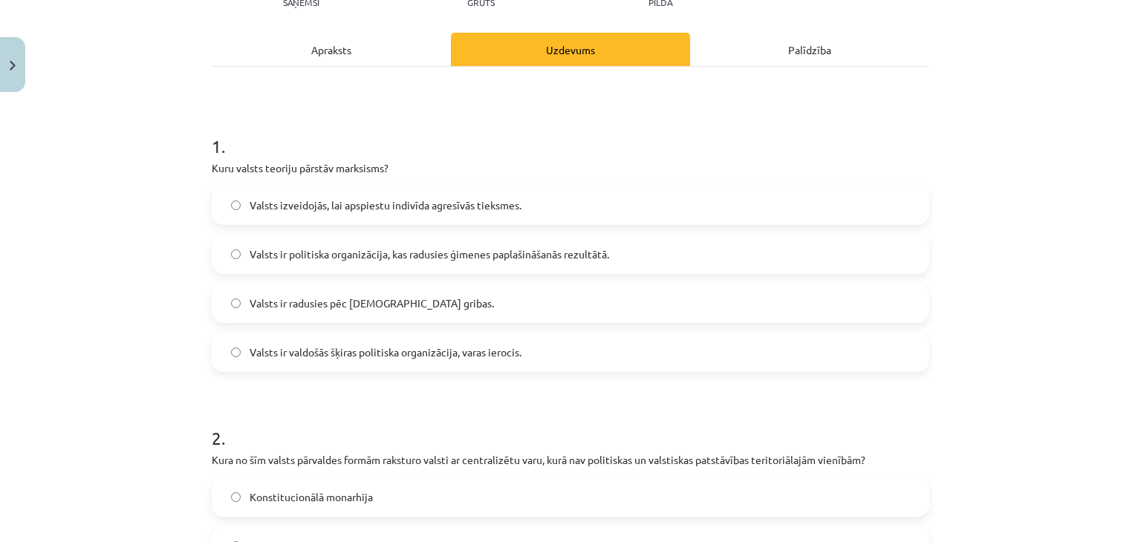
scroll to position [37, 0]
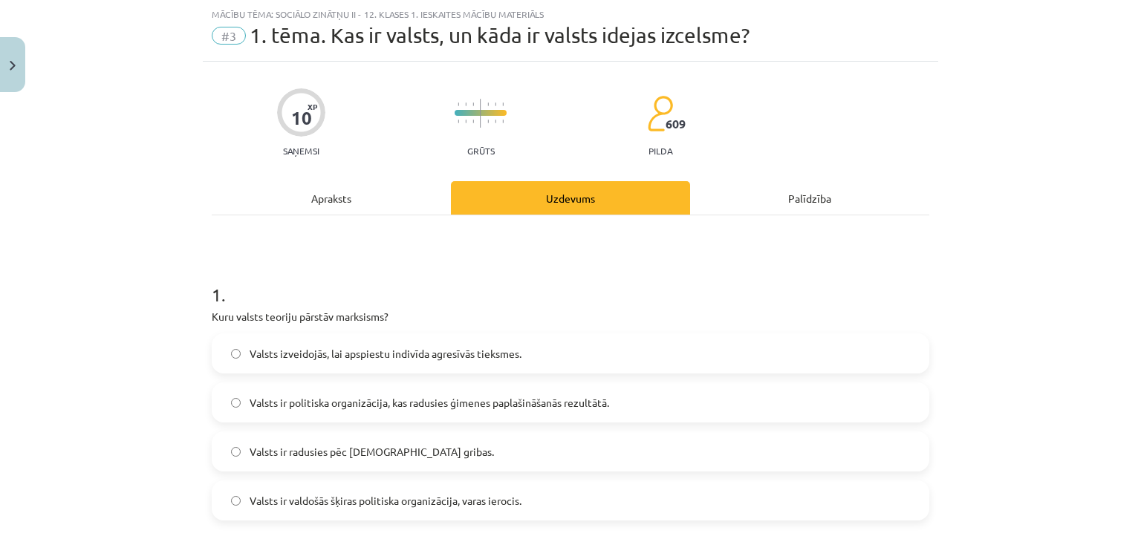
click at [366, 184] on div "Apraksts" at bounding box center [331, 197] width 239 height 33
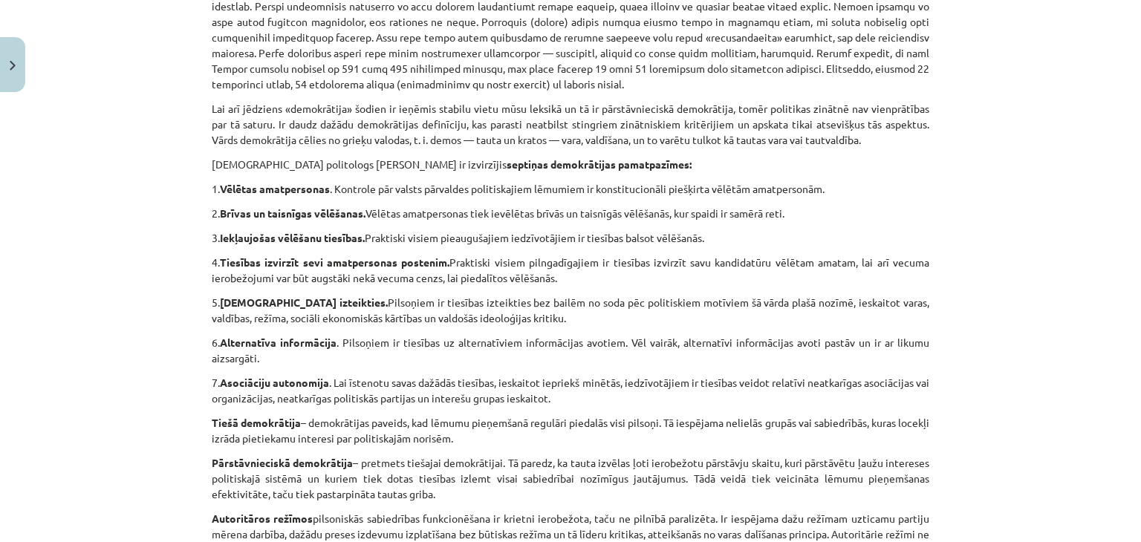
scroll to position [817, 0]
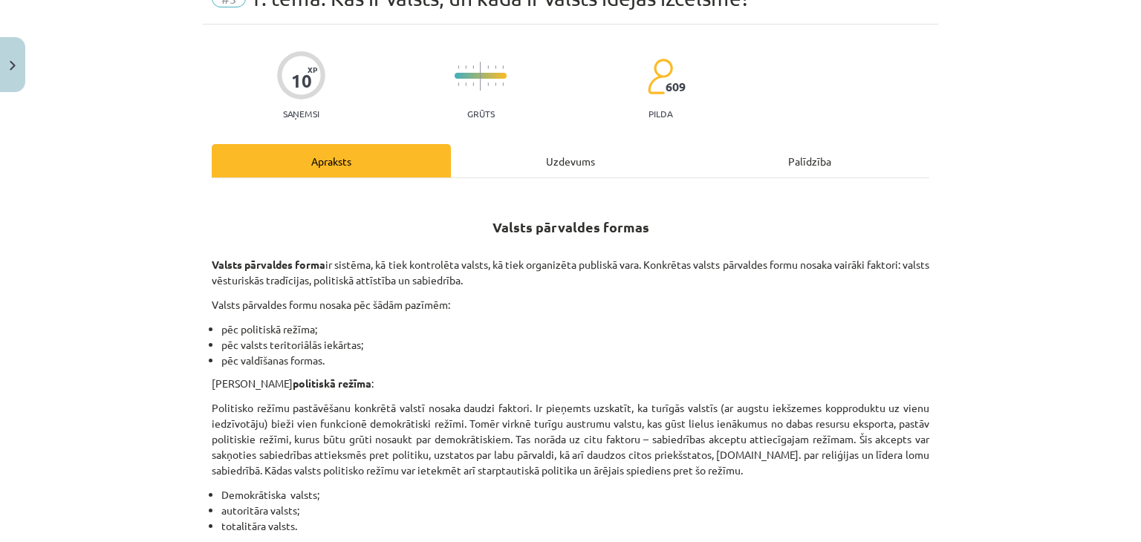
click at [533, 160] on div "Uzdevums" at bounding box center [570, 160] width 239 height 33
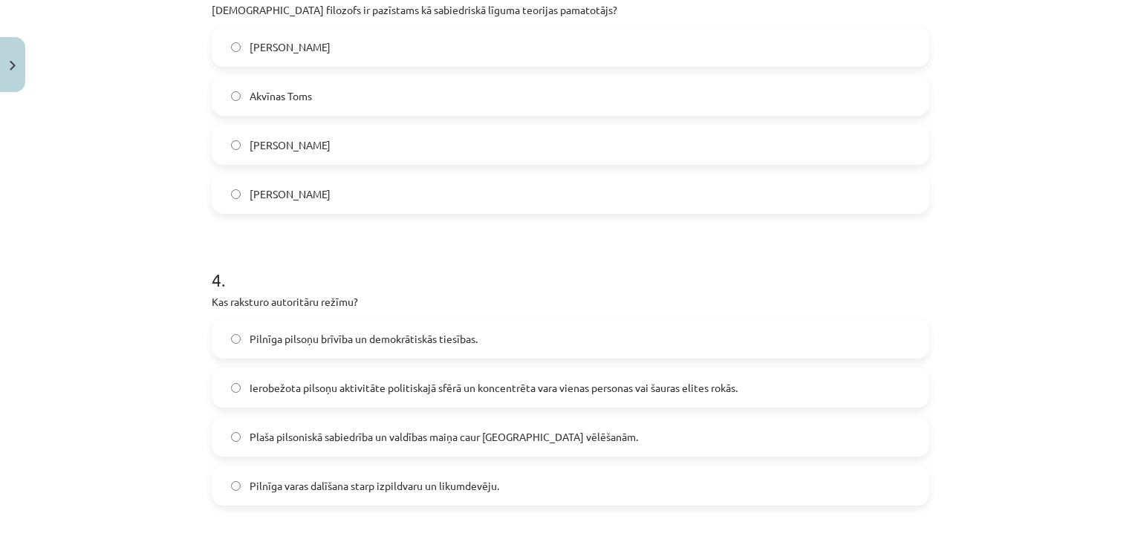
scroll to position [1003, 0]
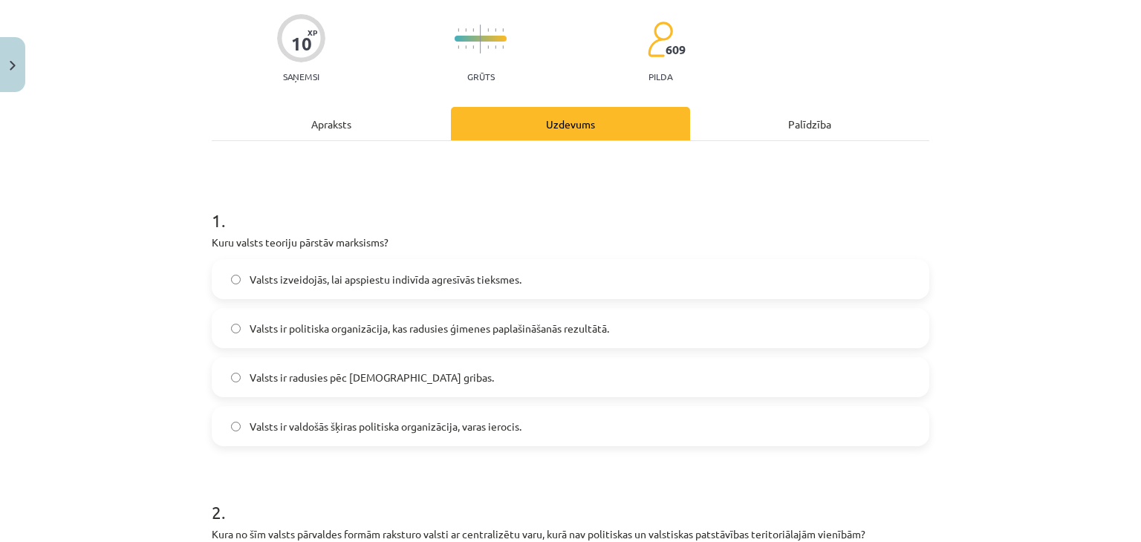
click at [348, 128] on div "Apraksts" at bounding box center [331, 123] width 239 height 33
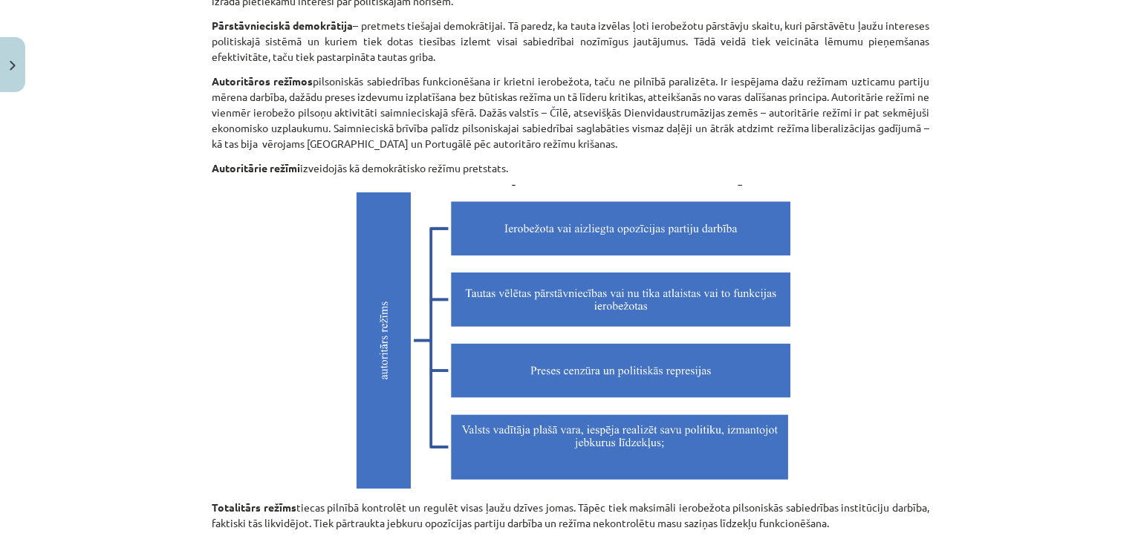
scroll to position [1300, 0]
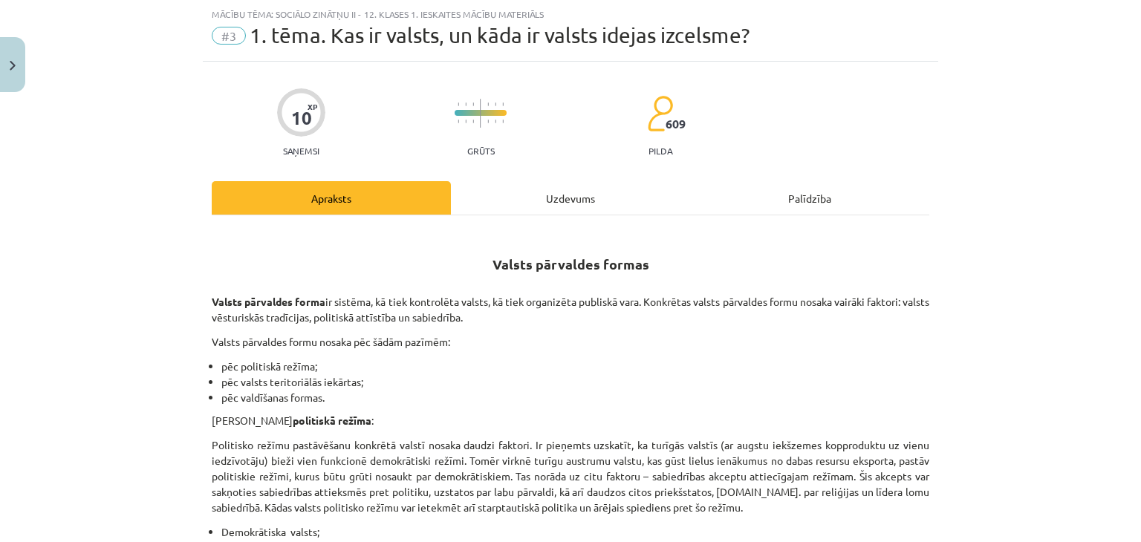
drag, startPoint x: 542, startPoint y: 160, endPoint x: 542, endPoint y: 180, distance: 20.1
click at [543, 182] on div "Uzdevums" at bounding box center [570, 197] width 239 height 33
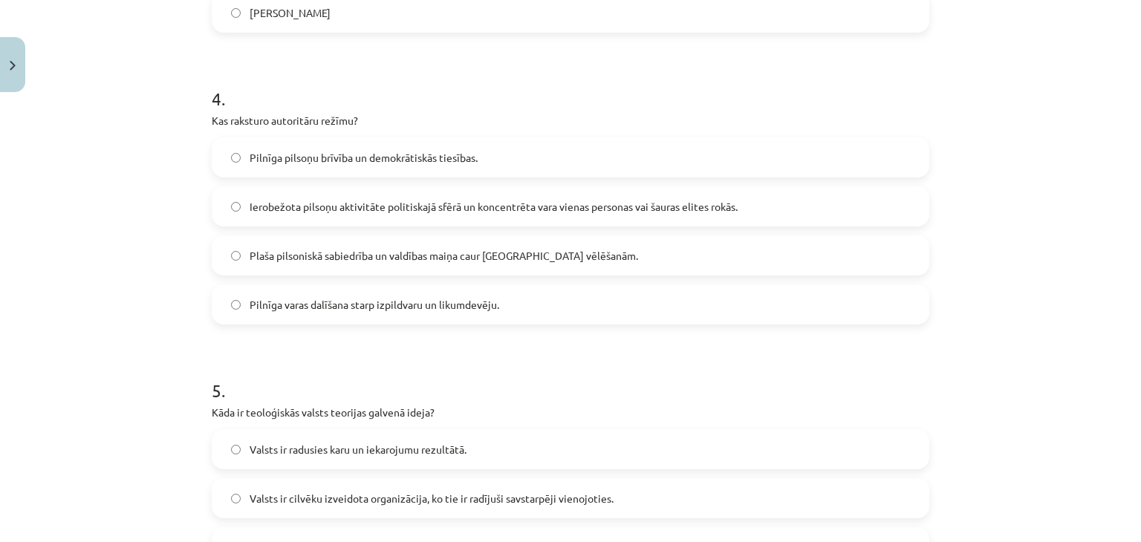
scroll to position [1152, 0]
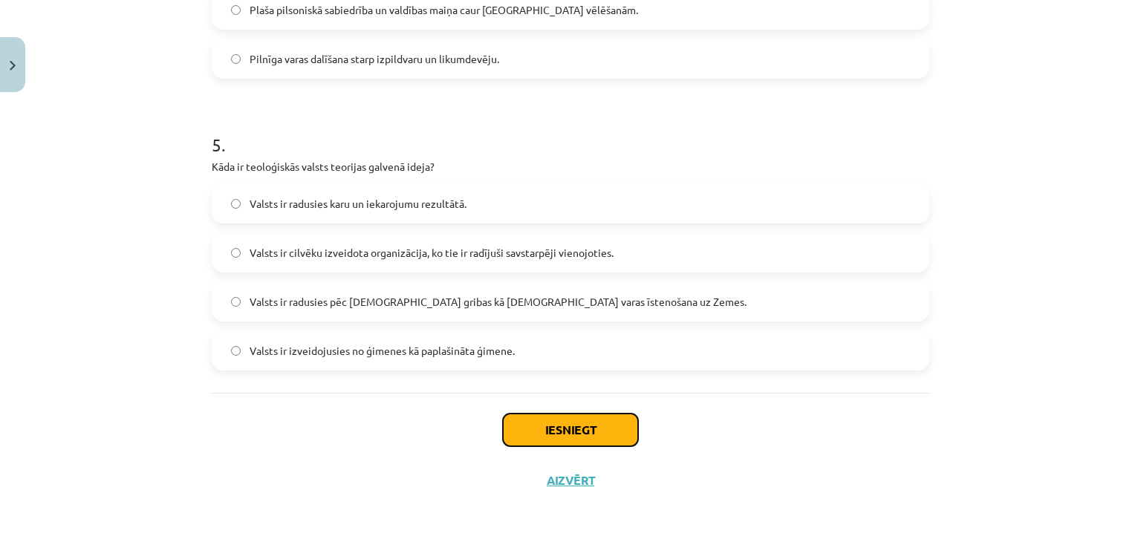
click at [597, 435] on button "Iesniegt" at bounding box center [570, 430] width 135 height 33
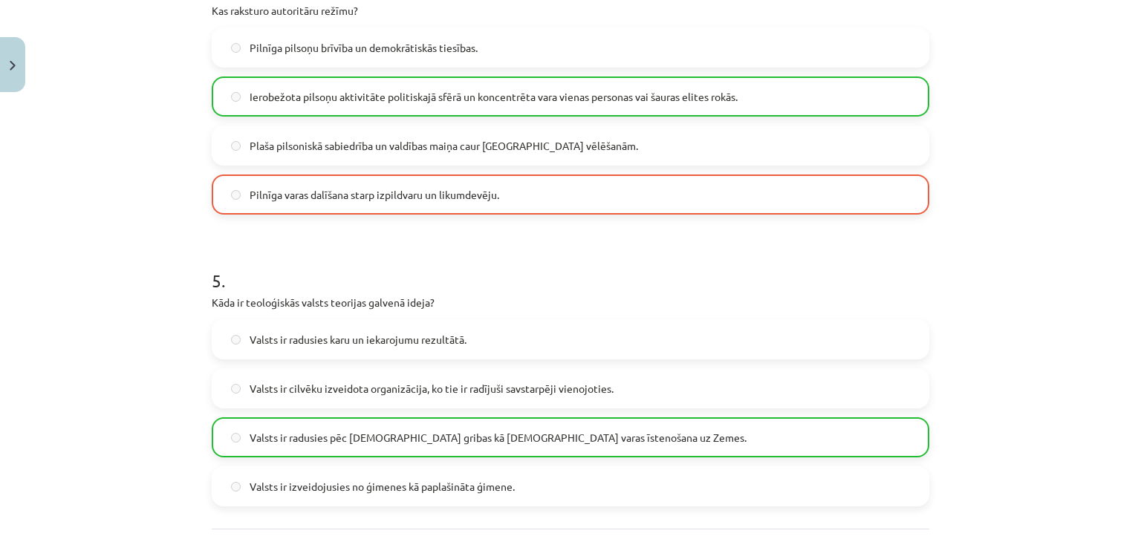
scroll to position [1403, 0]
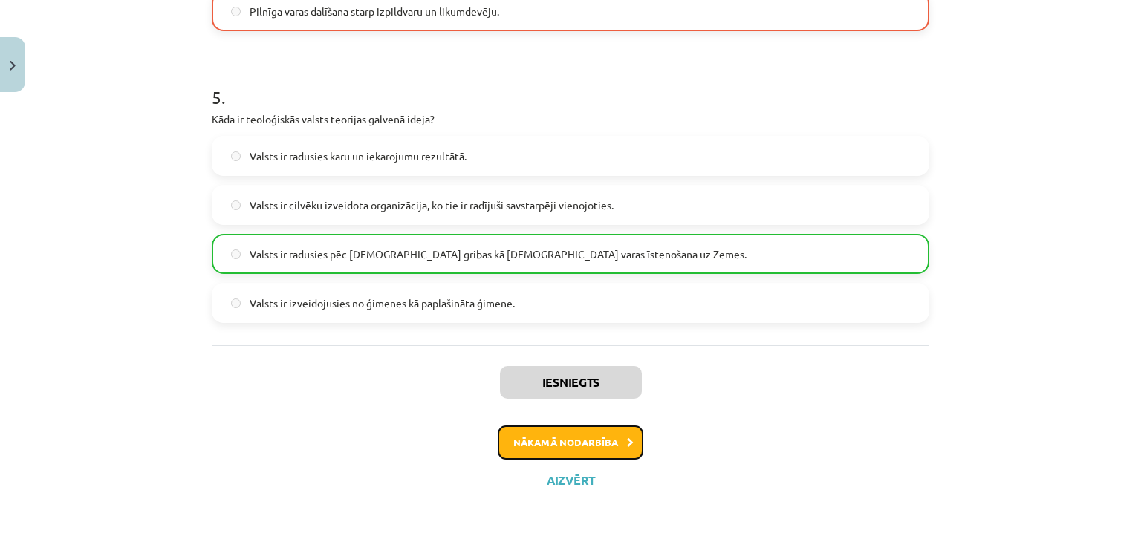
click at [553, 445] on button "Nākamā nodarbība" at bounding box center [571, 443] width 146 height 34
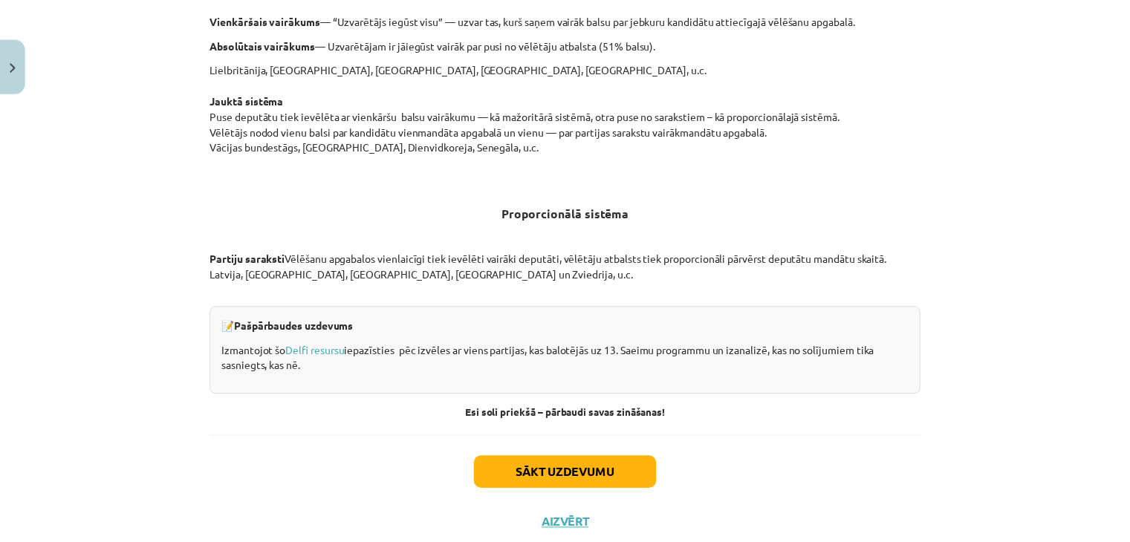
scroll to position [1536, 0]
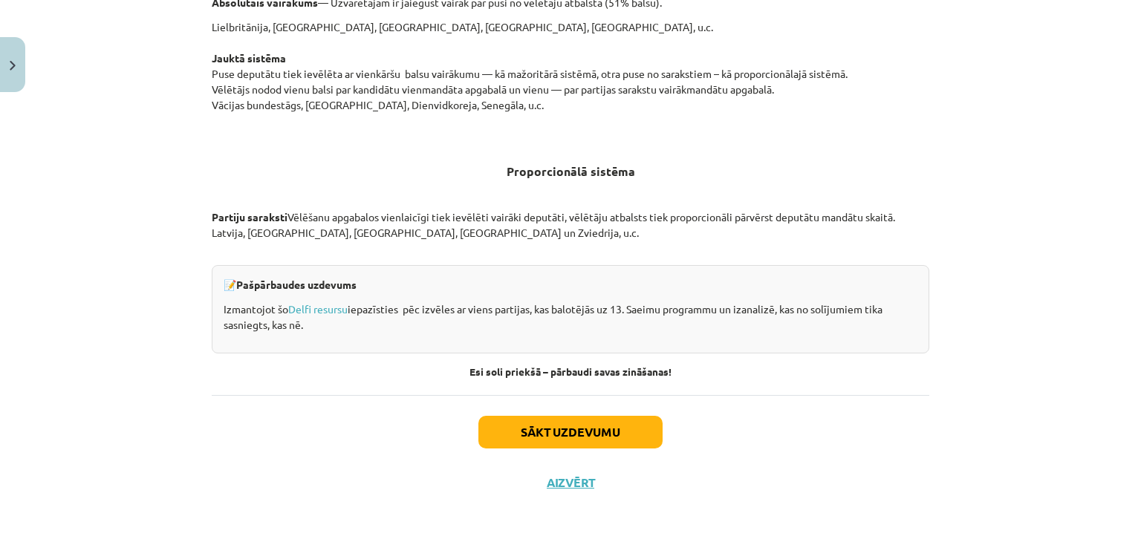
click at [565, 466] on div "Sākt uzdevumu Aizvērt" at bounding box center [571, 447] width 718 height 104
click at [573, 480] on button "Aizvērt" at bounding box center [570, 482] width 56 height 15
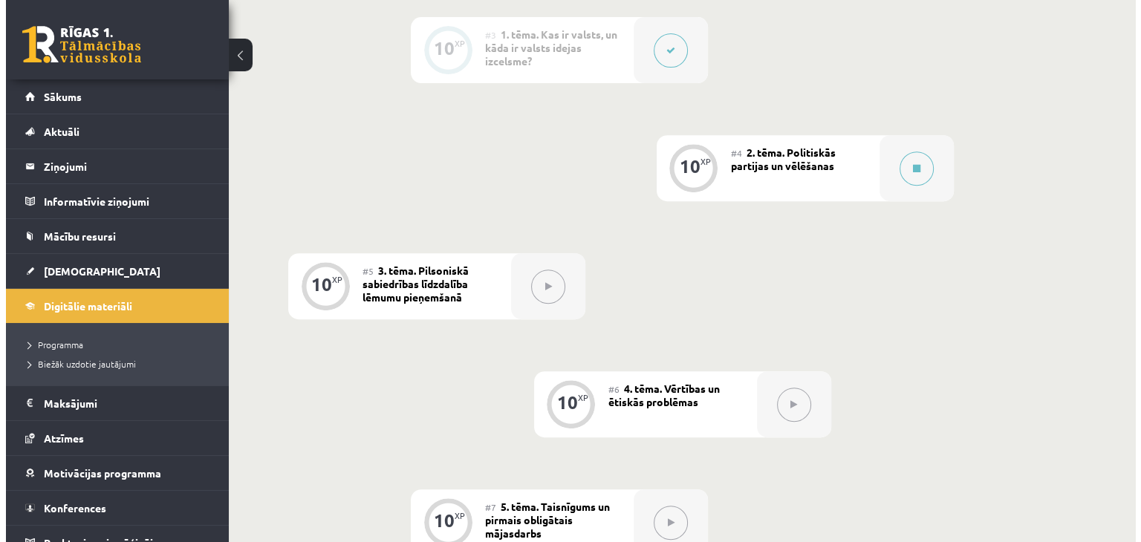
scroll to position [594, 0]
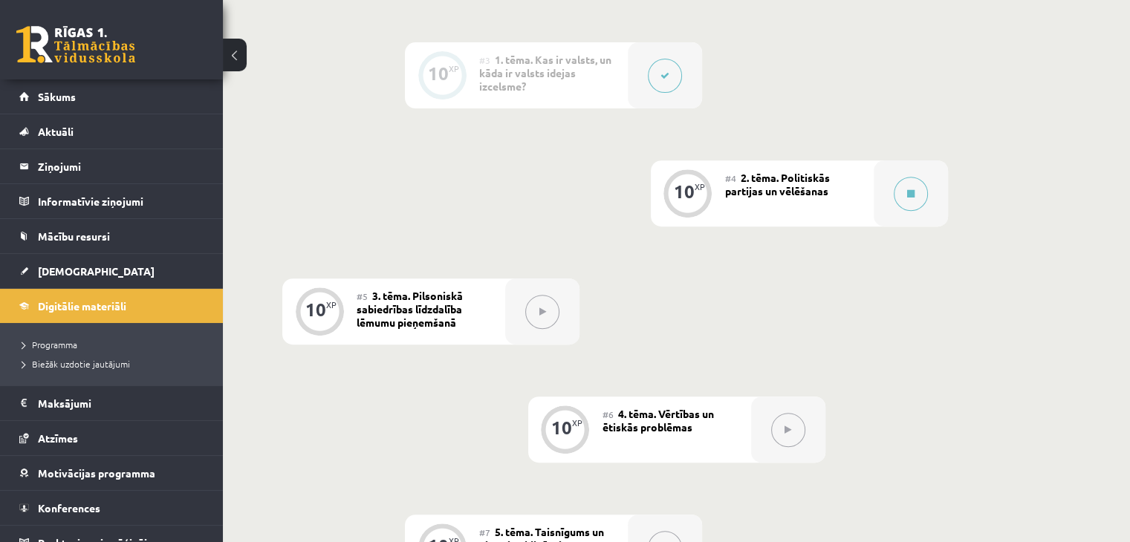
click at [655, 108] on div at bounding box center [665, 75] width 74 height 66
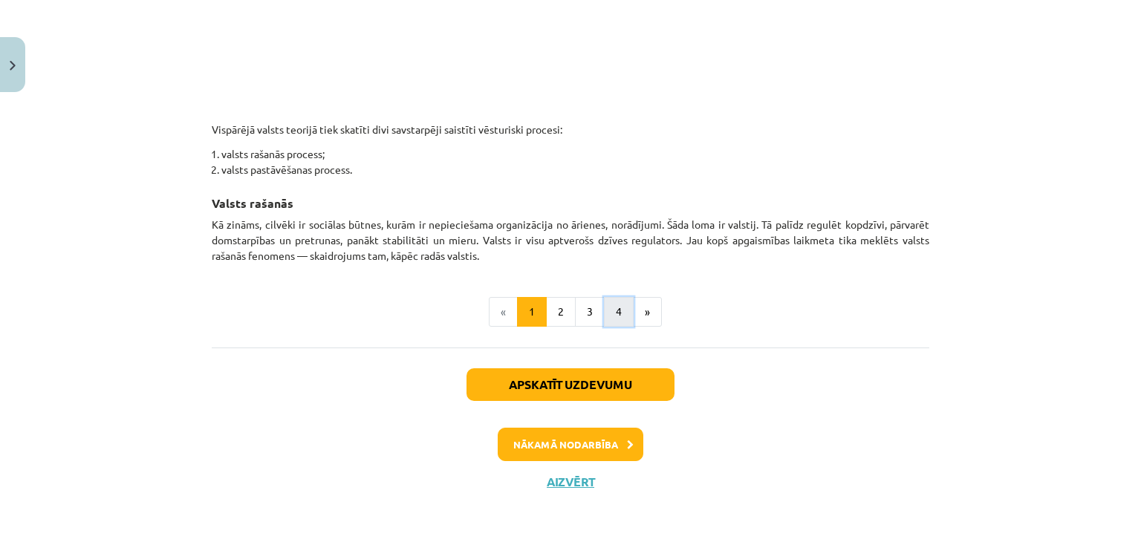
click at [604, 300] on button "4" at bounding box center [619, 312] width 30 height 30
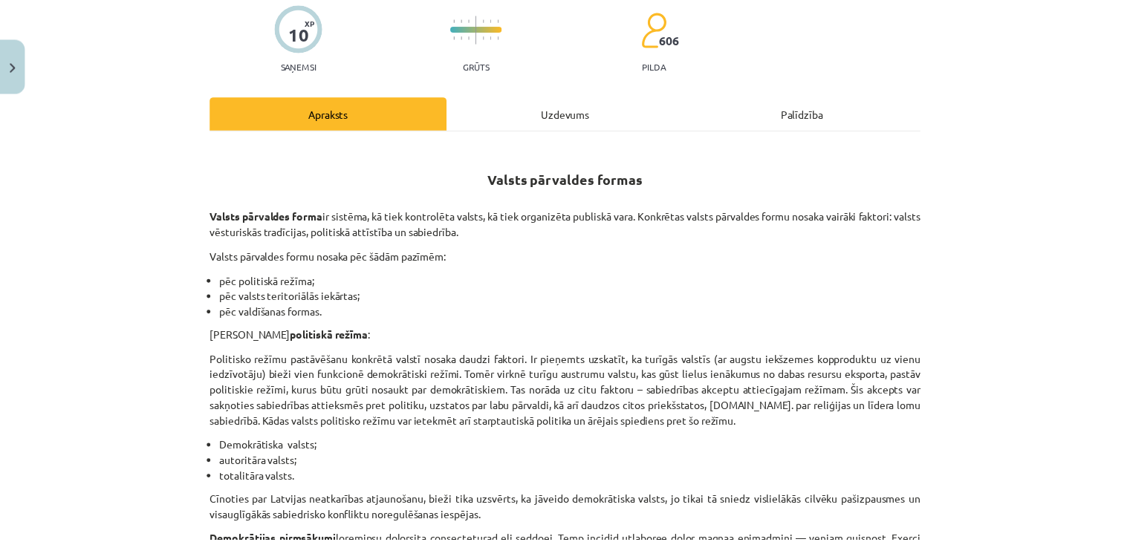
scroll to position [117, 0]
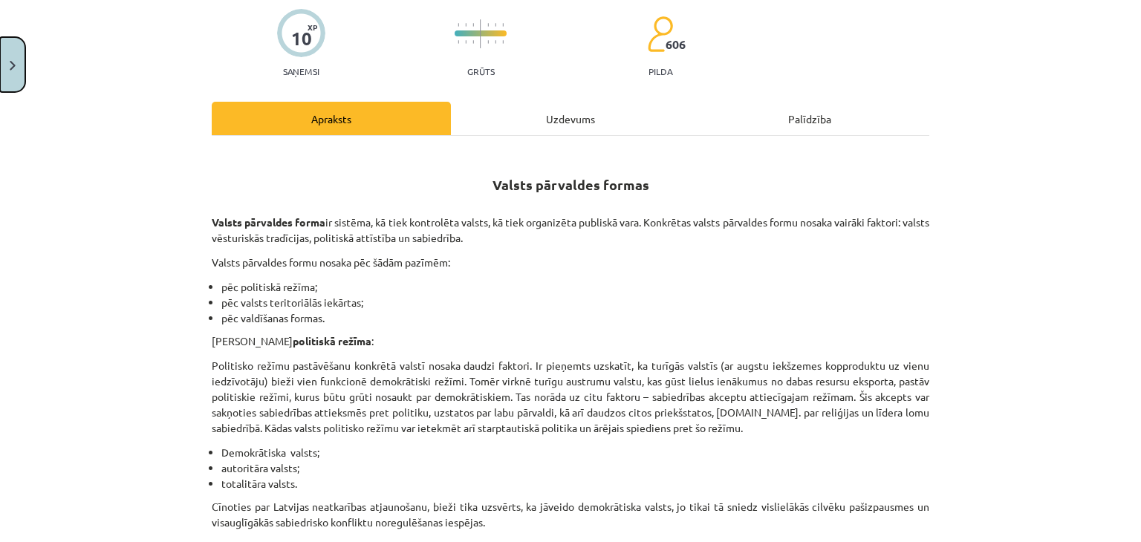
click at [9, 87] on button "Close" at bounding box center [12, 64] width 25 height 55
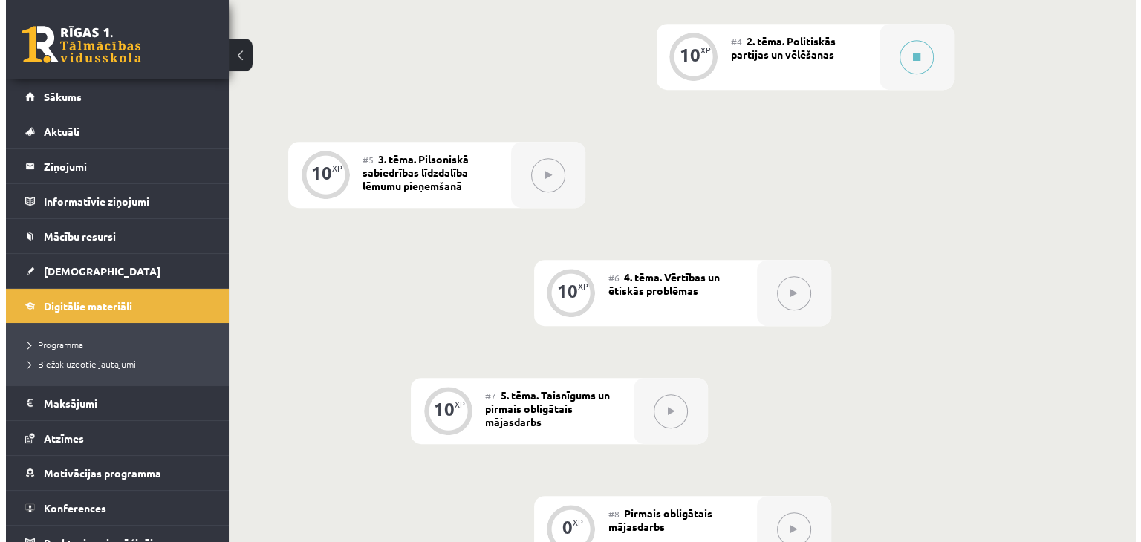
scroll to position [520, 0]
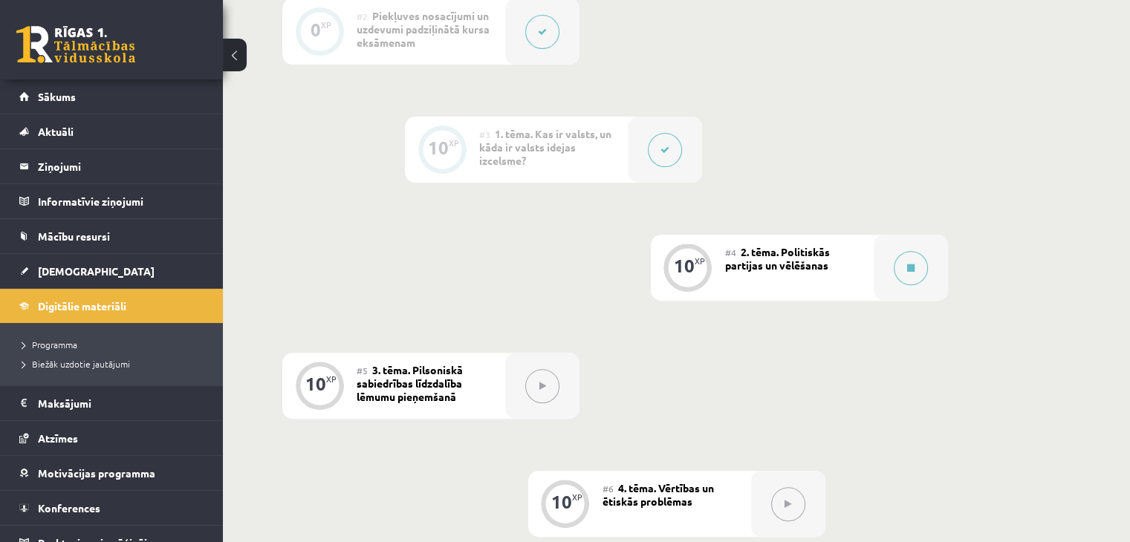
click at [871, 271] on div "#4 2. tēma. Politiskās partijas un vēlēšanas" at bounding box center [799, 268] width 149 height 66
click at [907, 285] on button at bounding box center [911, 268] width 34 height 34
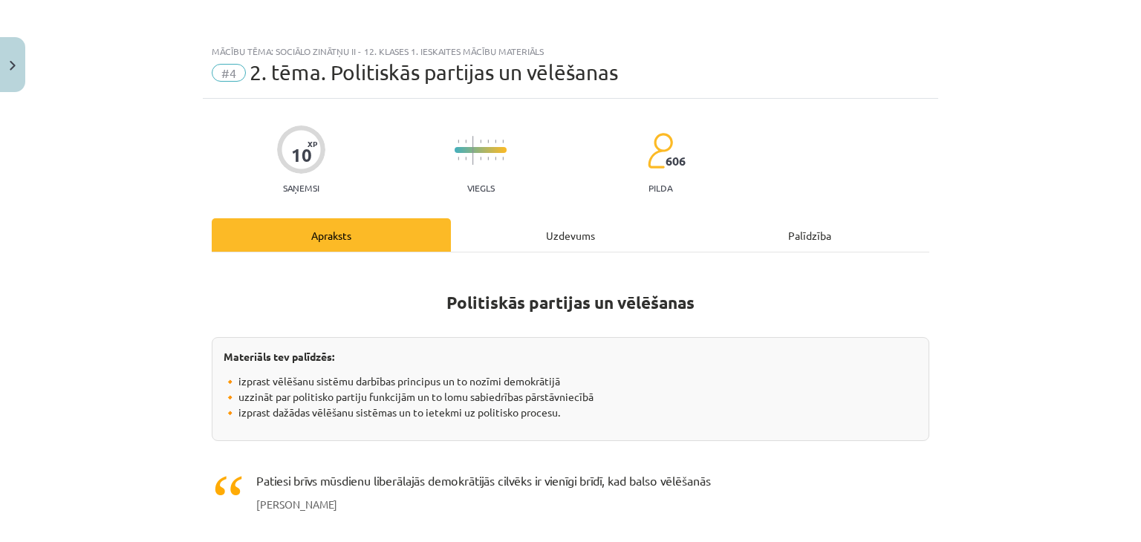
click at [498, 244] on div "Uzdevums" at bounding box center [570, 234] width 239 height 33
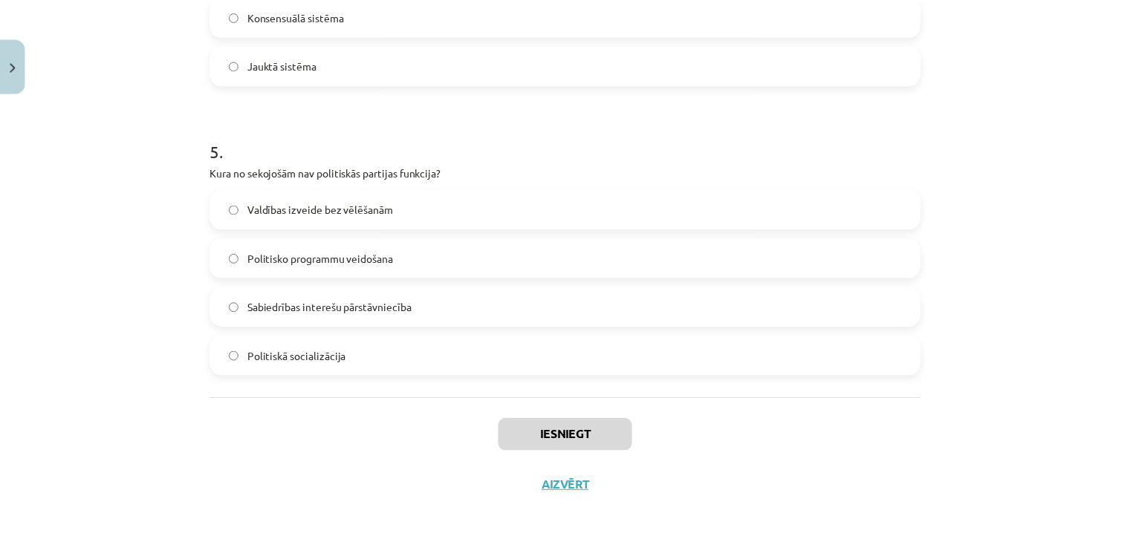
scroll to position [1355, 0]
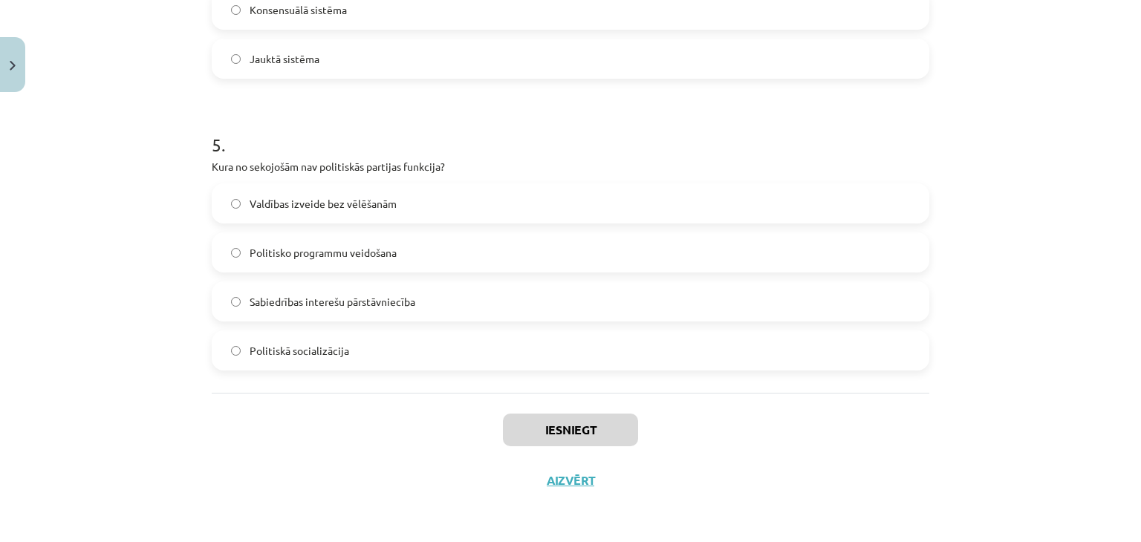
click at [25, 62] on div "Mācību tēma: Sociālo zinātņu ii - 12. klases 1. ieskaites mācību materiāls #4 2…" at bounding box center [570, 271] width 1141 height 542
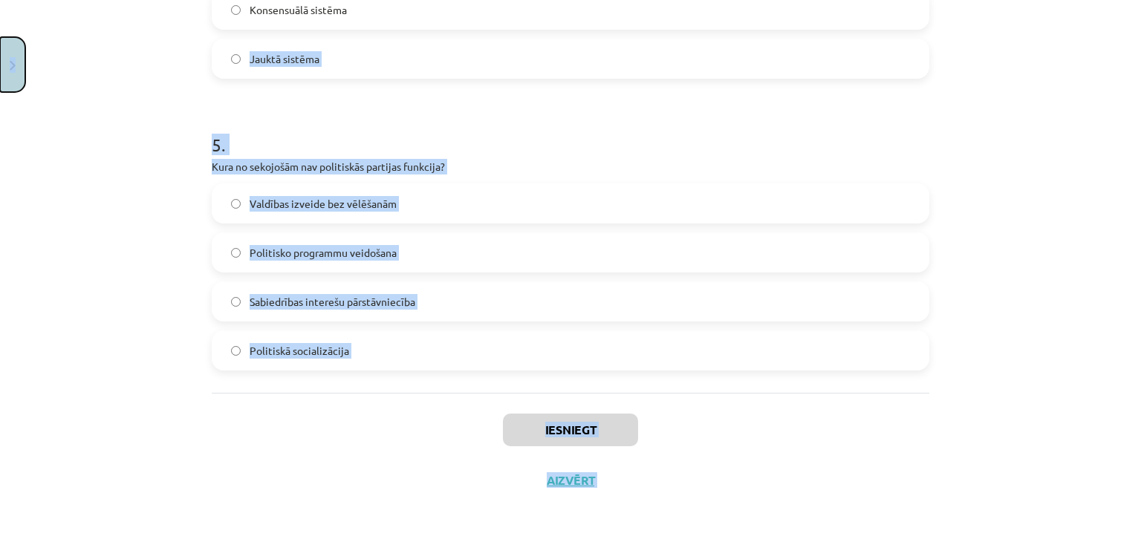
click at [10, 61] on img "Close" at bounding box center [13, 66] width 6 height 10
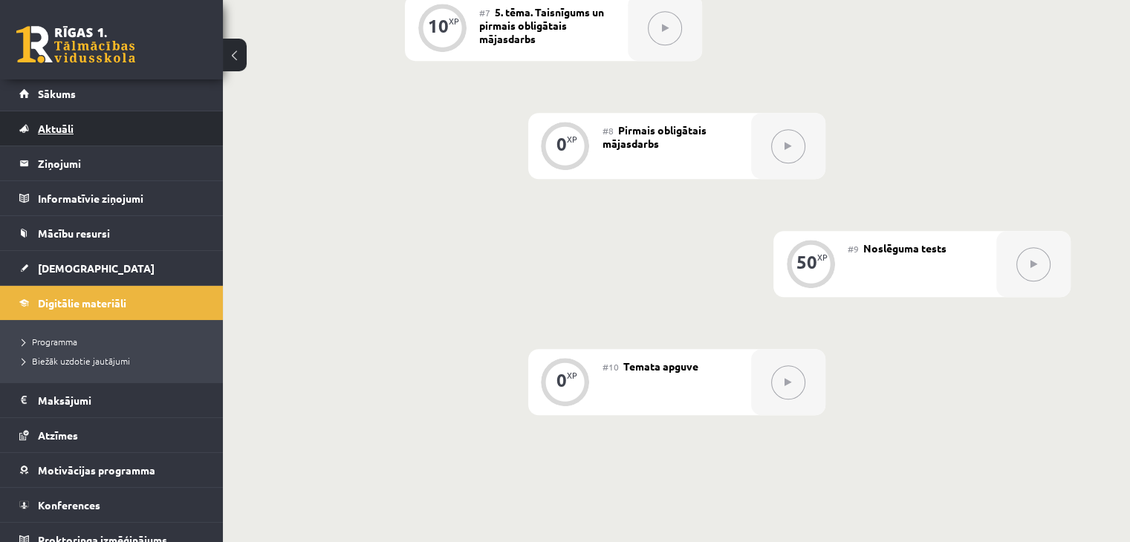
scroll to position [0, 0]
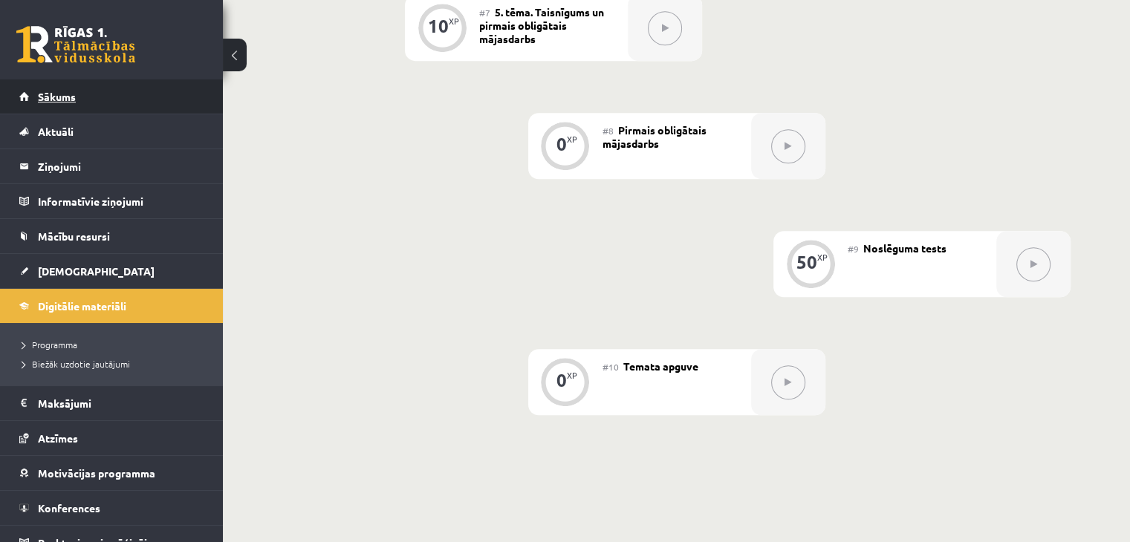
click at [79, 104] on link "Sākums" at bounding box center [111, 96] width 185 height 34
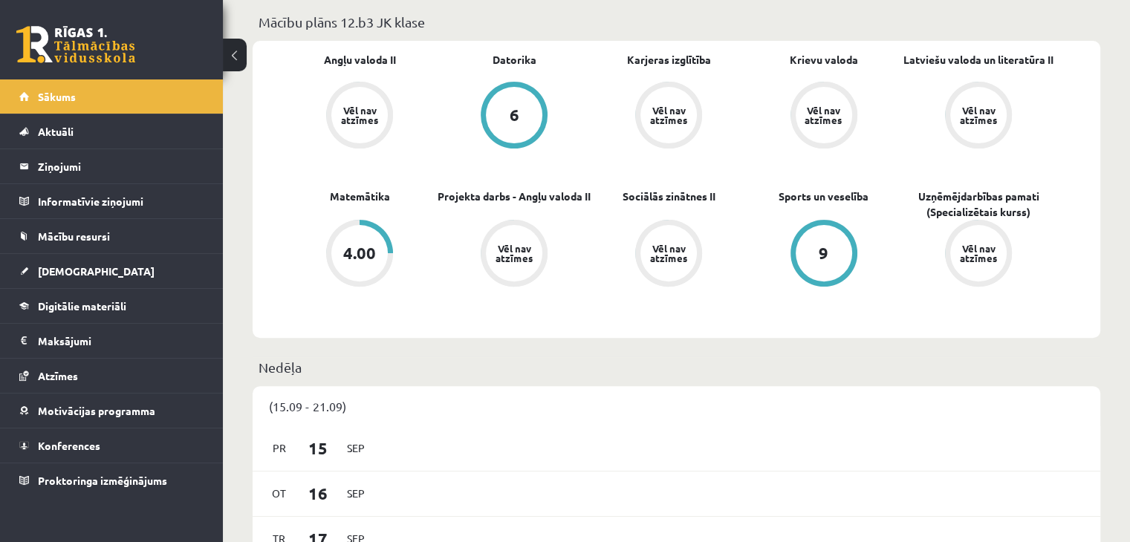
scroll to position [446, 0]
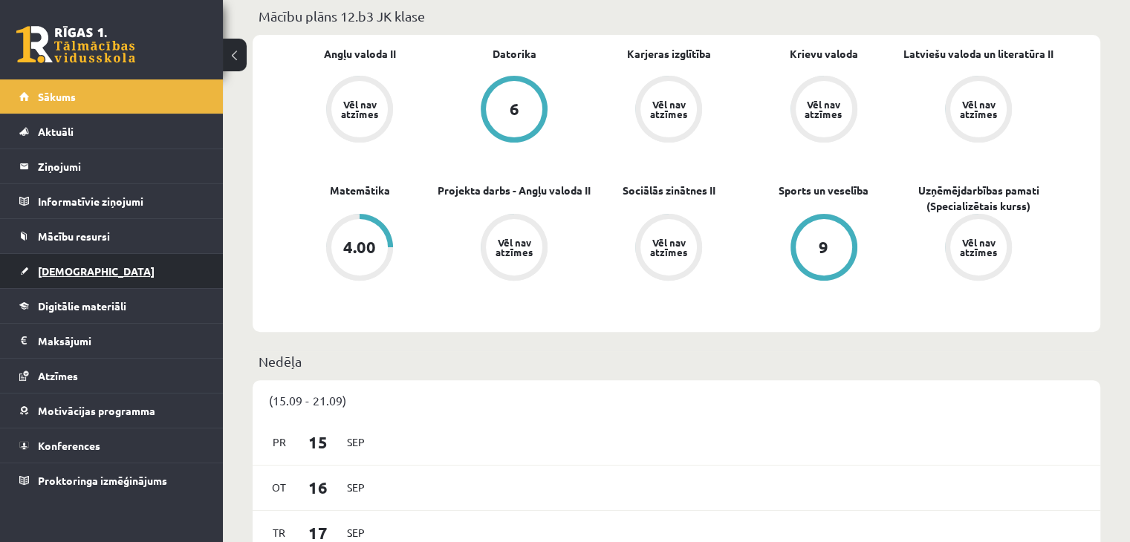
click at [126, 280] on link "[DEMOGRAPHIC_DATA]" at bounding box center [111, 271] width 185 height 34
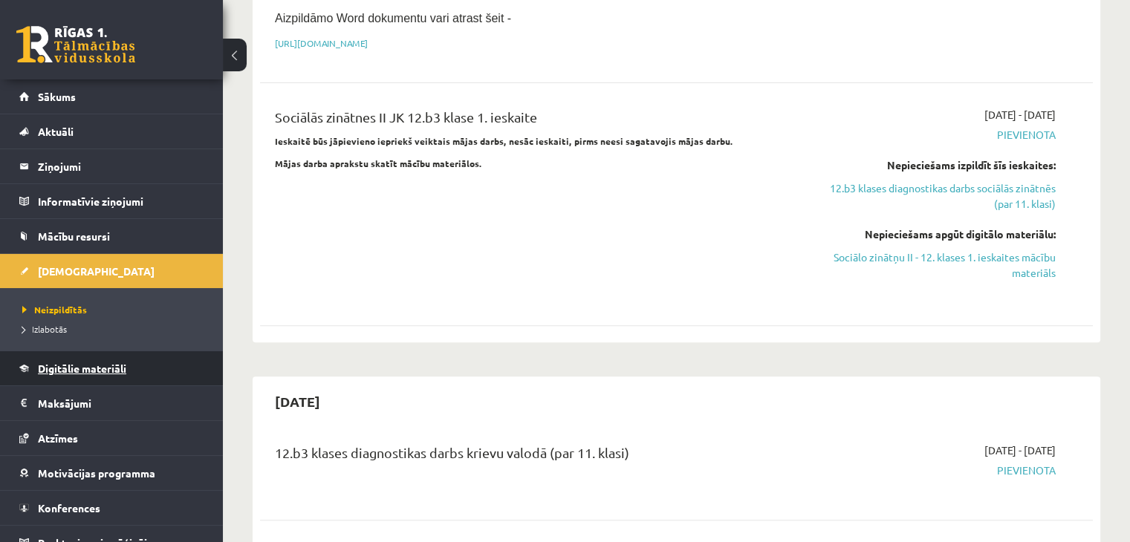
click at [110, 375] on link "Digitālie materiāli" at bounding box center [111, 368] width 185 height 34
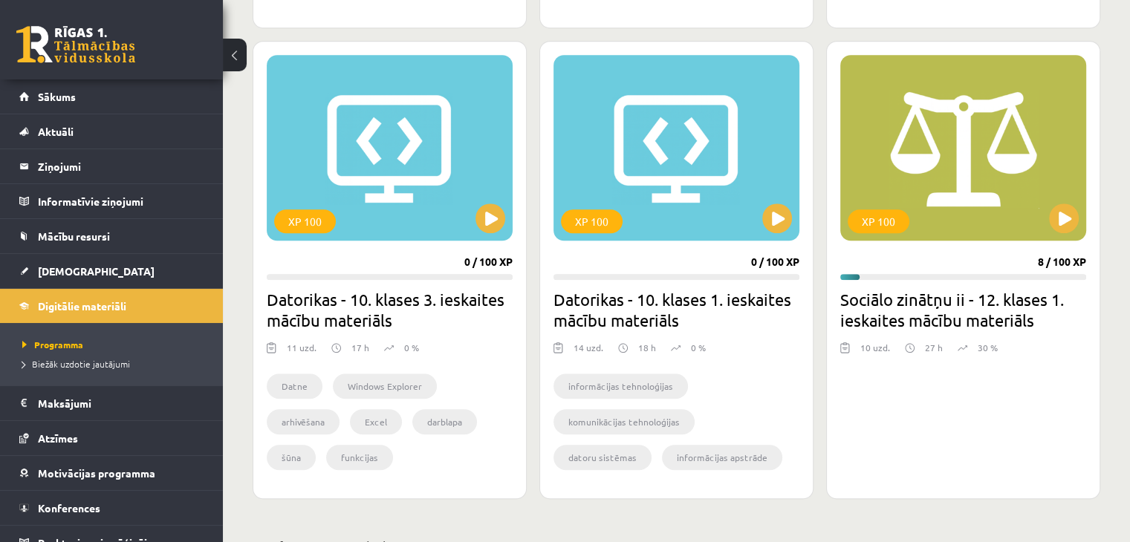
scroll to position [1263, 0]
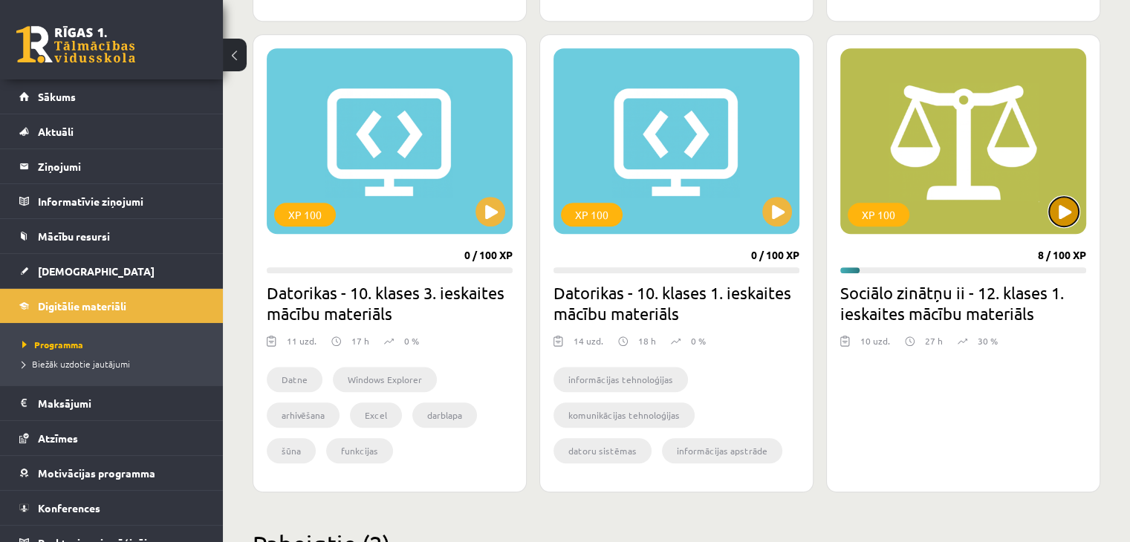
click at [1055, 218] on button at bounding box center [1064, 212] width 30 height 30
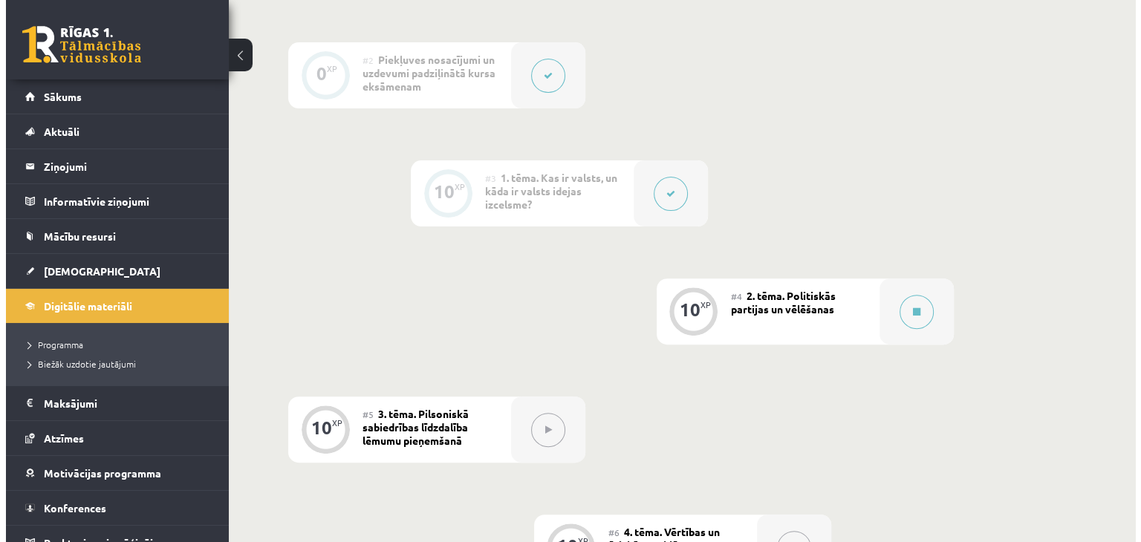
scroll to position [520, 0]
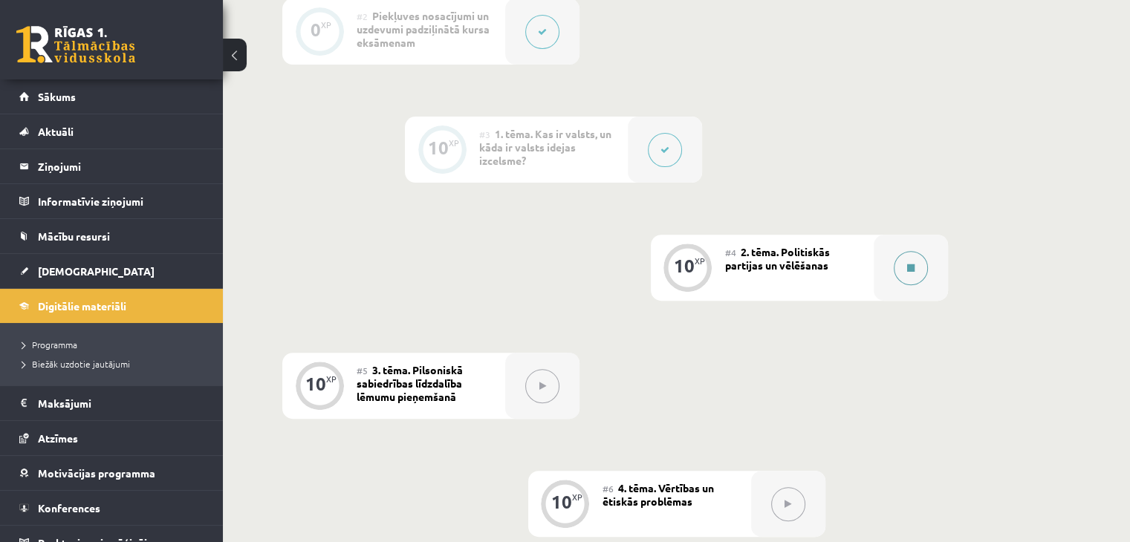
click at [886, 281] on div at bounding box center [911, 268] width 74 height 66
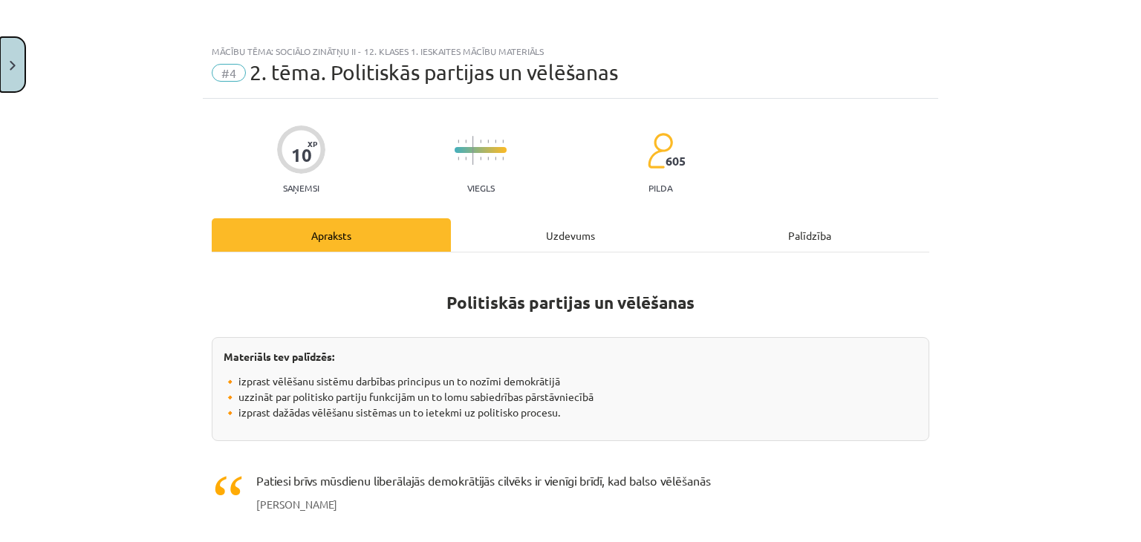
click at [4, 75] on button "Close" at bounding box center [12, 64] width 25 height 55
click at [655, 152] on div "Mācību tēma: Sociālo zinātņu ii - 12. klases 1. ieskaites mācību materiāls #4 2…" at bounding box center [570, 271] width 1141 height 542
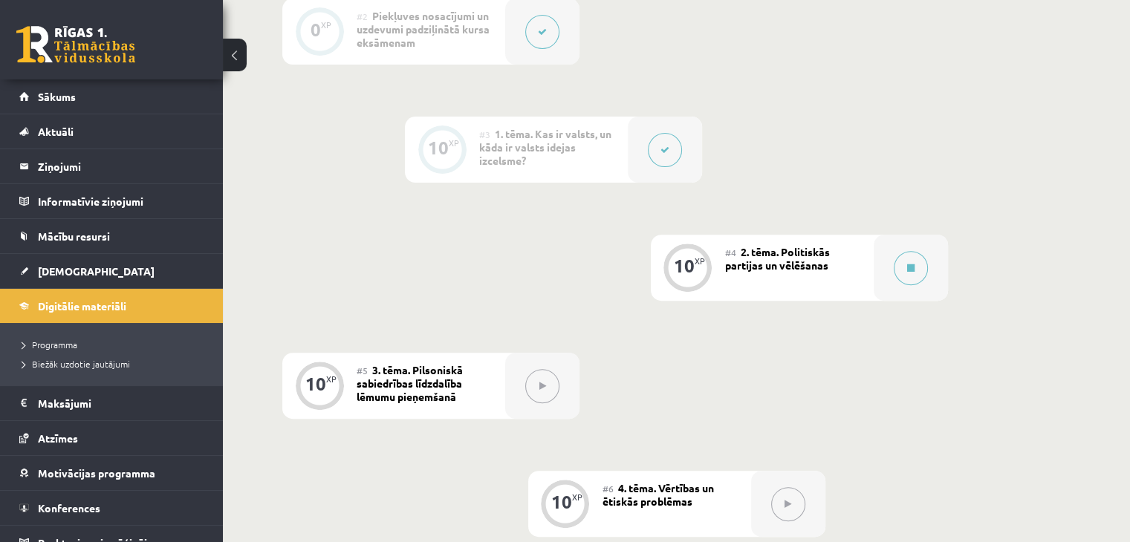
click at [663, 149] on button at bounding box center [665, 150] width 34 height 34
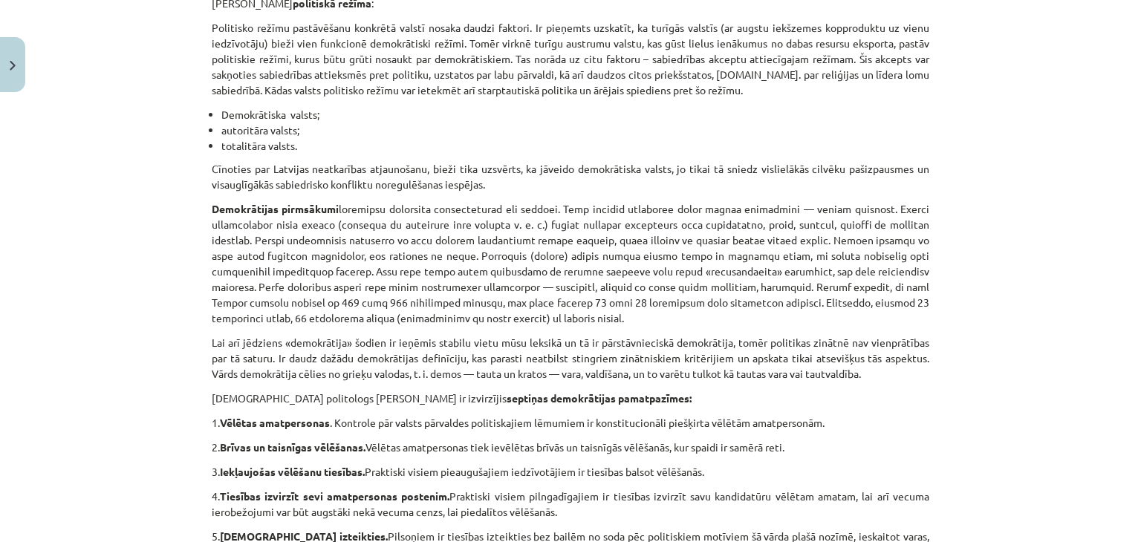
scroll to position [297, 0]
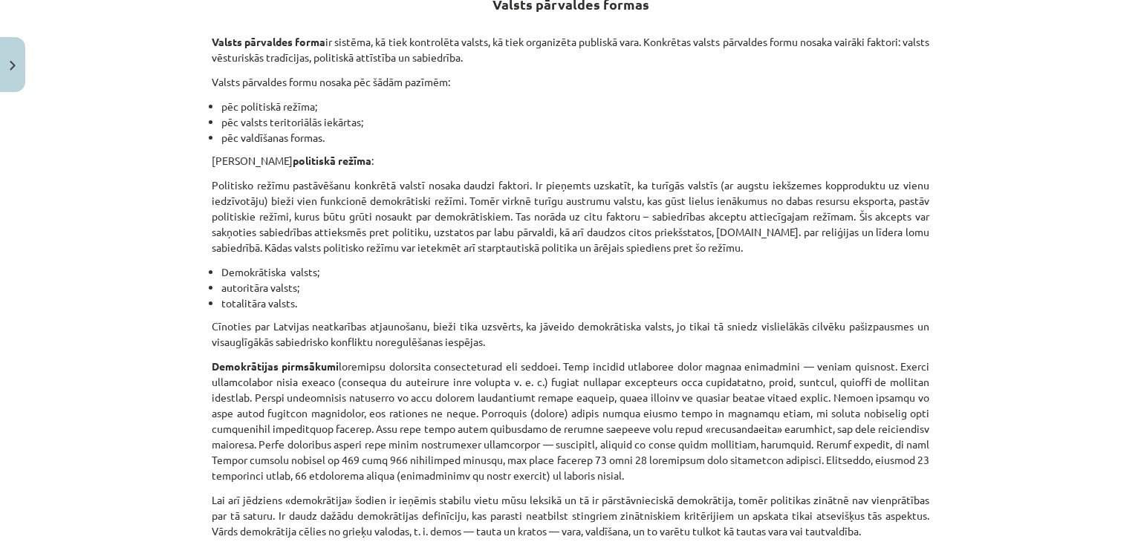
click at [651, 133] on button at bounding box center [668, 150] width 34 height 34
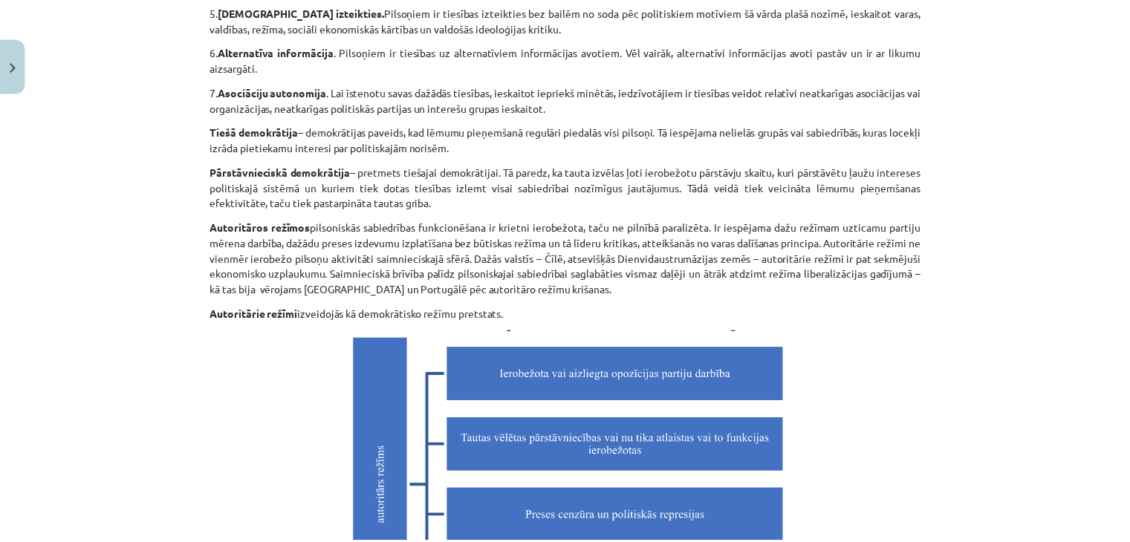
scroll to position [862, 0]
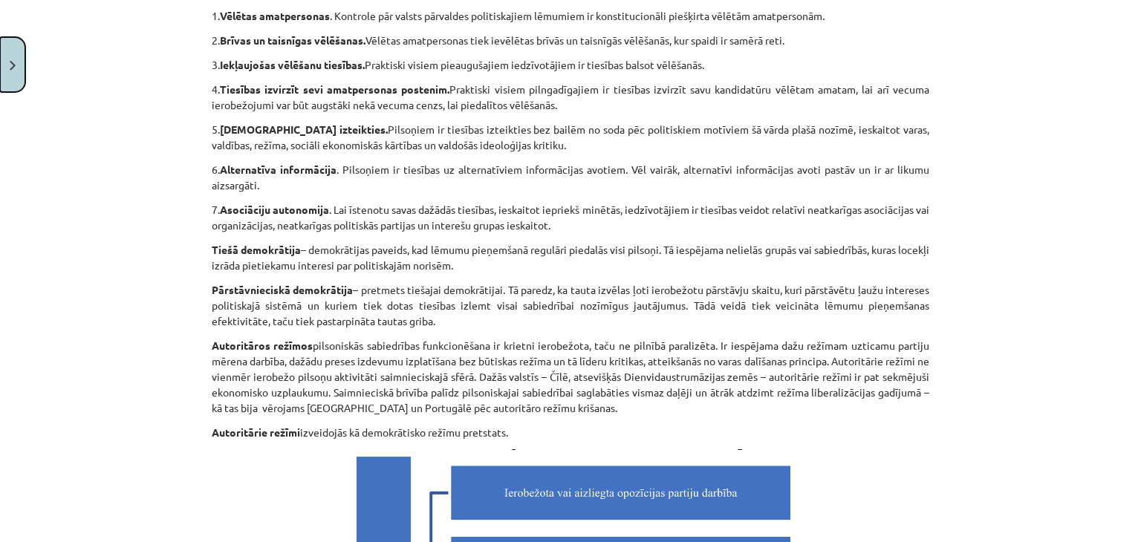
click at [0, 68] on button "Close" at bounding box center [12, 64] width 25 height 55
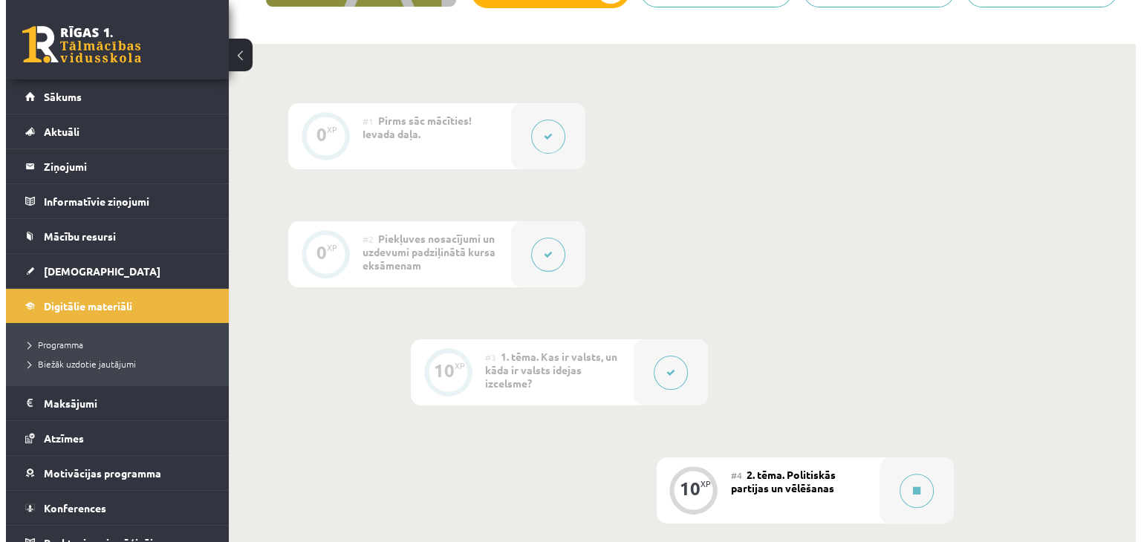
scroll to position [520, 0]
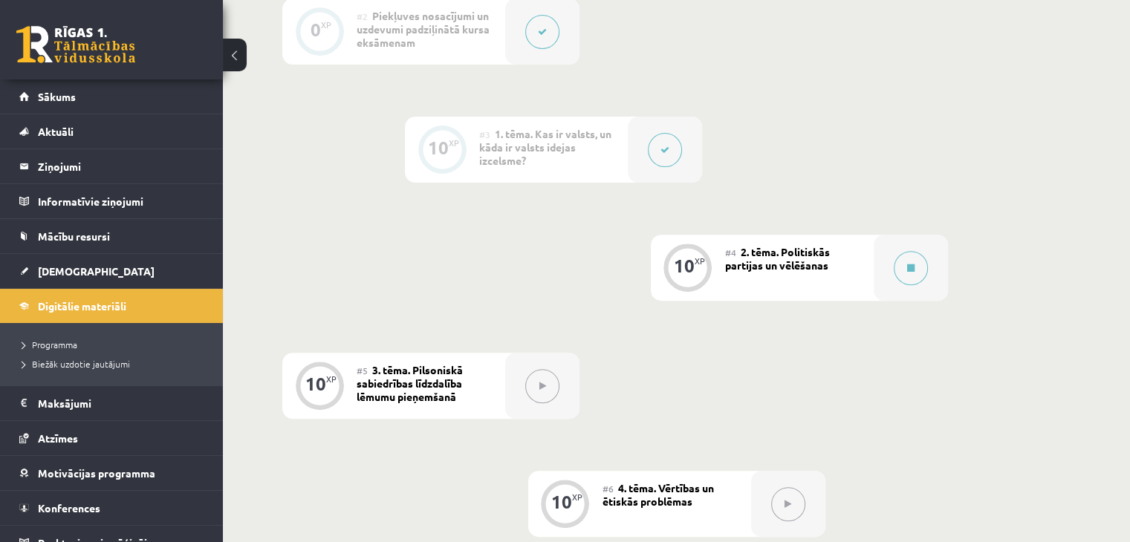
click at [636, 157] on div at bounding box center [665, 150] width 74 height 66
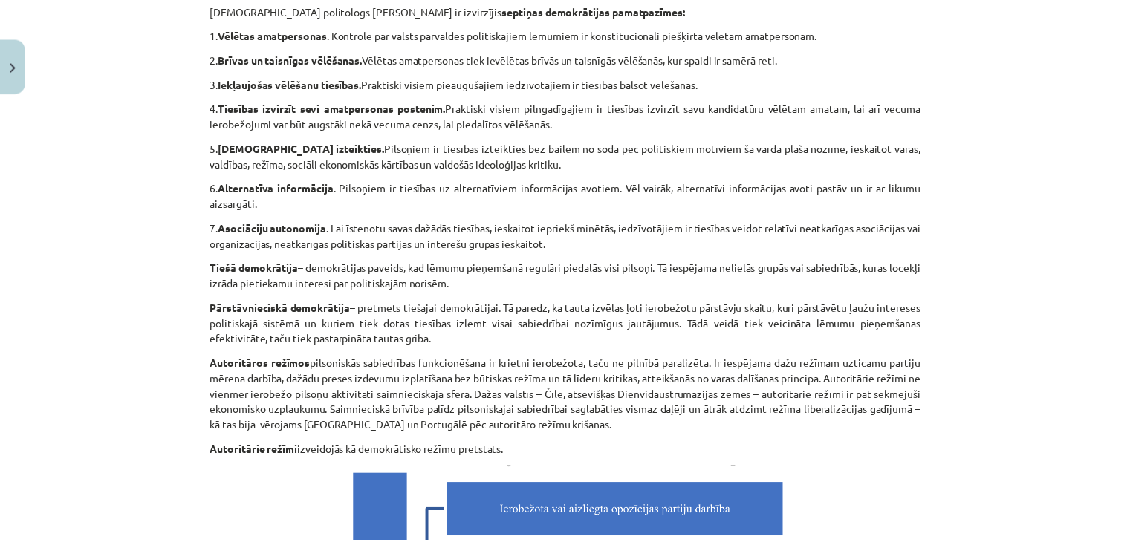
scroll to position [892, 0]
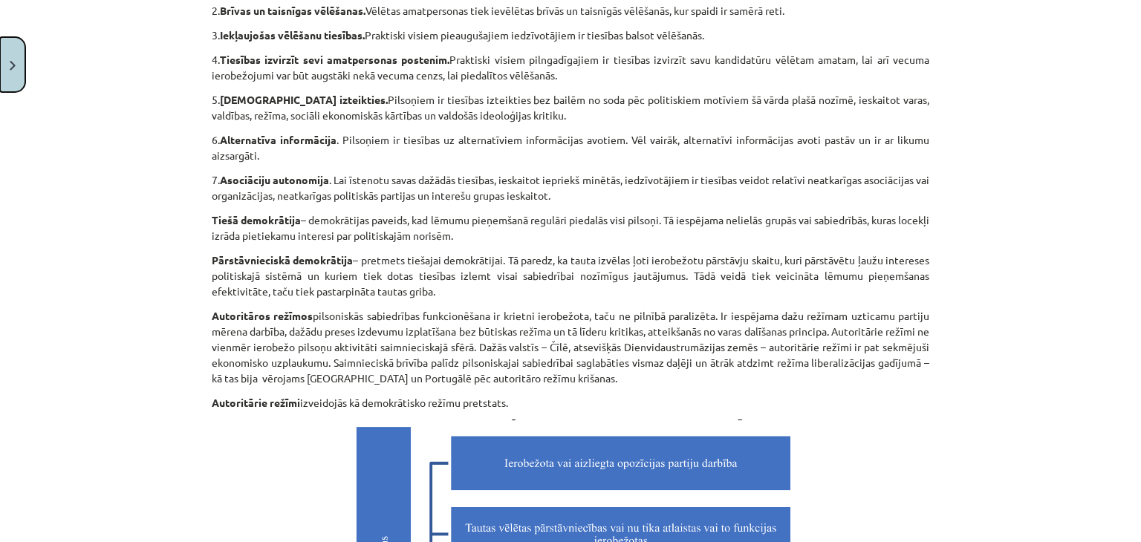
click at [6, 63] on button "Close" at bounding box center [12, 64] width 25 height 55
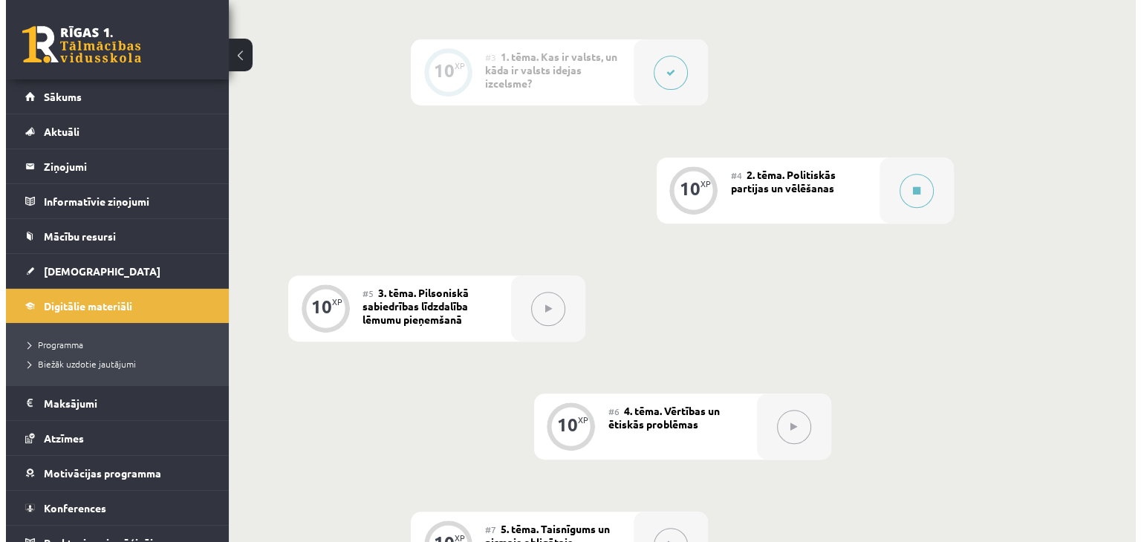
scroll to position [594, 0]
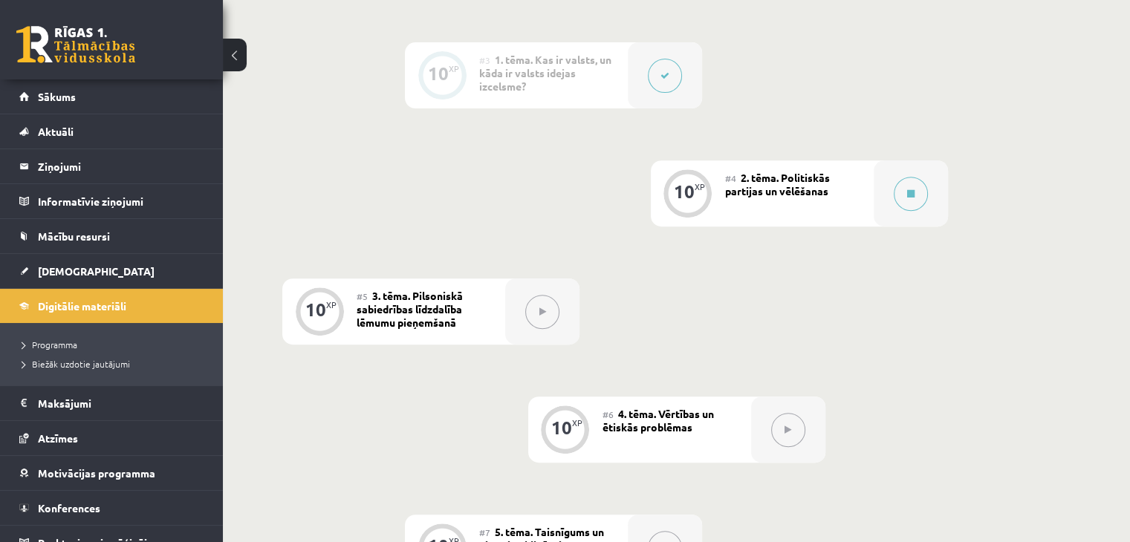
click at [655, 93] on button at bounding box center [665, 76] width 34 height 34
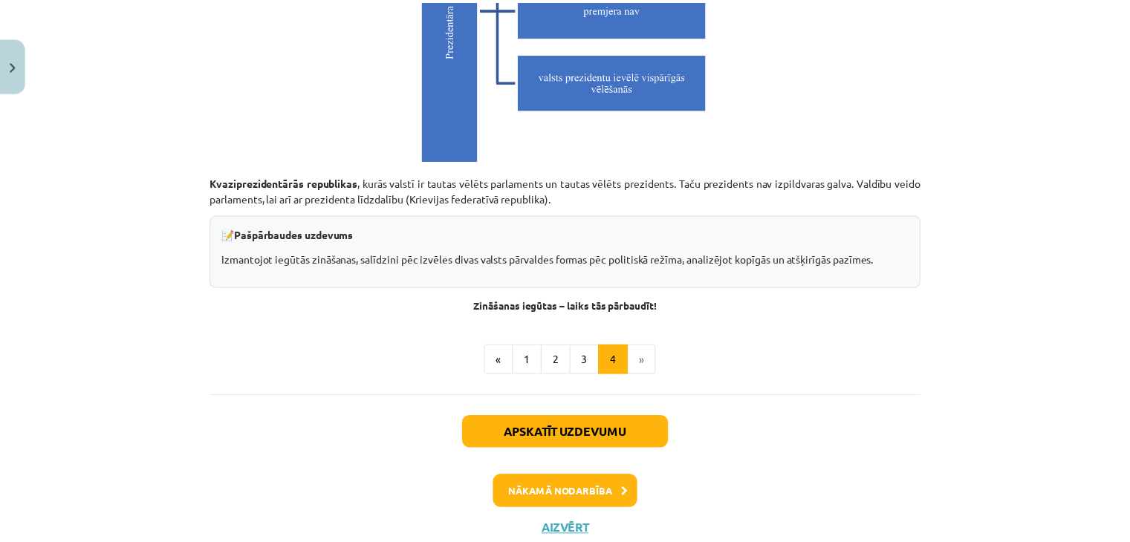
scroll to position [4205, 0]
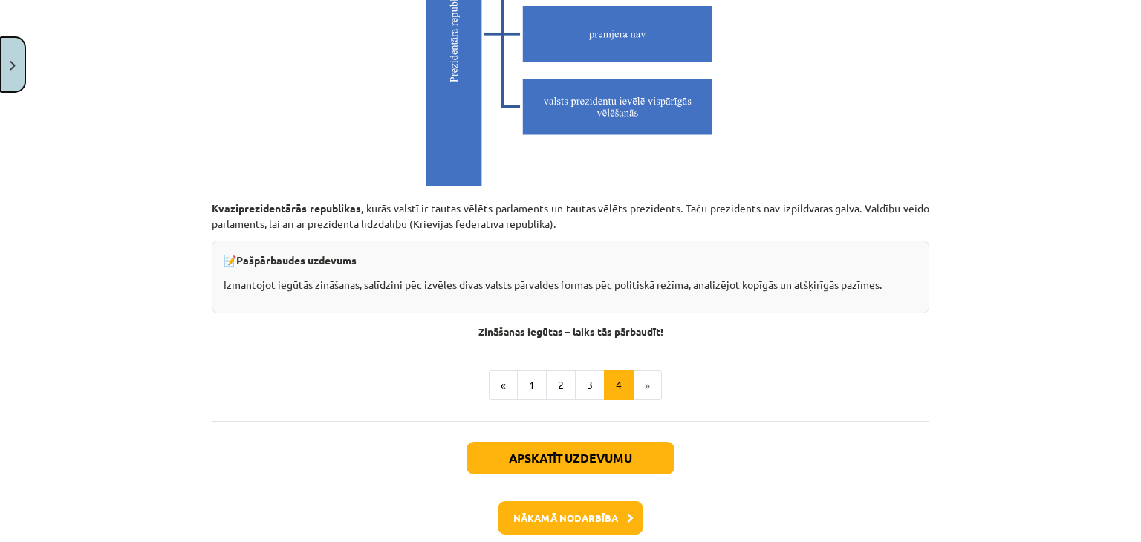
click at [0, 63] on button "Close" at bounding box center [12, 64] width 25 height 55
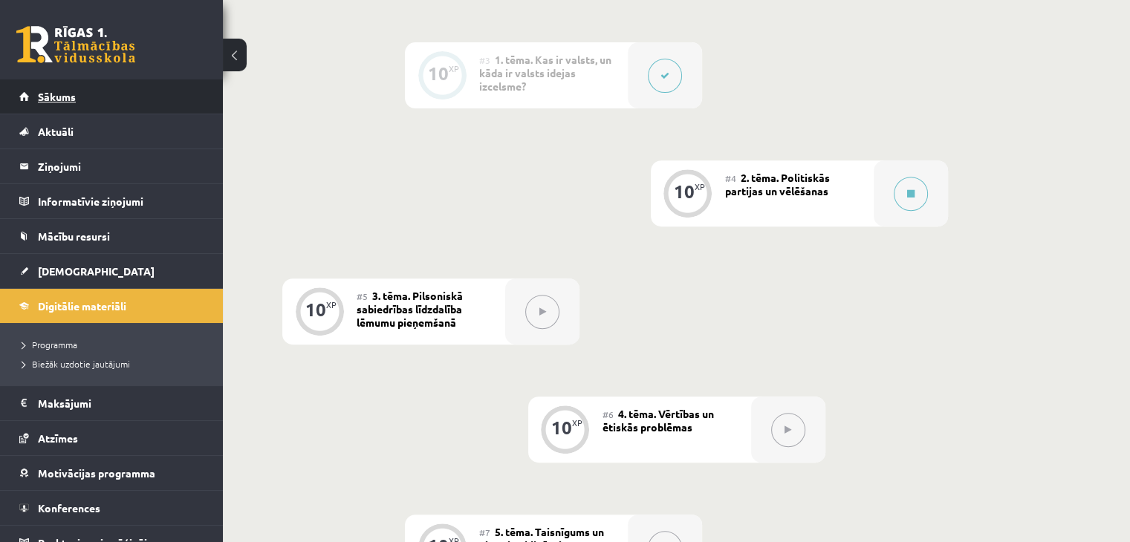
click at [72, 105] on link "Sākums" at bounding box center [111, 96] width 185 height 34
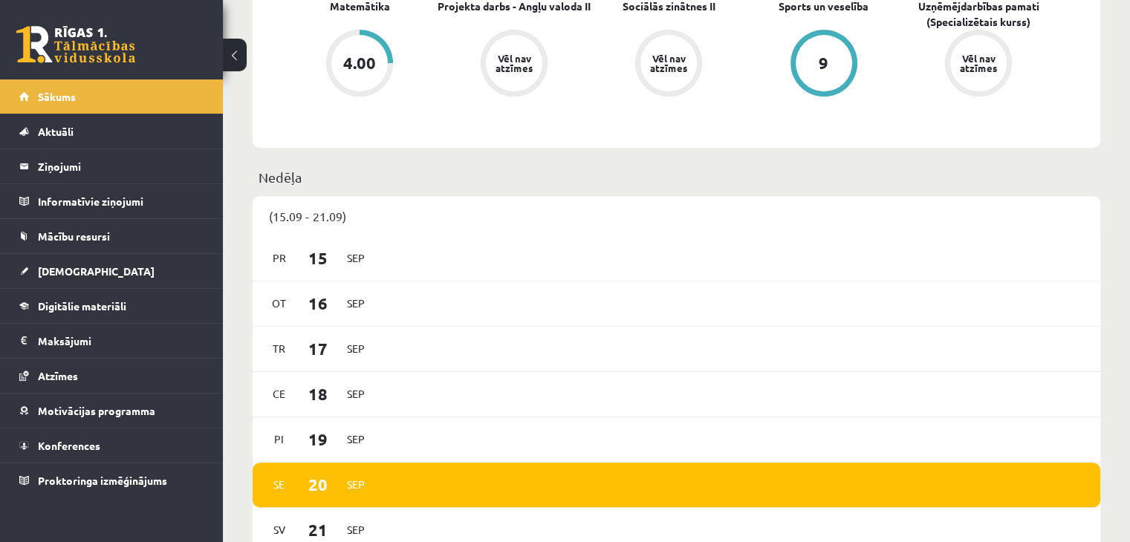
scroll to position [520, 0]
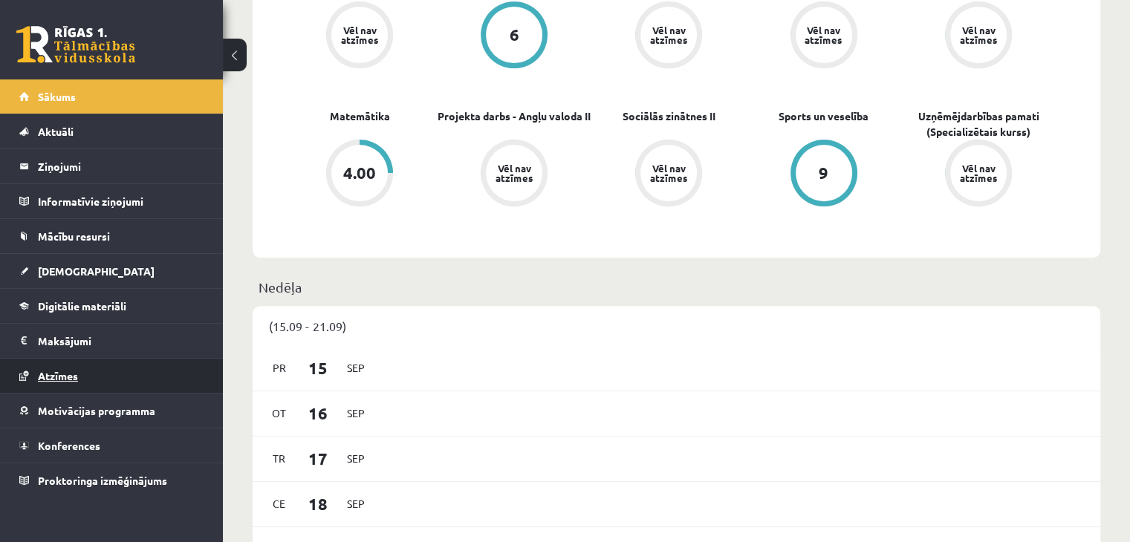
click at [86, 386] on link "Atzīmes" at bounding box center [111, 376] width 185 height 34
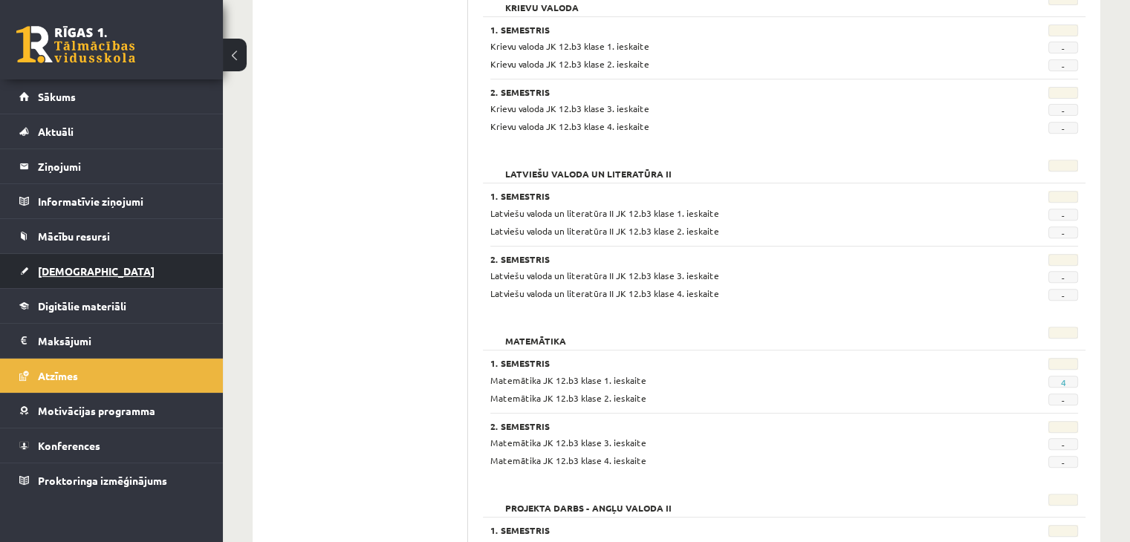
scroll to position [817, 0]
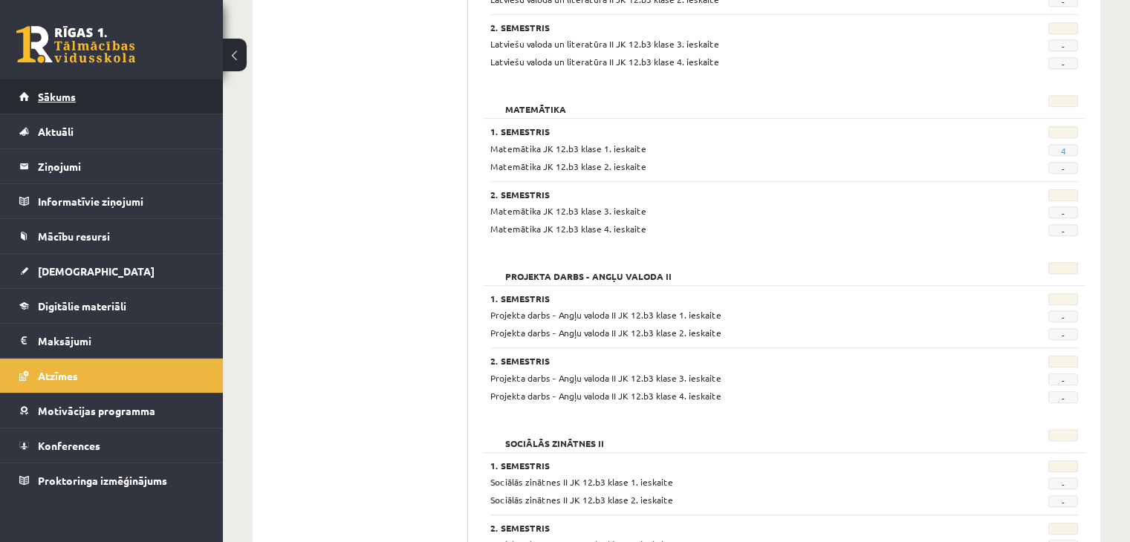
click at [56, 100] on span "Sākums" at bounding box center [57, 96] width 38 height 13
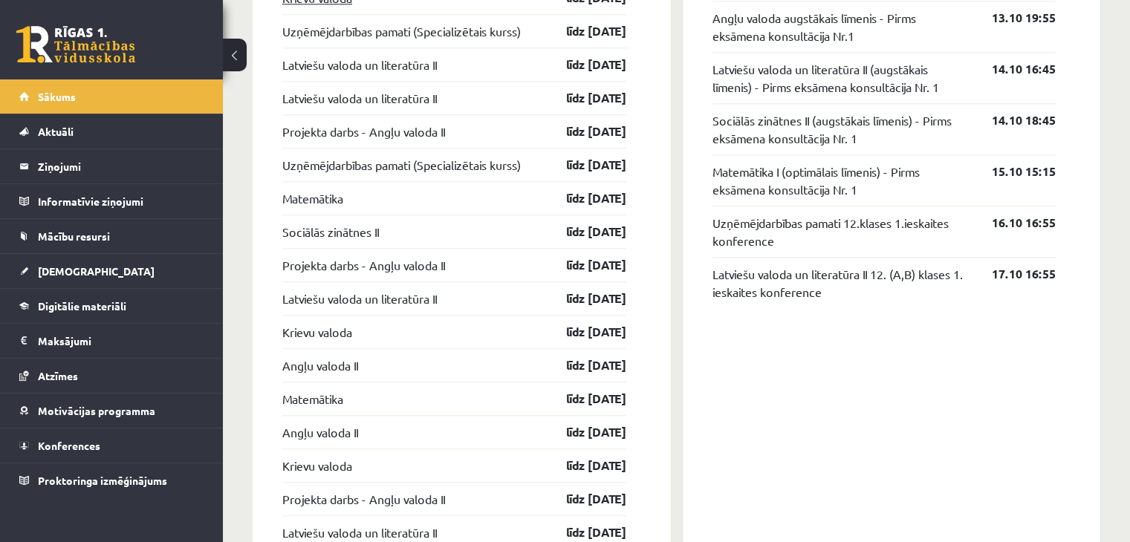
scroll to position [1420, 0]
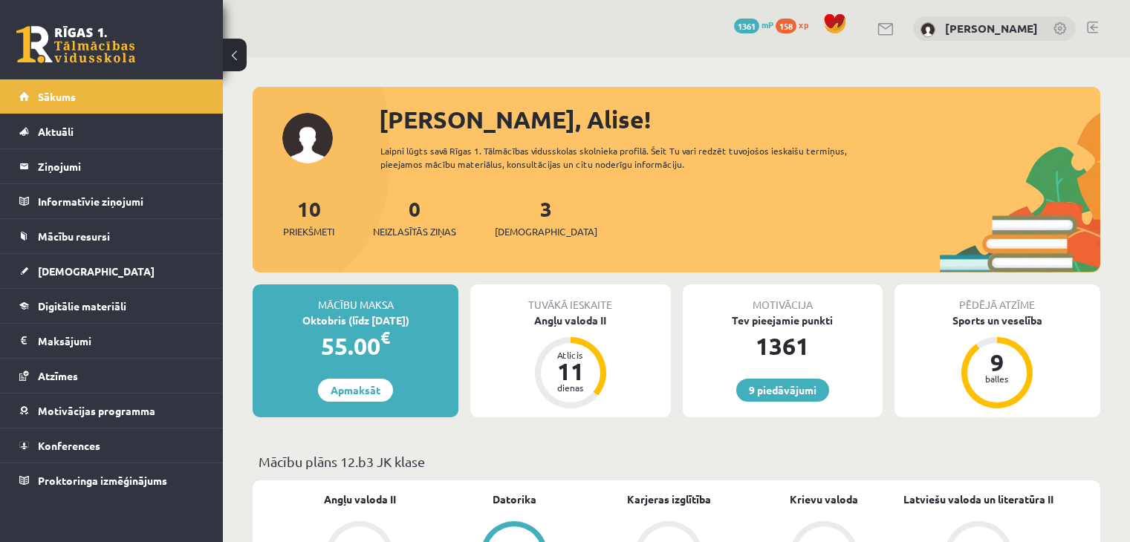
scroll to position [817, 0]
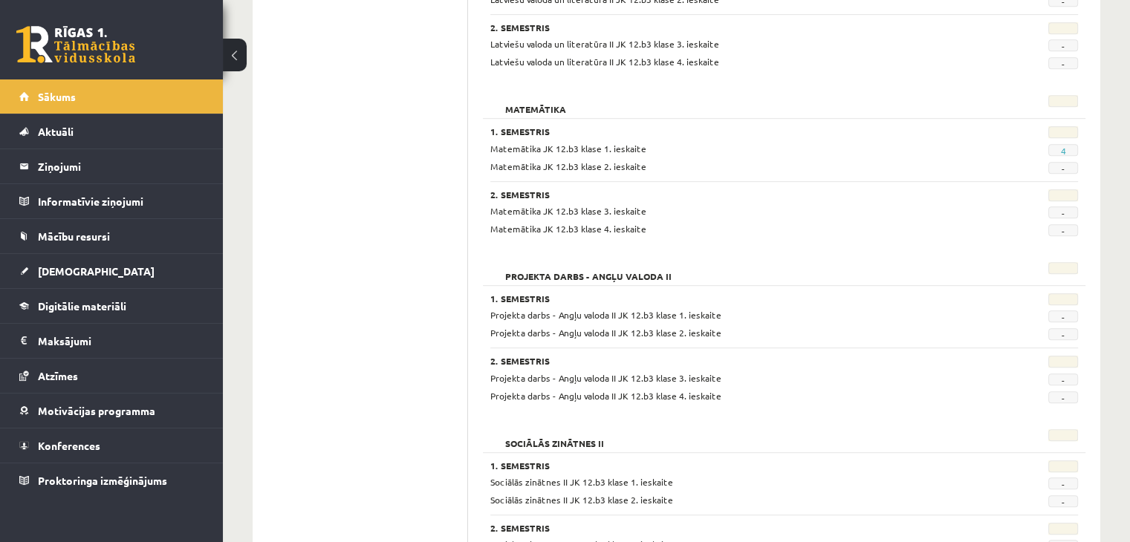
scroll to position [520, 0]
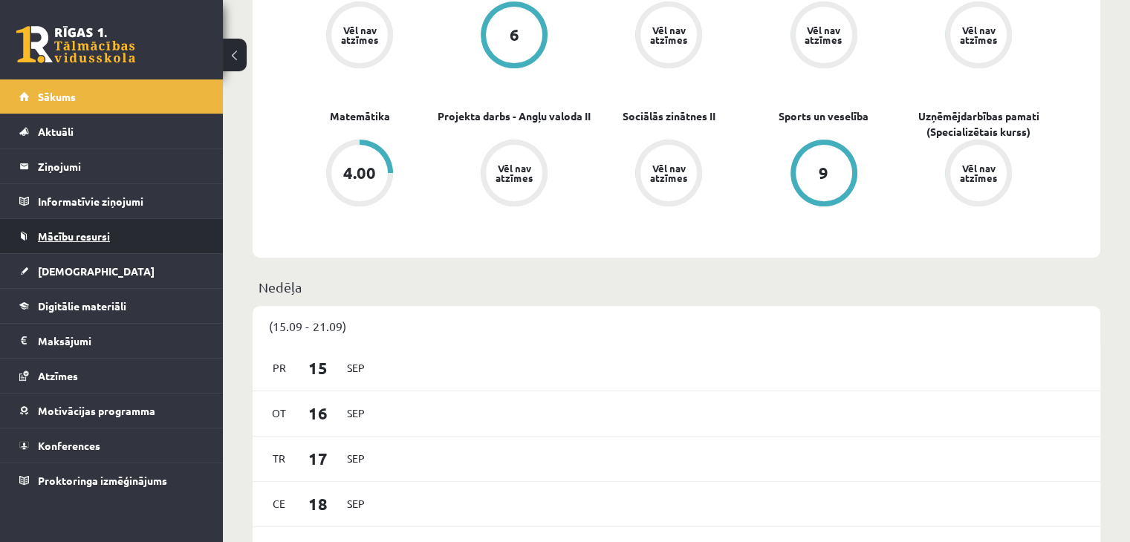
click at [71, 250] on link "Mācību resursi" at bounding box center [111, 236] width 185 height 34
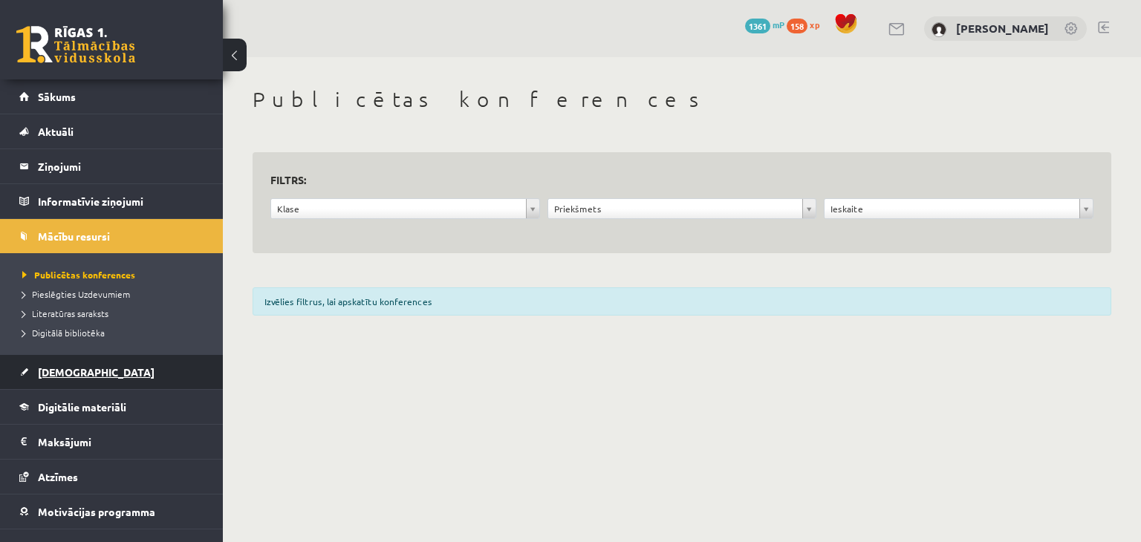
click at [75, 361] on link "[DEMOGRAPHIC_DATA]" at bounding box center [111, 372] width 185 height 34
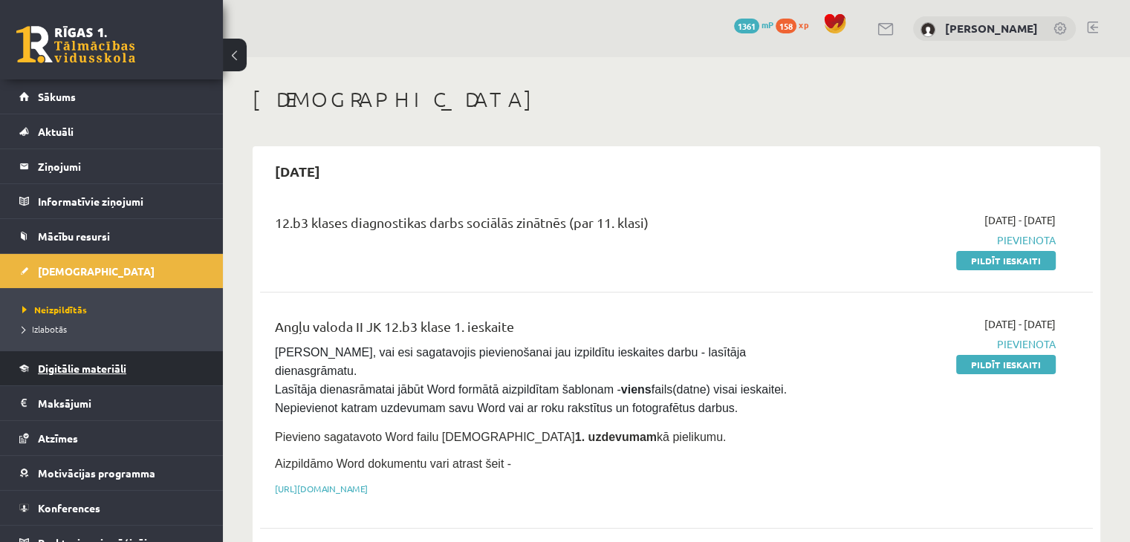
click at [80, 363] on span "Digitālie materiāli" at bounding box center [82, 368] width 88 height 13
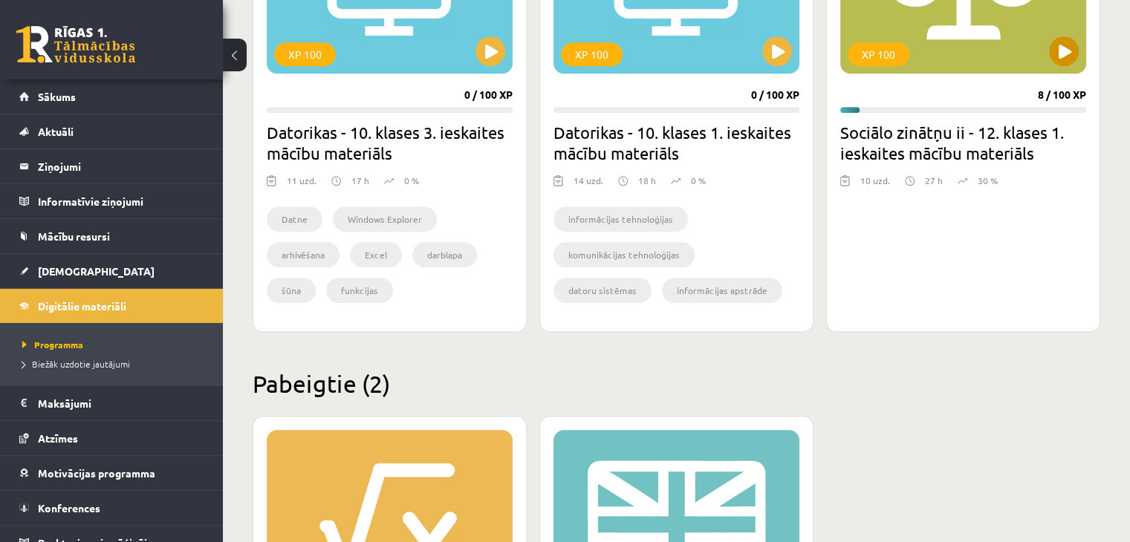
scroll to position [1337, 0]
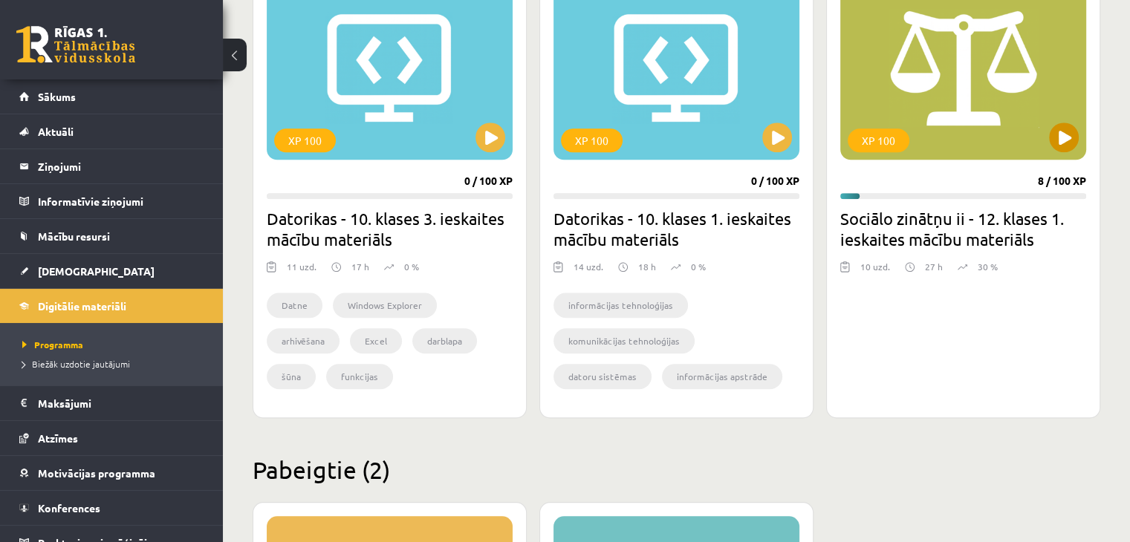
click at [1037, 149] on div "XP 100" at bounding box center [963, 67] width 246 height 186
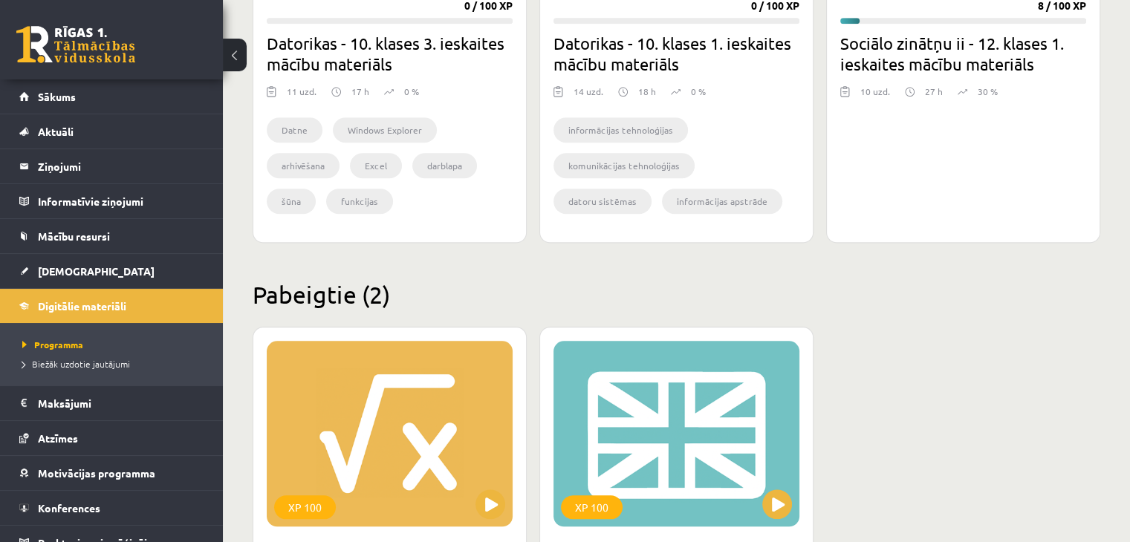
scroll to position [1263, 0]
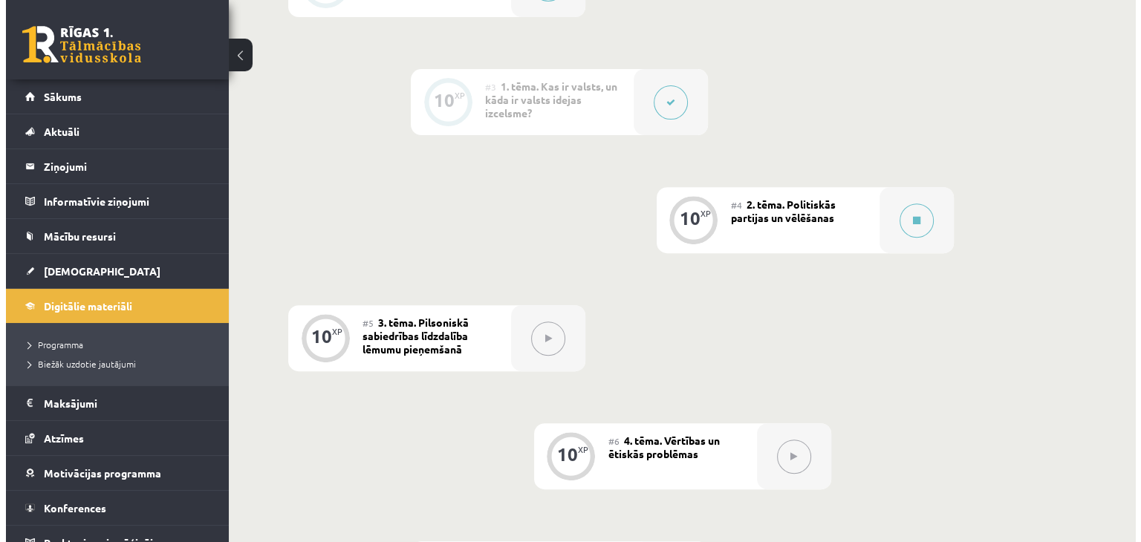
scroll to position [594, 0]
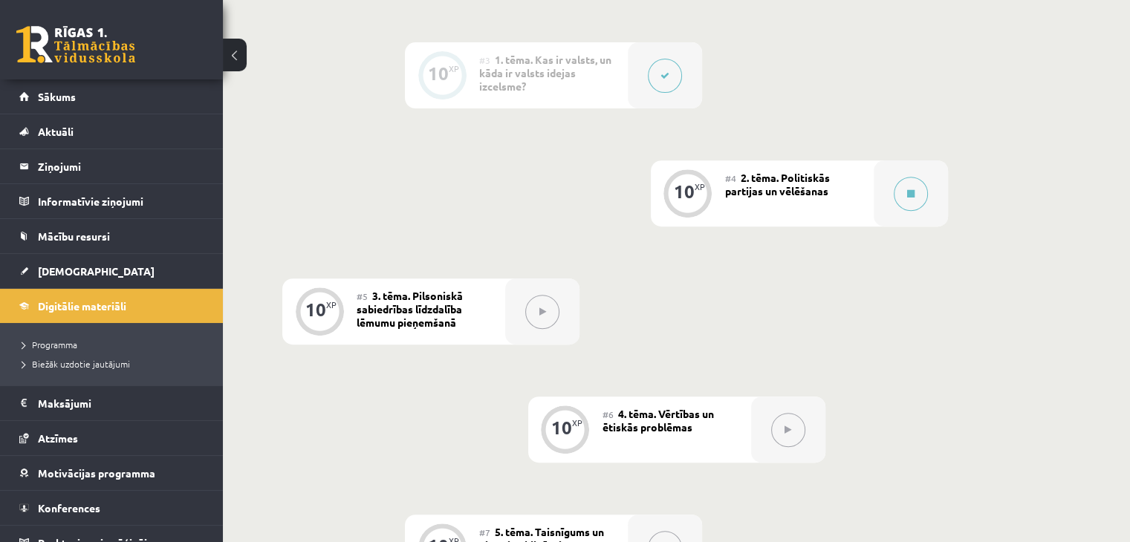
click at [655, 83] on button at bounding box center [665, 76] width 34 height 34
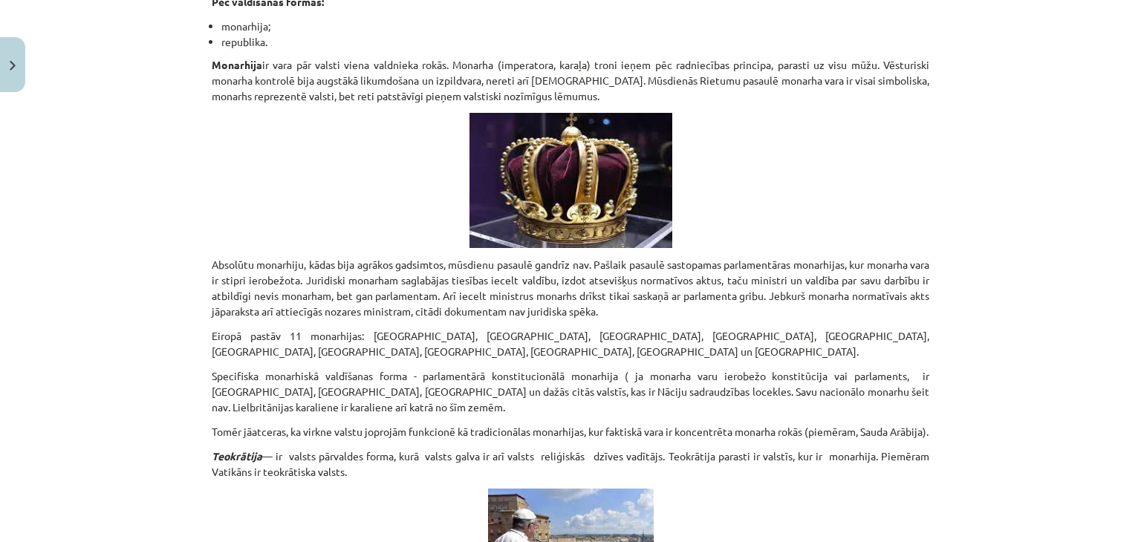
scroll to position [3016, 0]
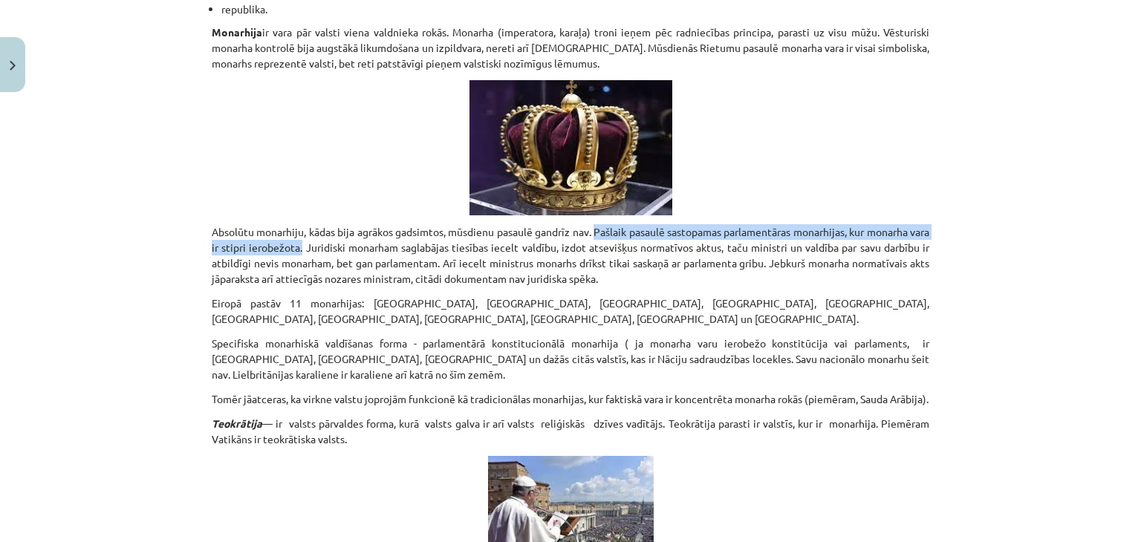
drag, startPoint x: 600, startPoint y: 228, endPoint x: 324, endPoint y: 250, distance: 277.3
click at [324, 250] on p "Absolūtu monarhiju, kādas bija agrākos gadsimtos, mūsdienu pasaulē gandrīz nav.…" at bounding box center [571, 255] width 718 height 62
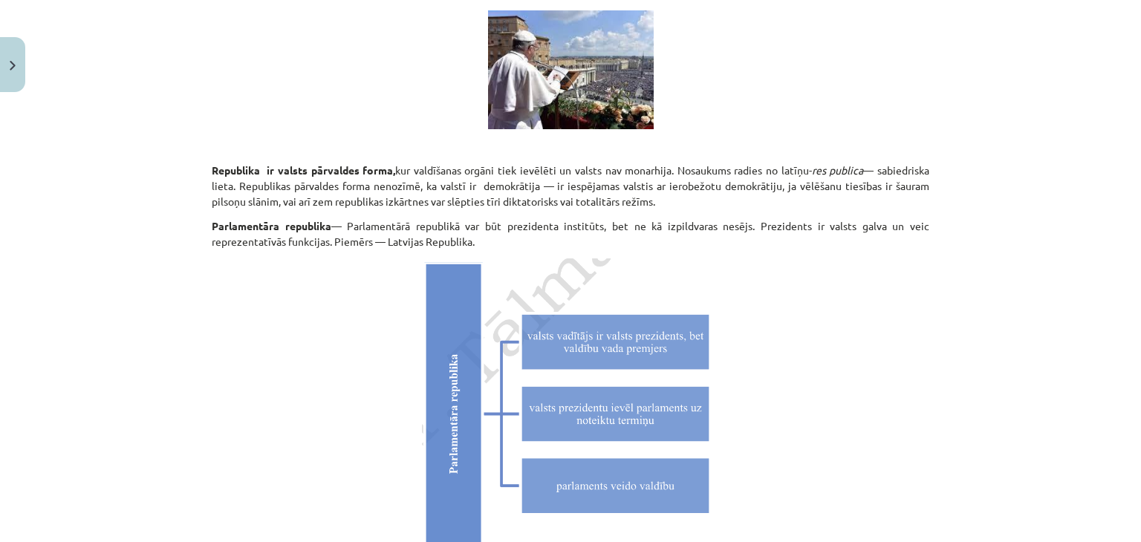
scroll to position [3239, 0]
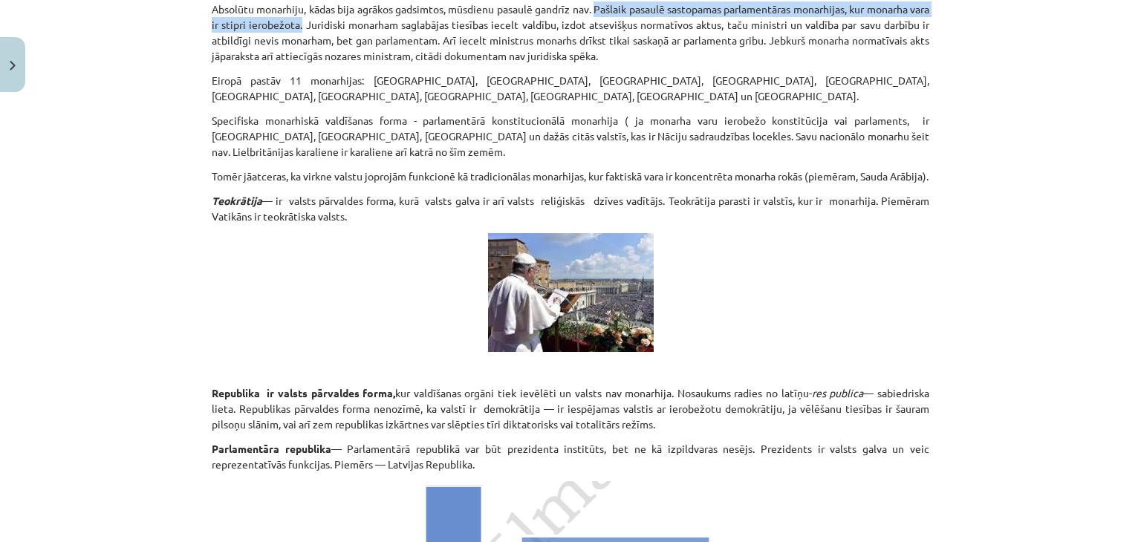
click at [337, 267] on p at bounding box center [571, 292] width 718 height 119
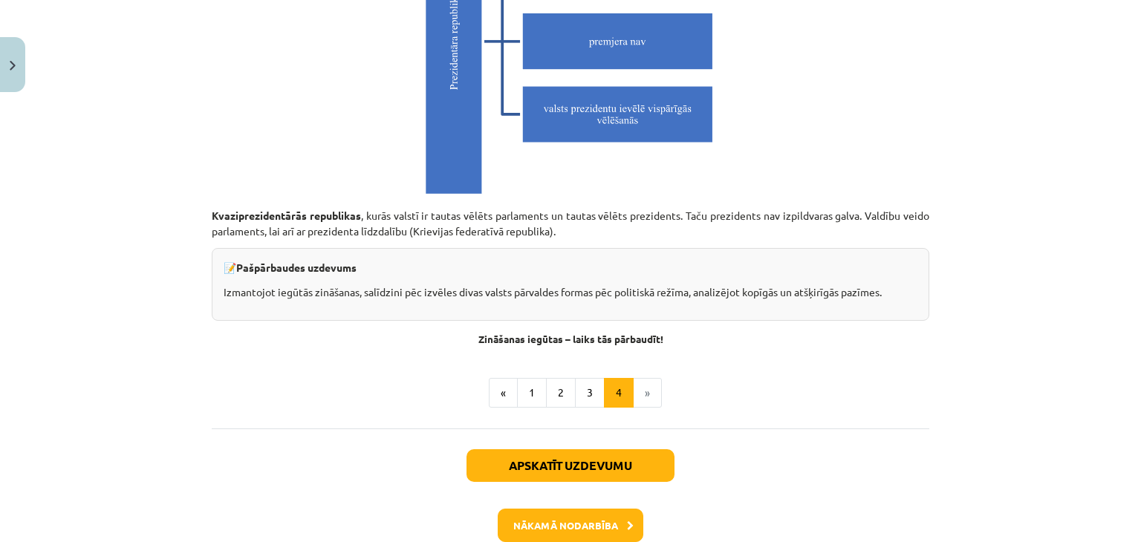
scroll to position [4205, 0]
